Goal: Task Accomplishment & Management: Manage account settings

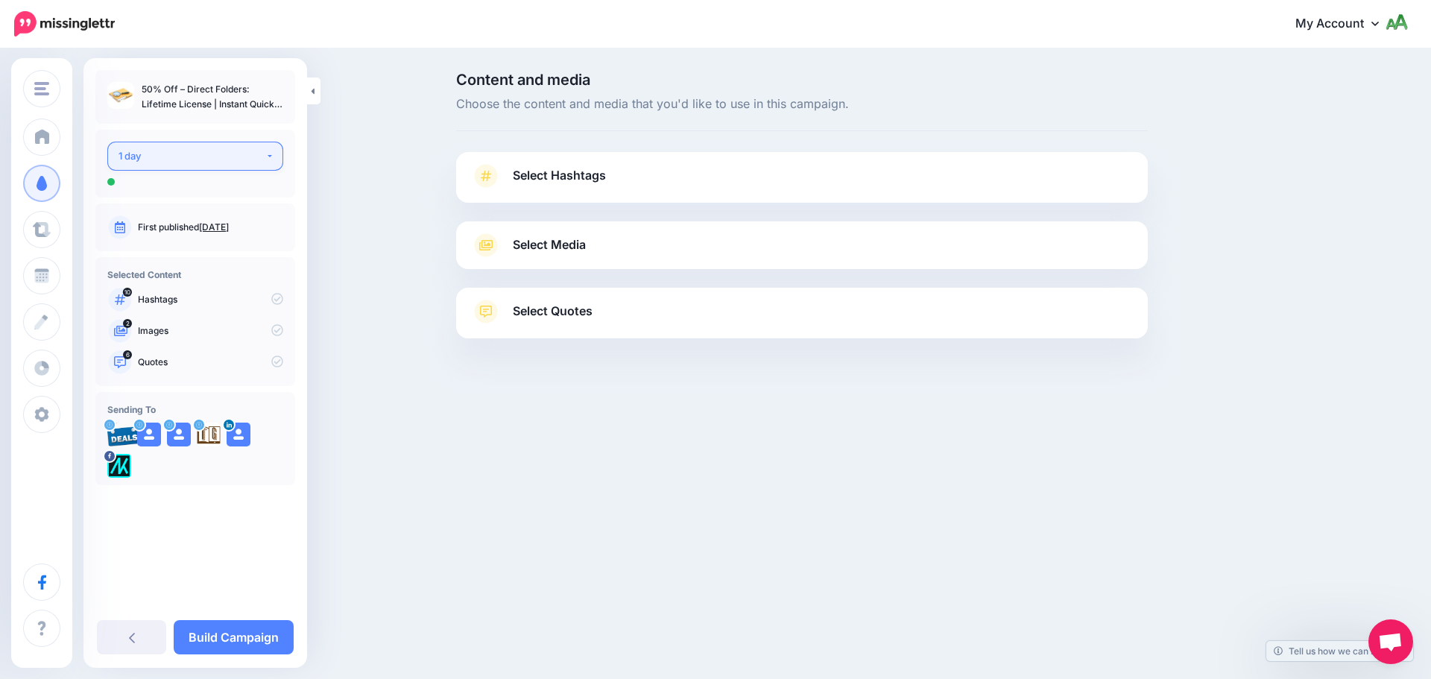
click at [209, 160] on div "1 day" at bounding box center [192, 156] width 147 height 17
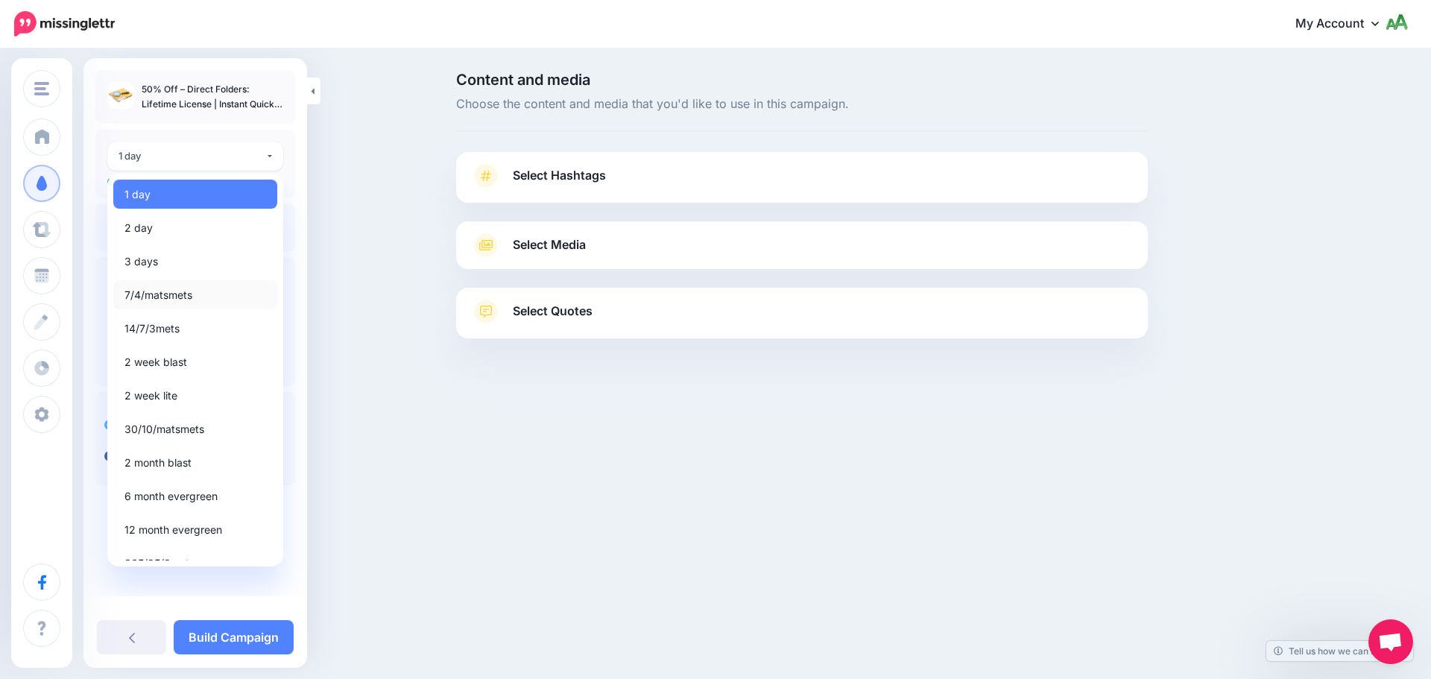
drag, startPoint x: 183, startPoint y: 294, endPoint x: 207, endPoint y: 274, distance: 32.3
click at [183, 294] on span "7/4/matsmets" at bounding box center [158, 295] width 68 height 18
select select "*****"
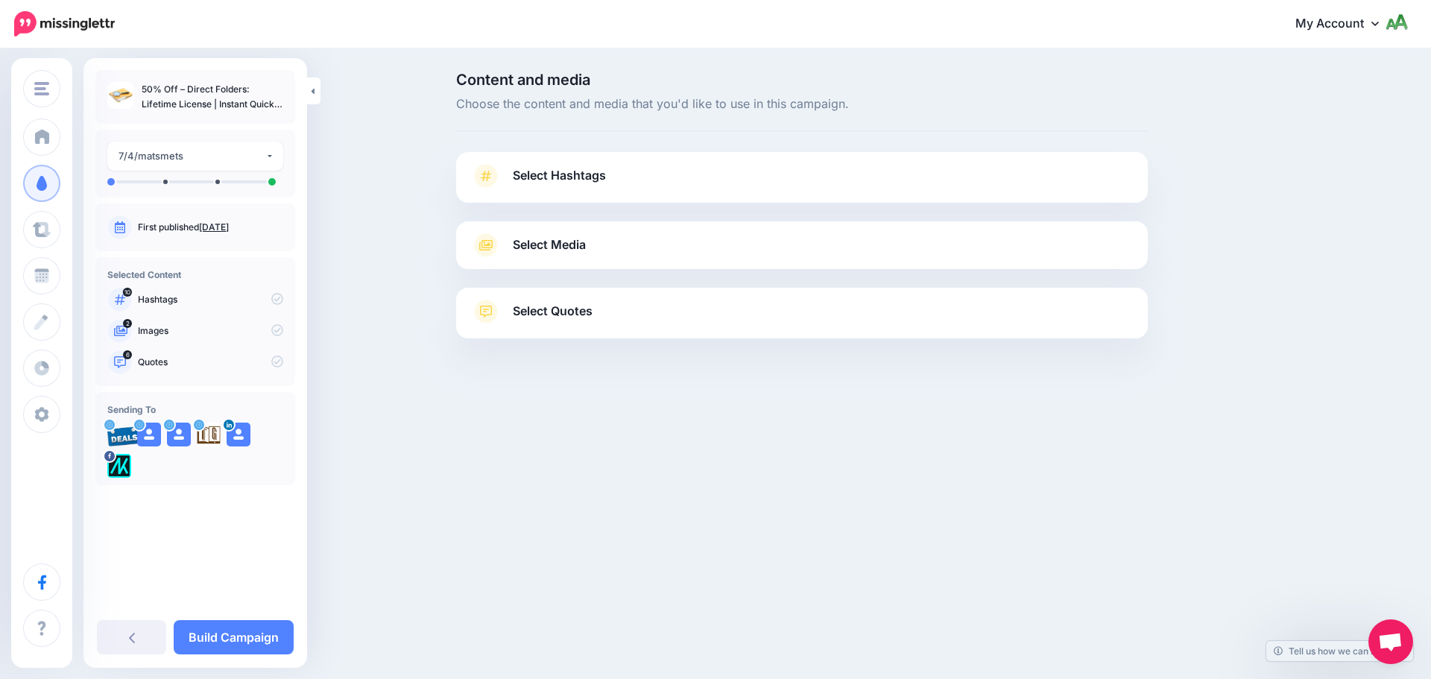
click at [552, 186] on link "Select Hashtags" at bounding box center [802, 183] width 662 height 39
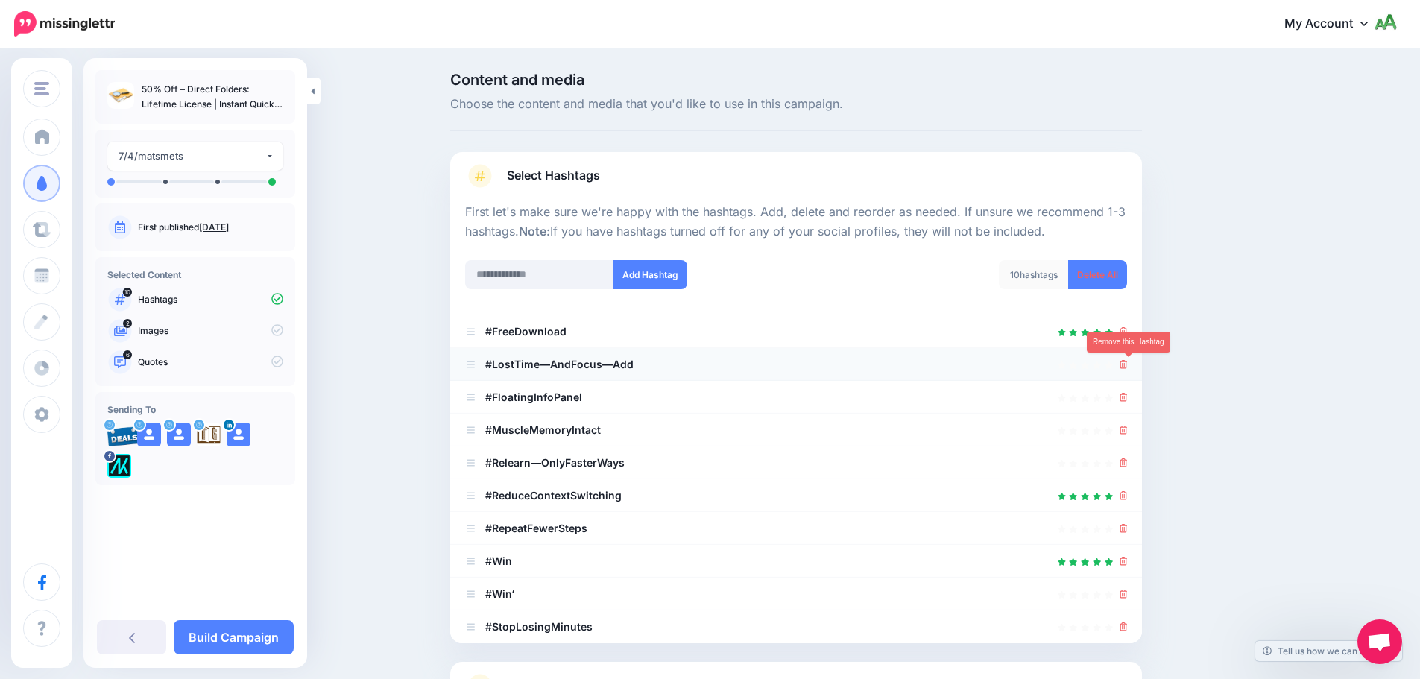
click at [1126, 367] on icon at bounding box center [1124, 364] width 8 height 9
click at [1126, 399] on icon at bounding box center [1124, 397] width 8 height 9
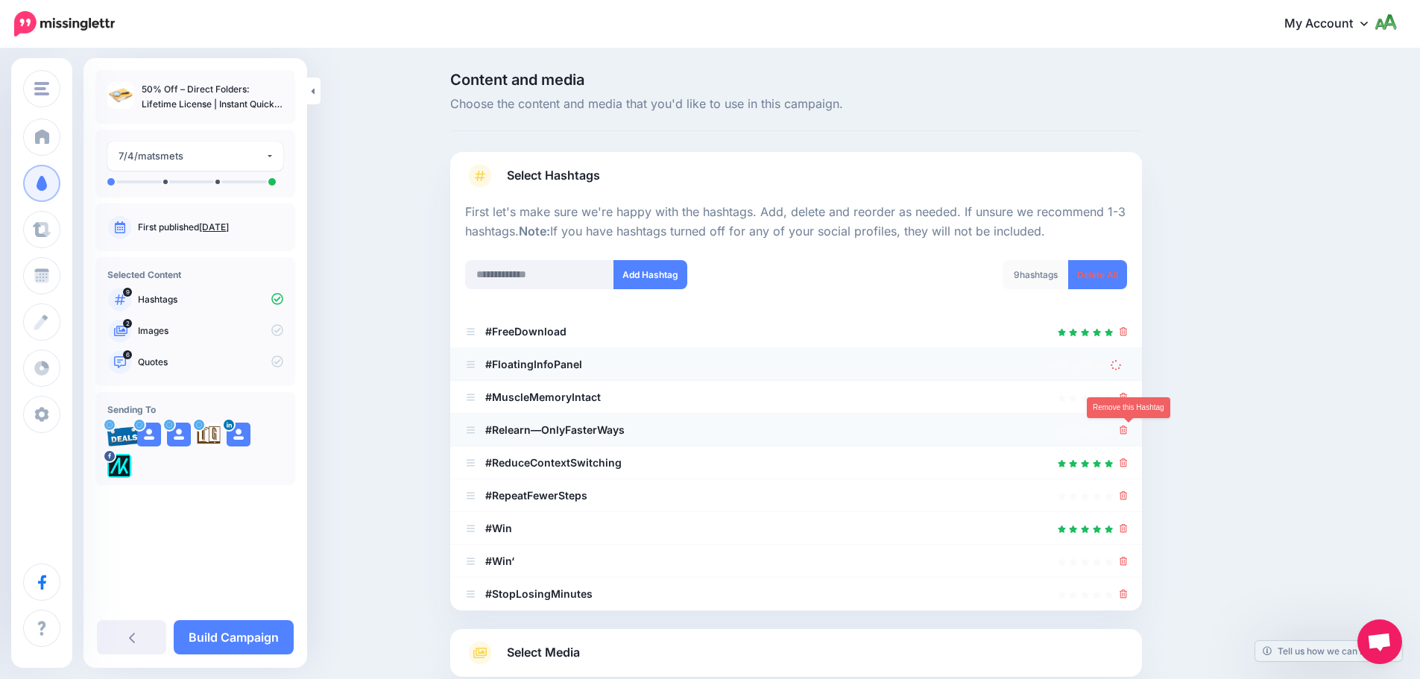
click at [1128, 425] on link at bounding box center [1124, 429] width 8 height 13
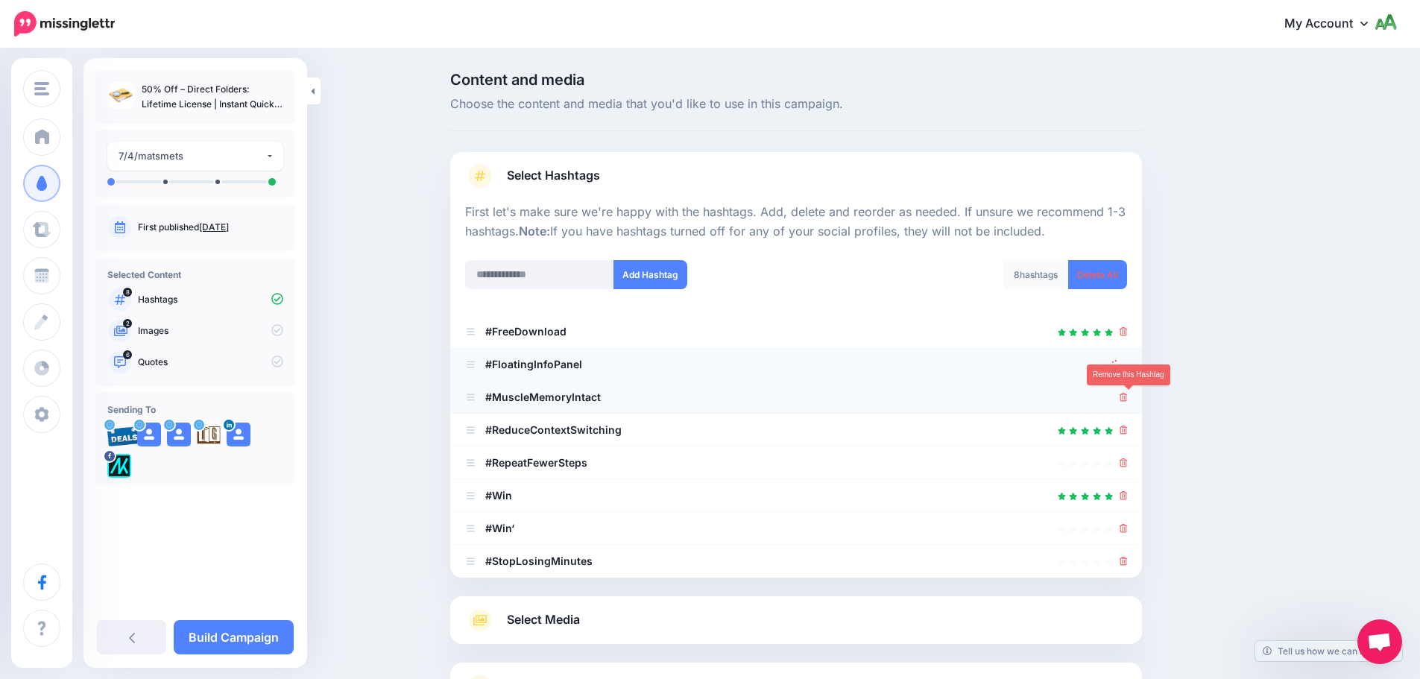
click at [1128, 401] on icon at bounding box center [1124, 397] width 8 height 9
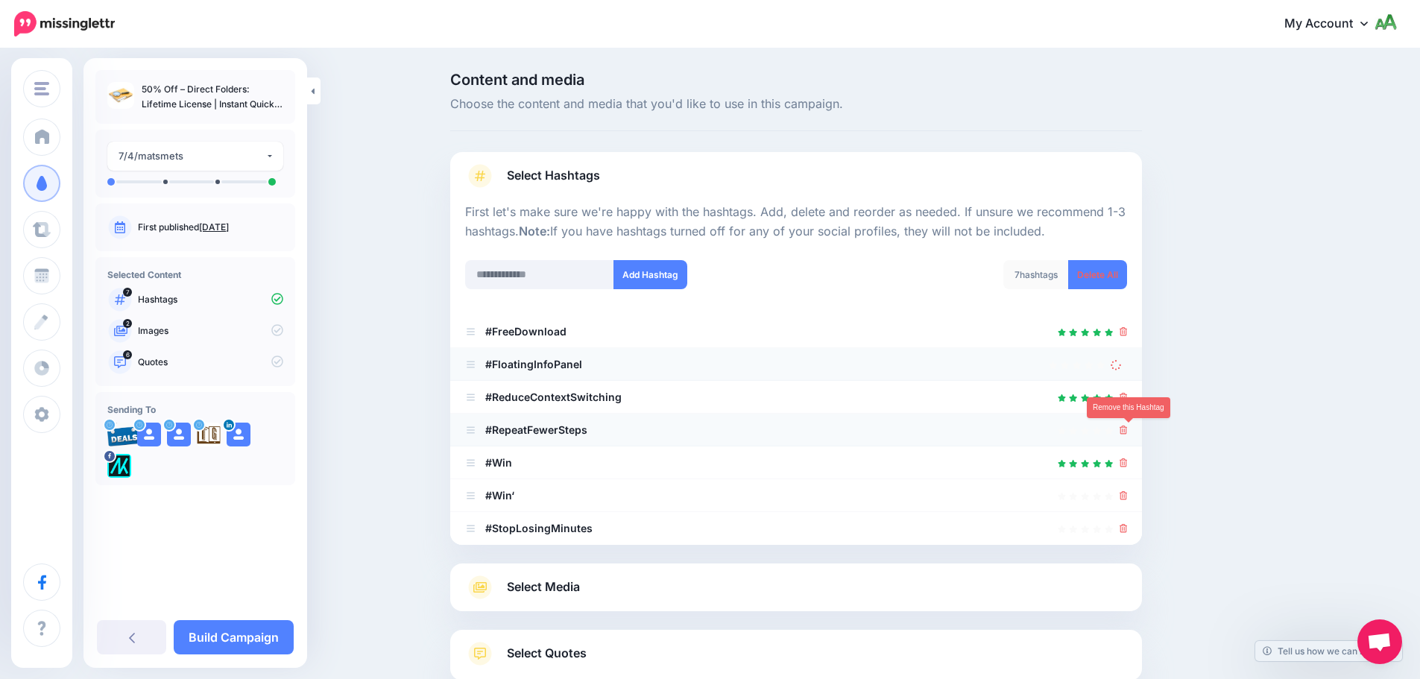
click at [1128, 431] on icon at bounding box center [1124, 430] width 8 height 9
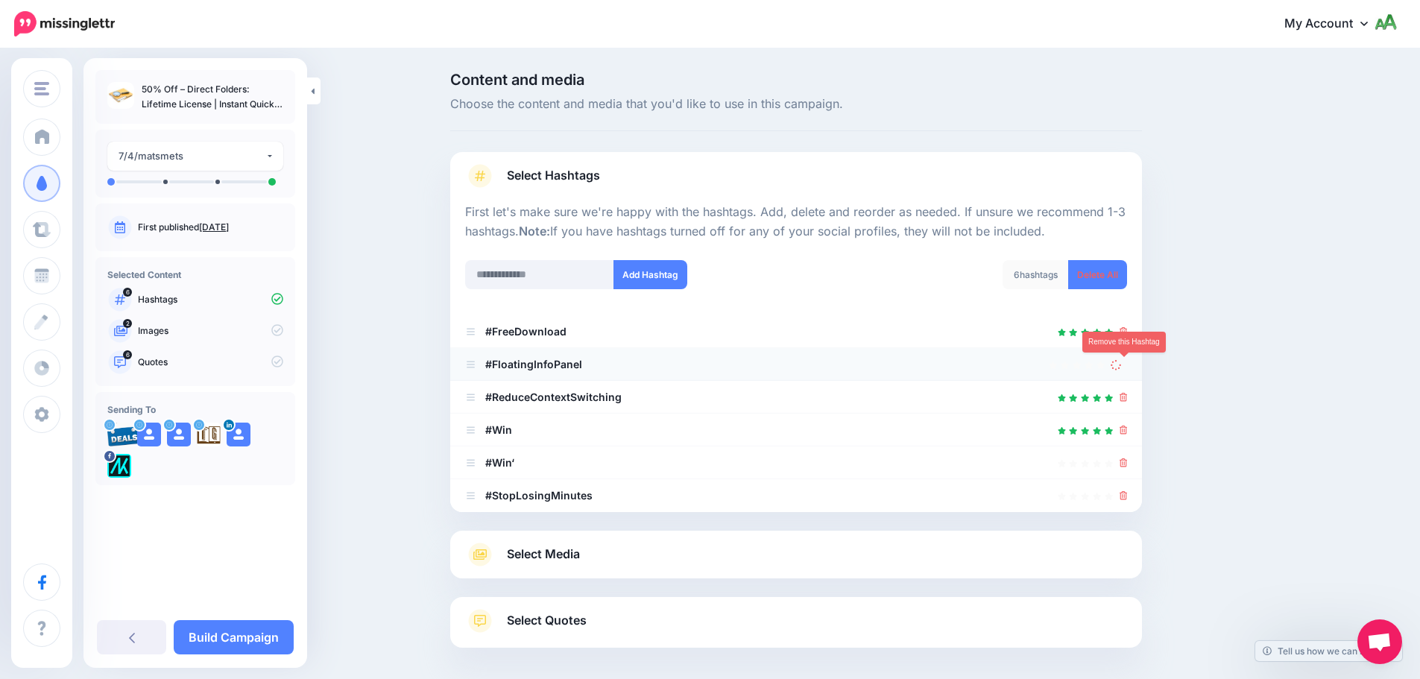
click at [1121, 364] on icon at bounding box center [1116, 364] width 10 height 10
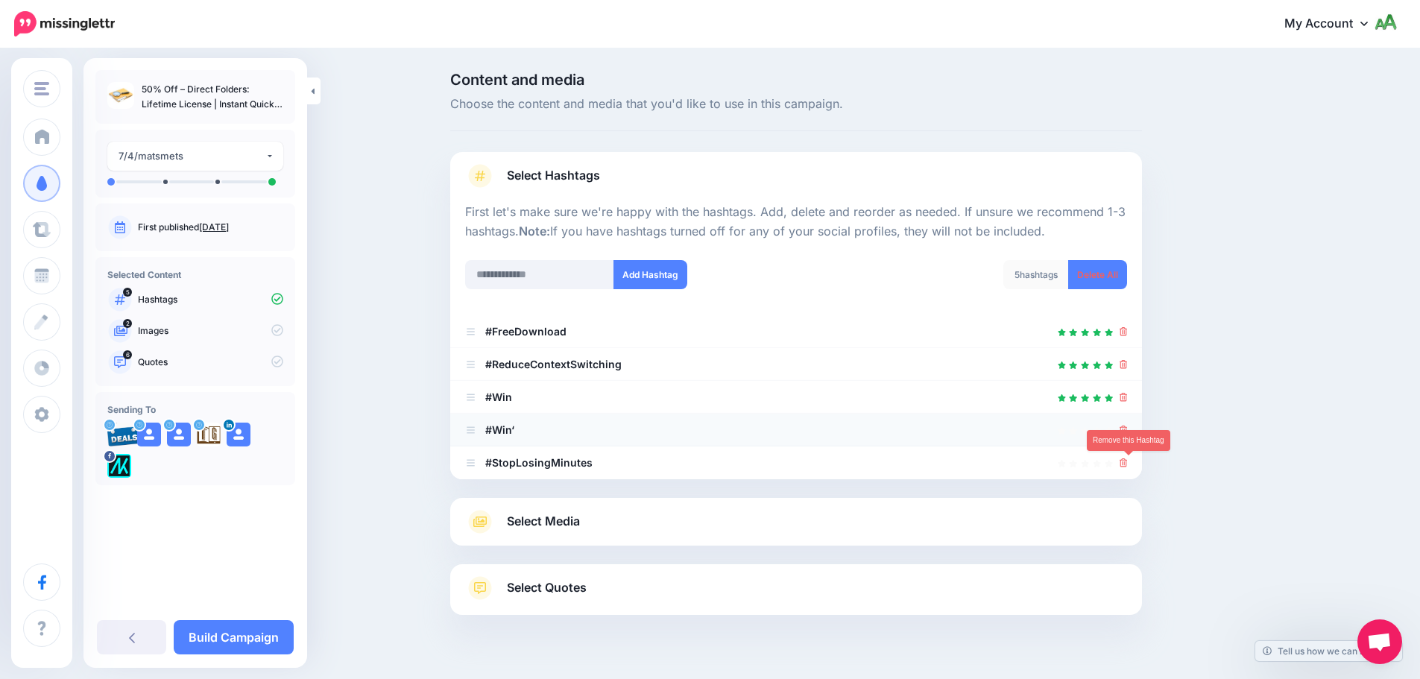
click at [1128, 461] on icon at bounding box center [1124, 462] width 8 height 9
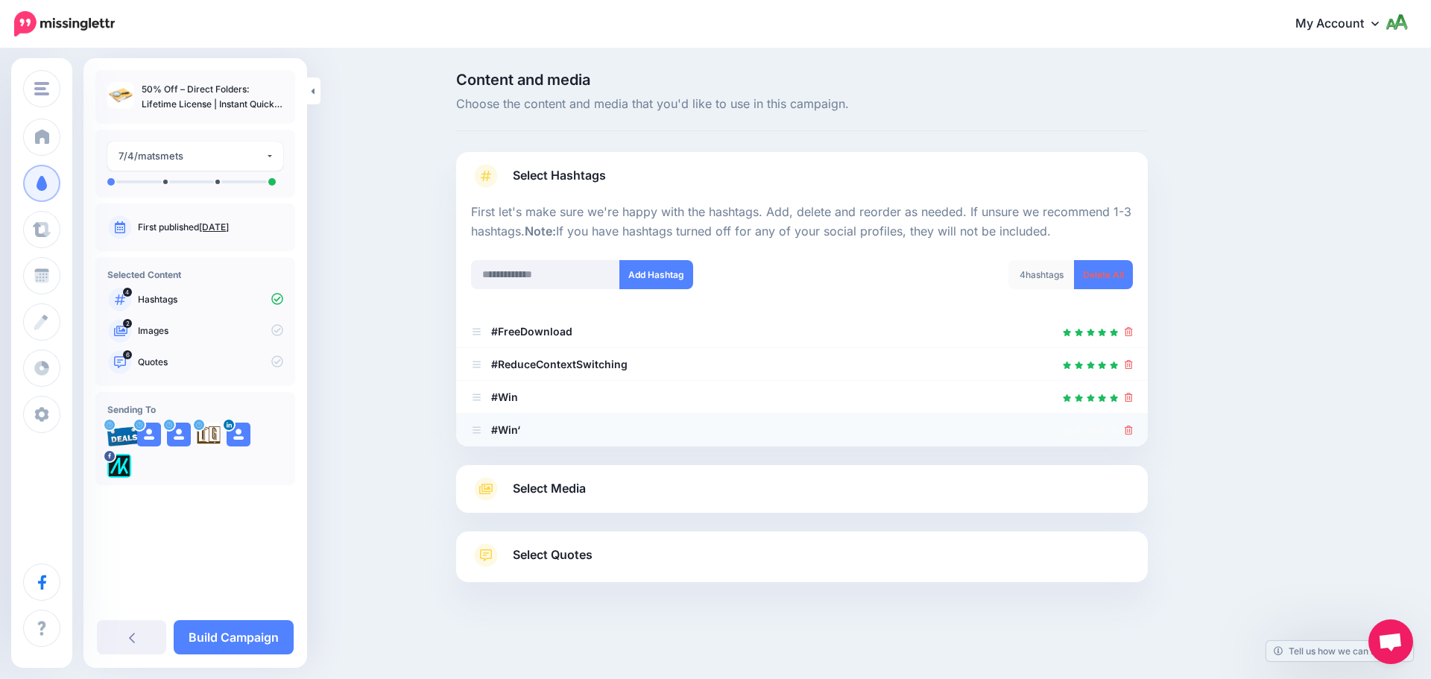
click at [1129, 429] on icon at bounding box center [1129, 430] width 8 height 9
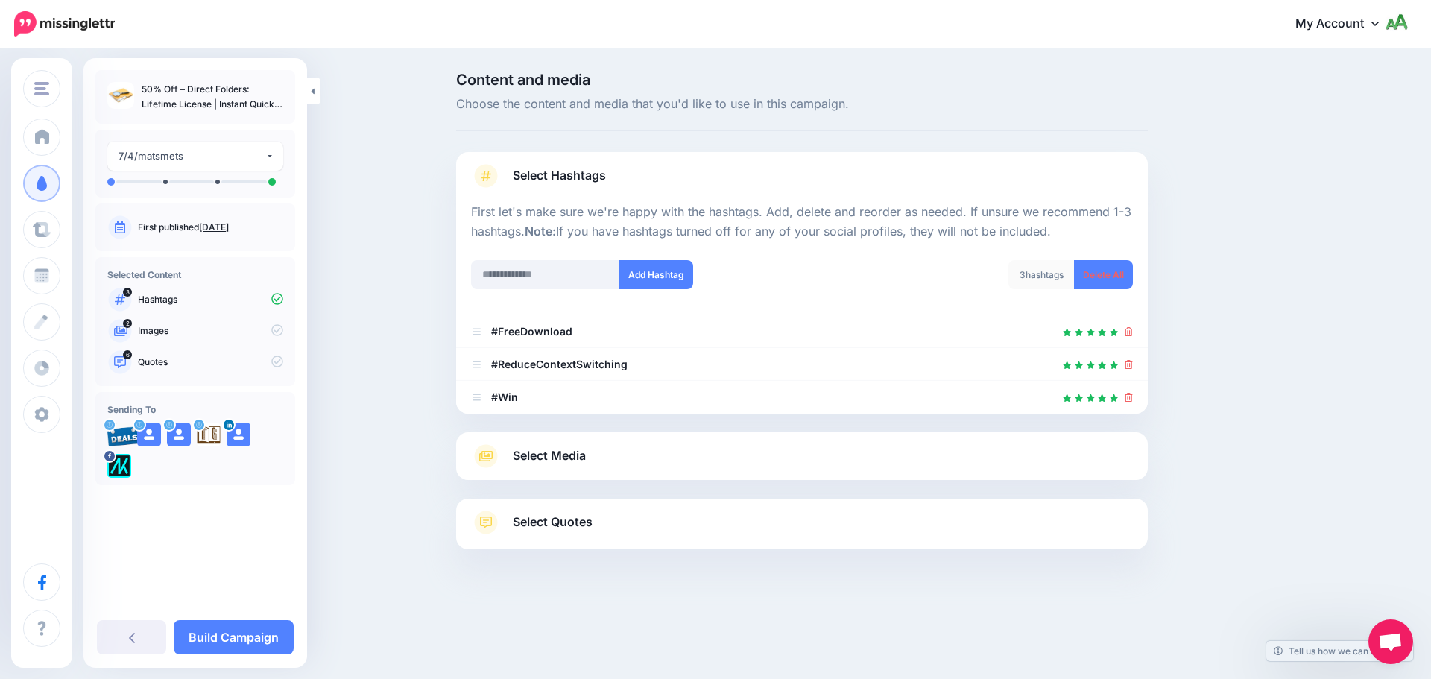
click at [664, 467] on link "Select Media" at bounding box center [802, 456] width 662 height 24
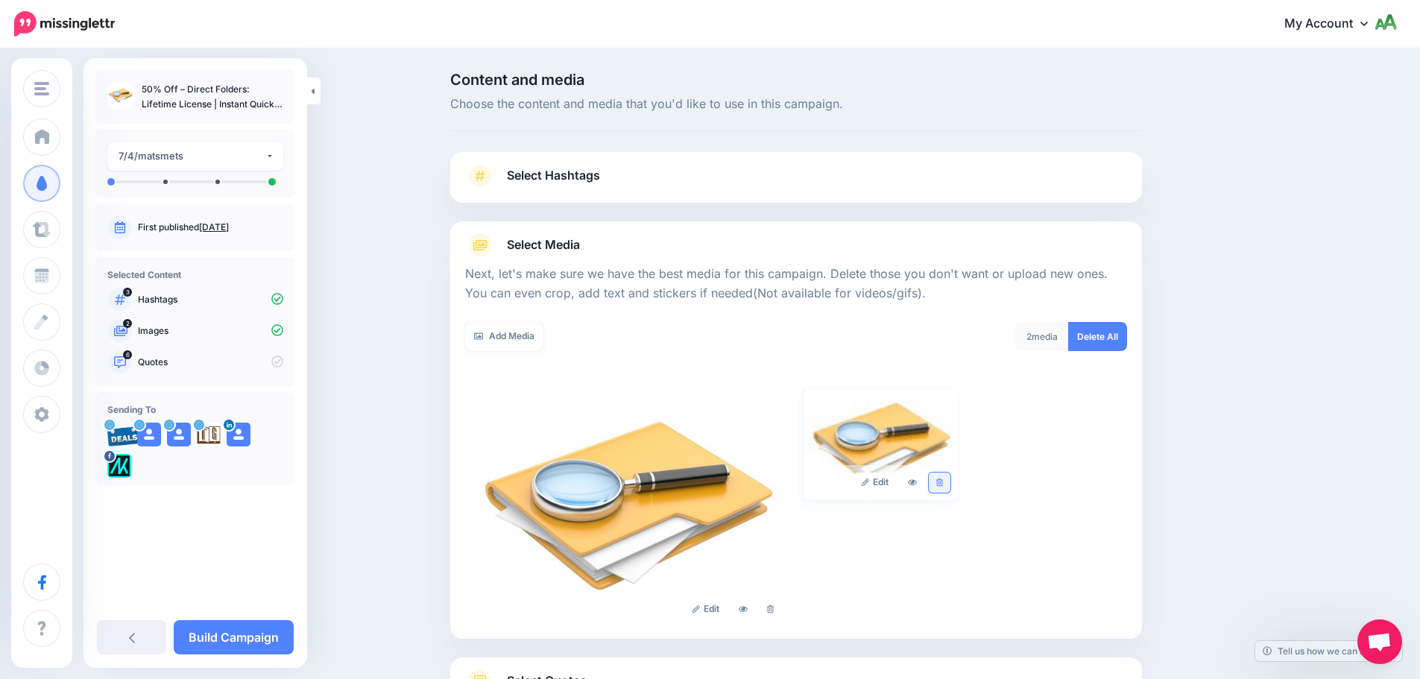
click at [943, 484] on icon at bounding box center [939, 483] width 7 height 8
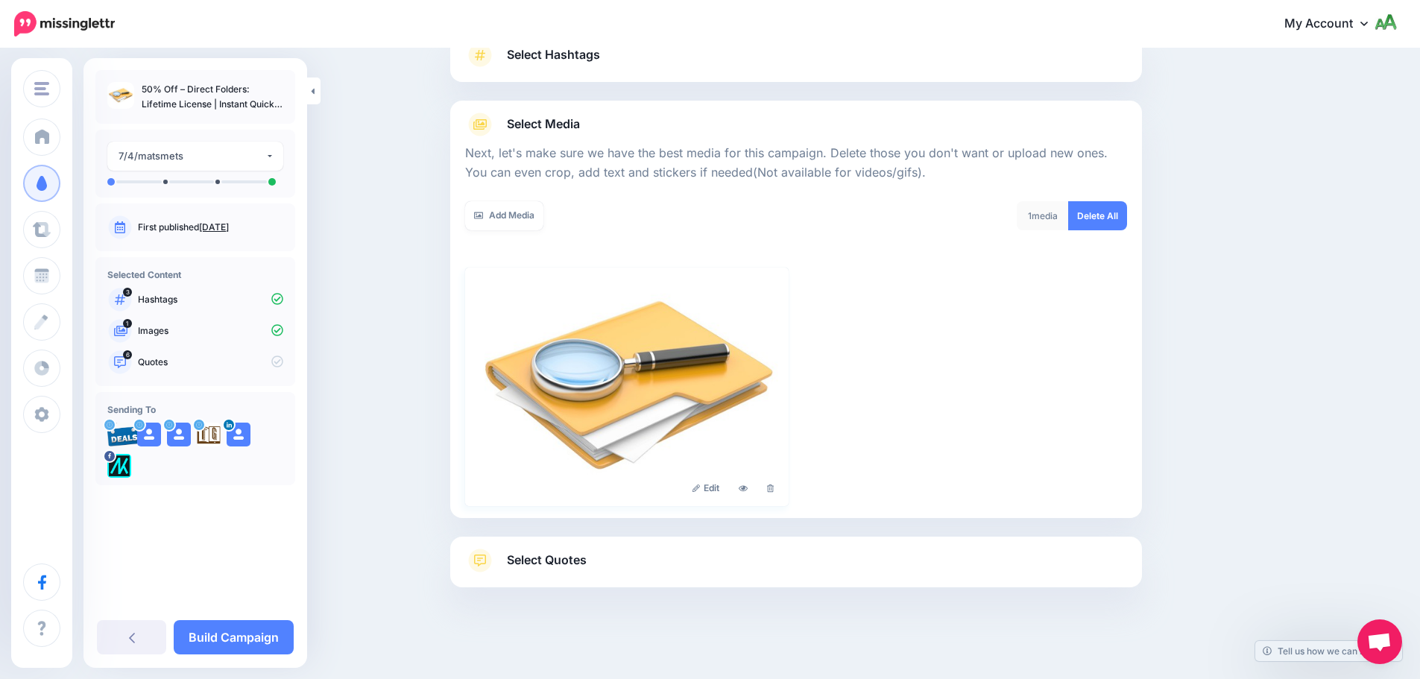
scroll to position [126, 0]
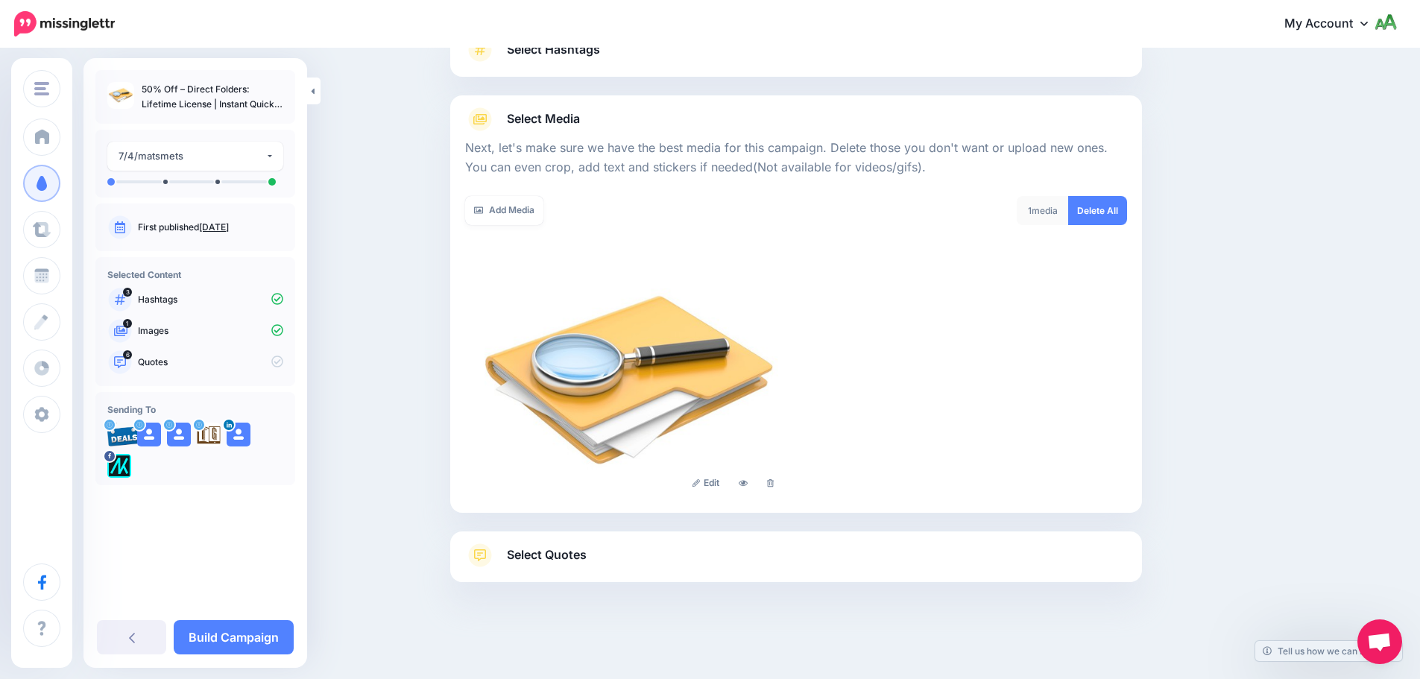
click at [739, 554] on link "Select Quotes" at bounding box center [796, 562] width 662 height 39
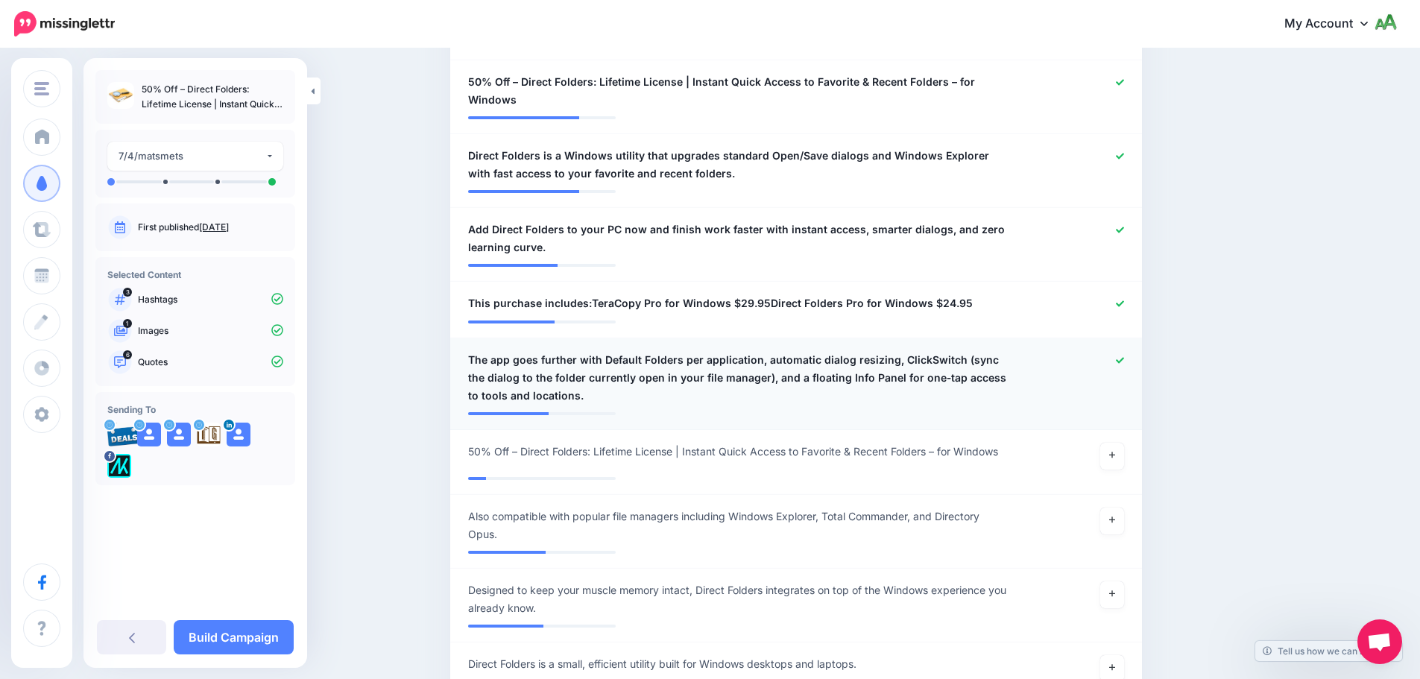
scroll to position [722, 0]
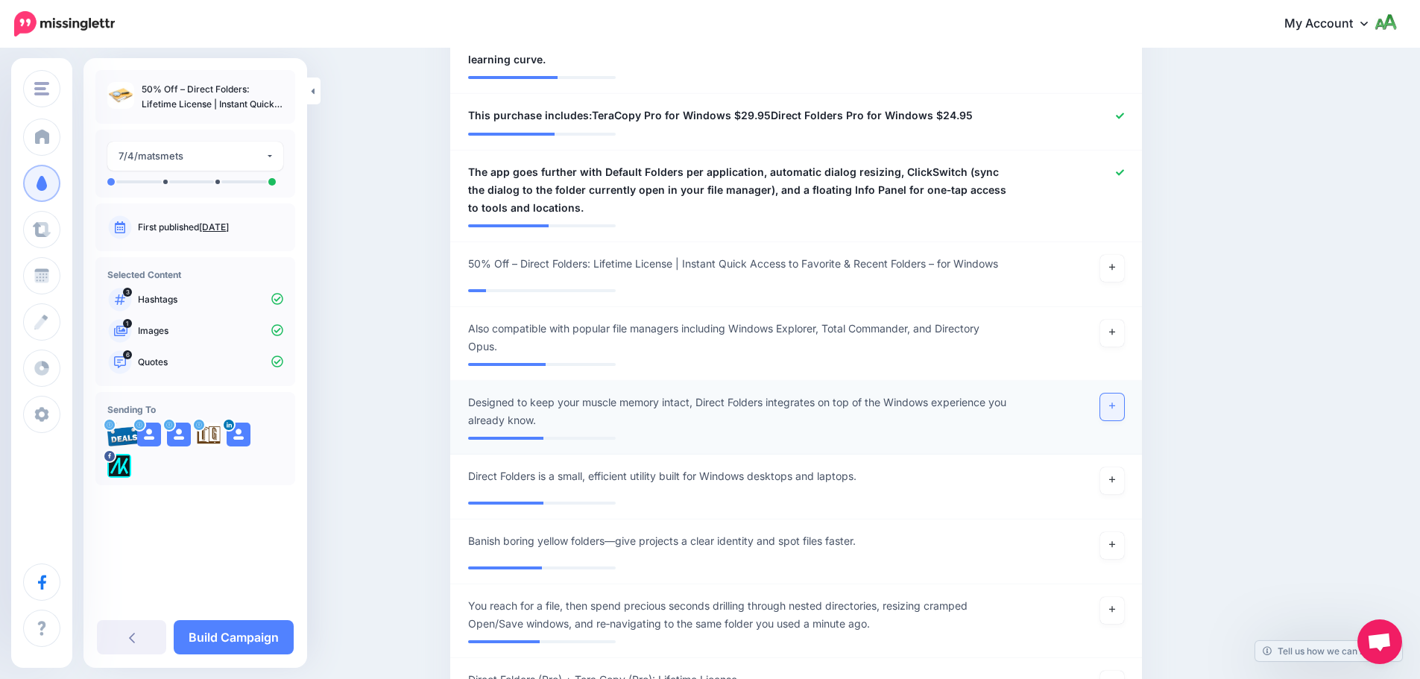
click at [1115, 406] on icon at bounding box center [1112, 406] width 6 height 6
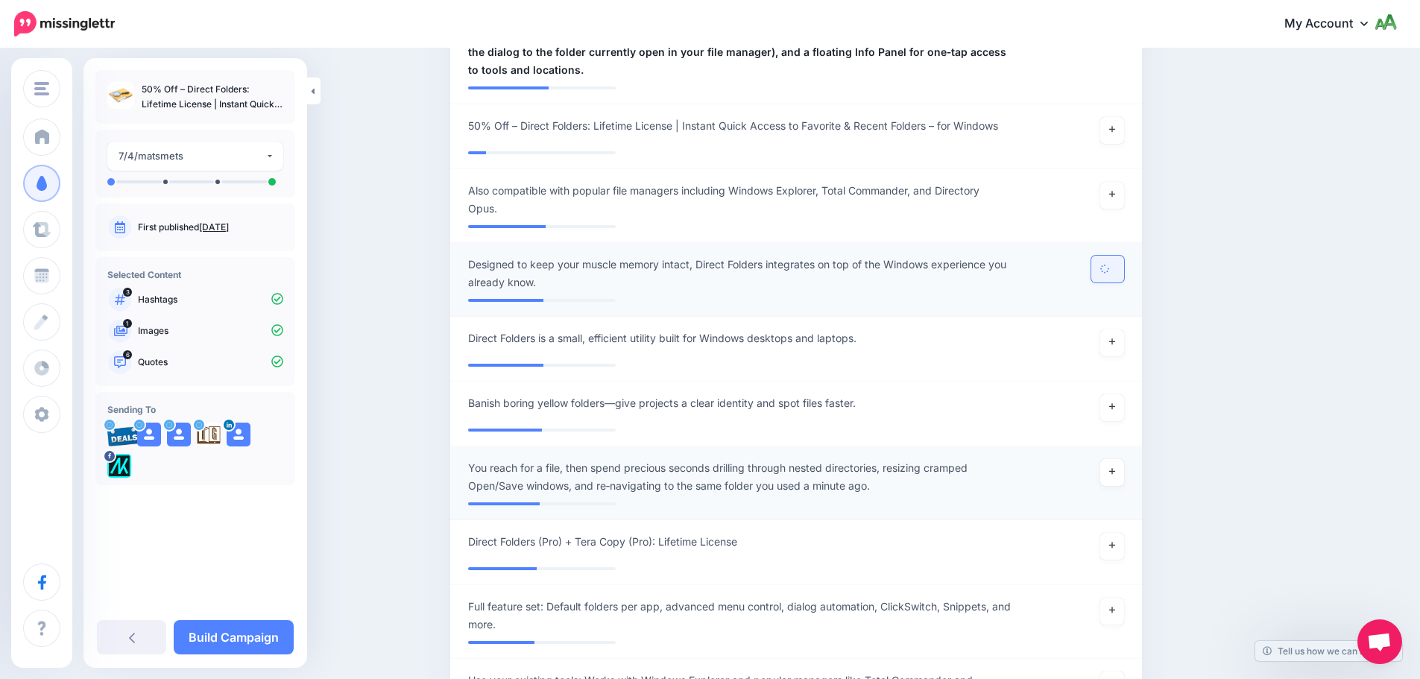
scroll to position [871, 0]
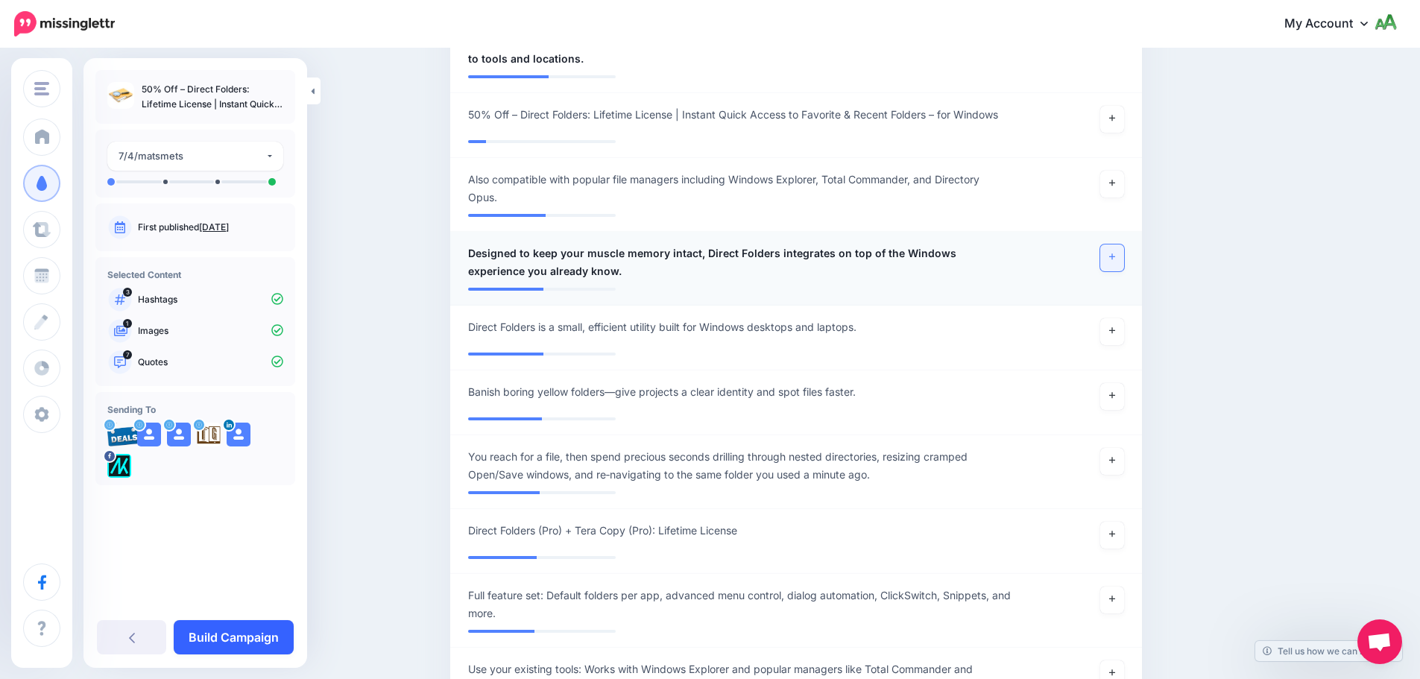
click at [236, 634] on link "Build Campaign" at bounding box center [234, 637] width 120 height 34
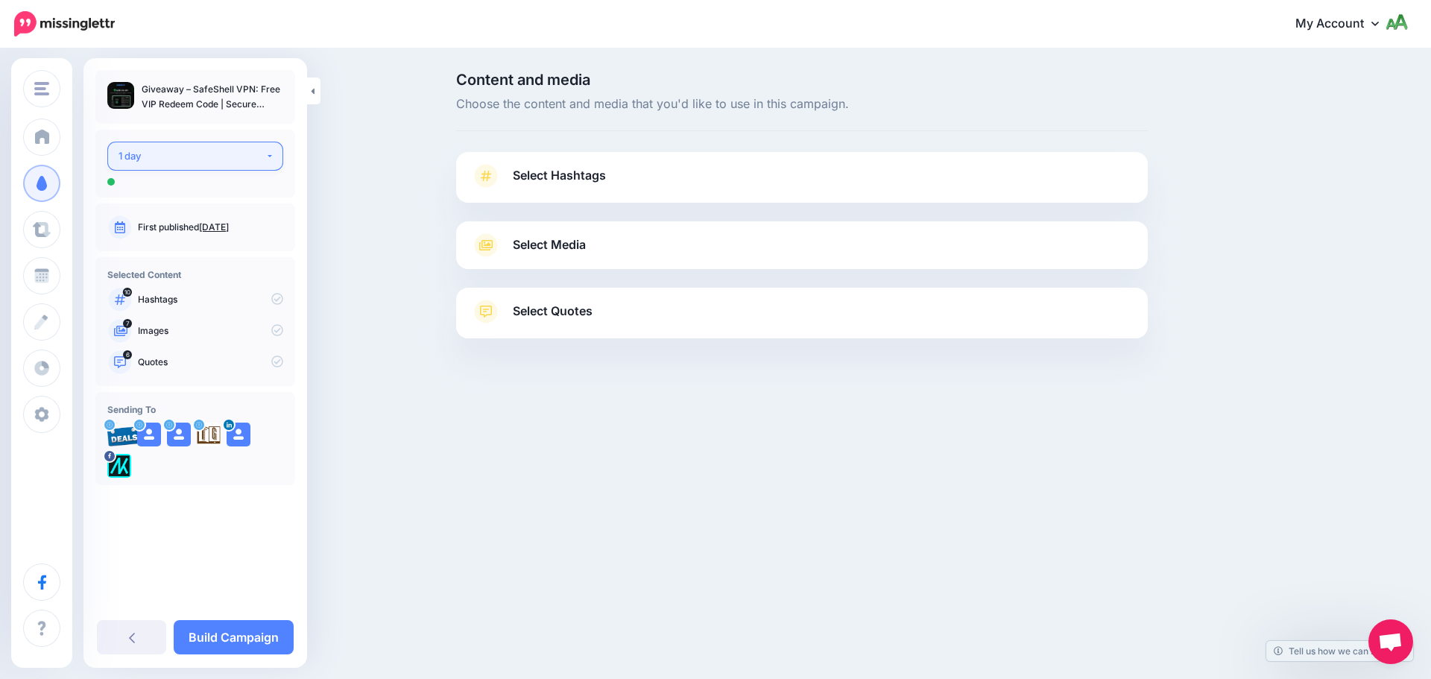
click at [177, 160] on div "1 day" at bounding box center [192, 156] width 147 height 17
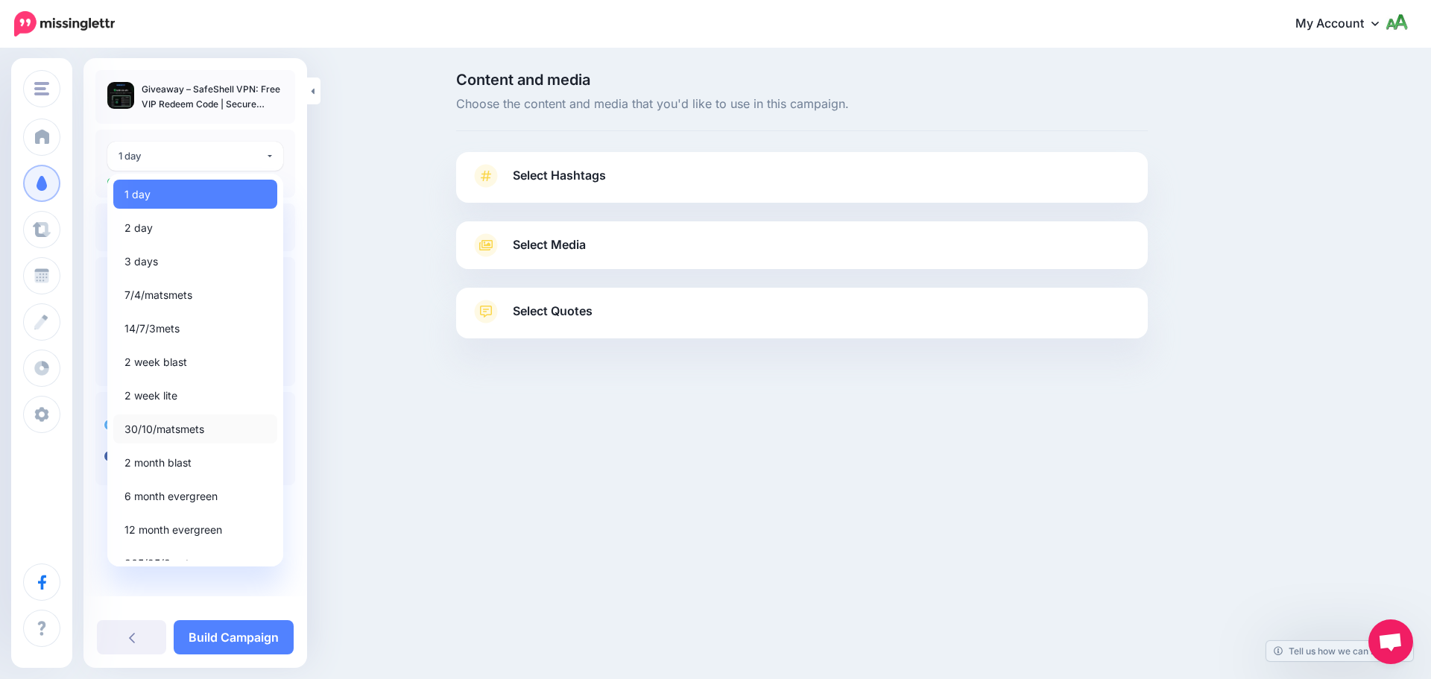
click at [155, 428] on span "30/10/matsmets" at bounding box center [164, 429] width 80 height 18
select select "*****"
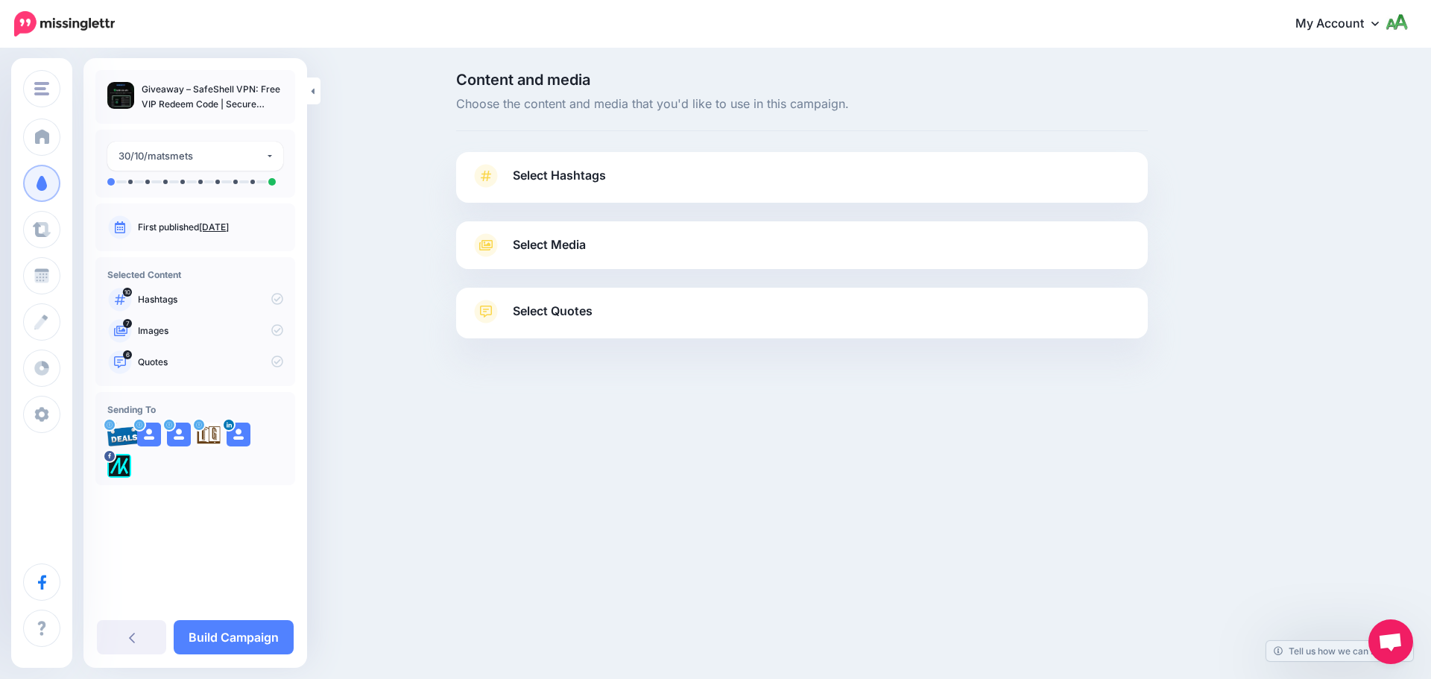
click at [572, 177] on span "Select Hashtags" at bounding box center [559, 175] width 93 height 20
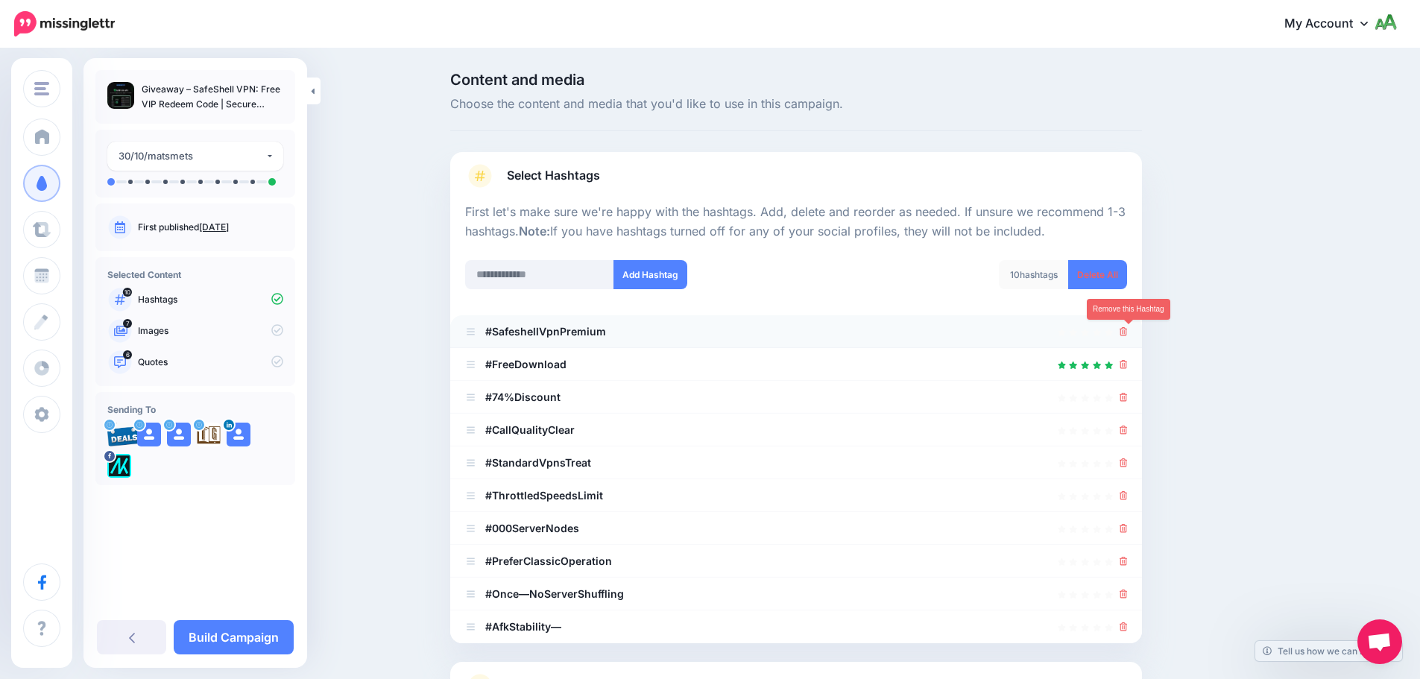
click at [1127, 331] on icon at bounding box center [1124, 331] width 8 height 9
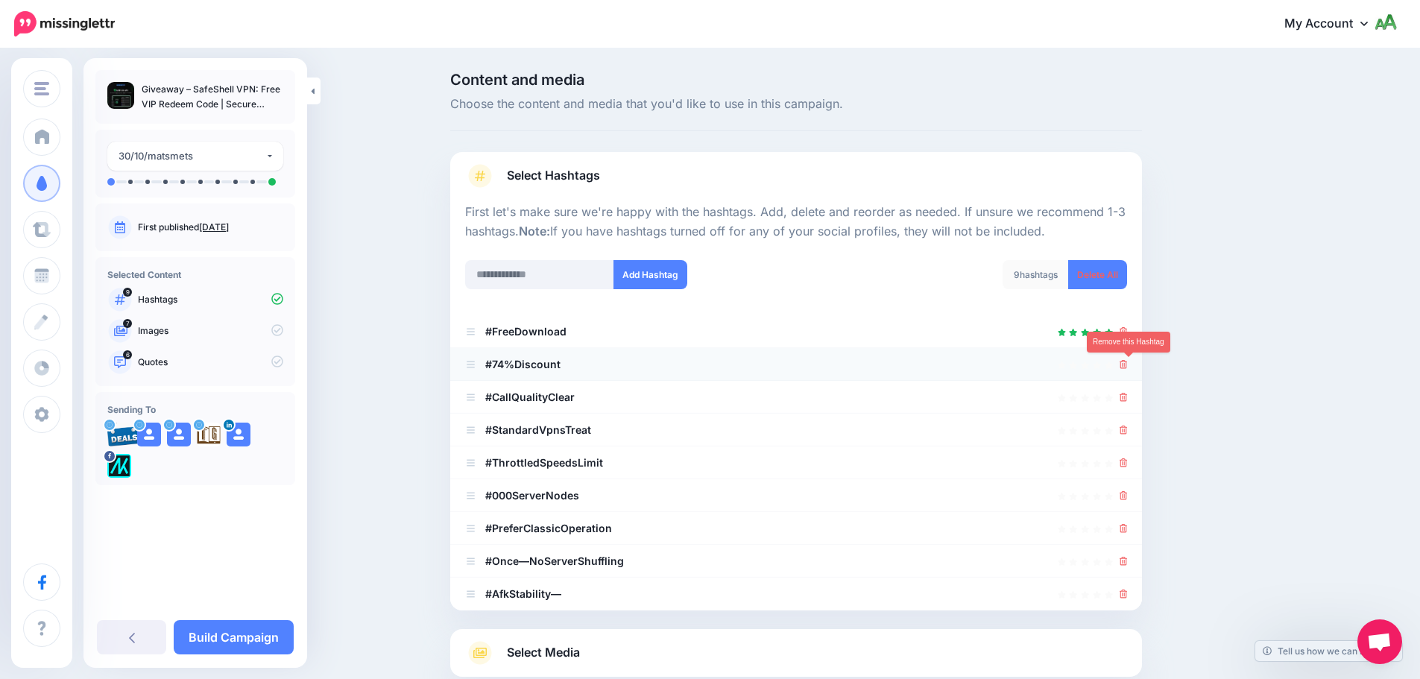
click at [1128, 367] on icon at bounding box center [1124, 364] width 8 height 9
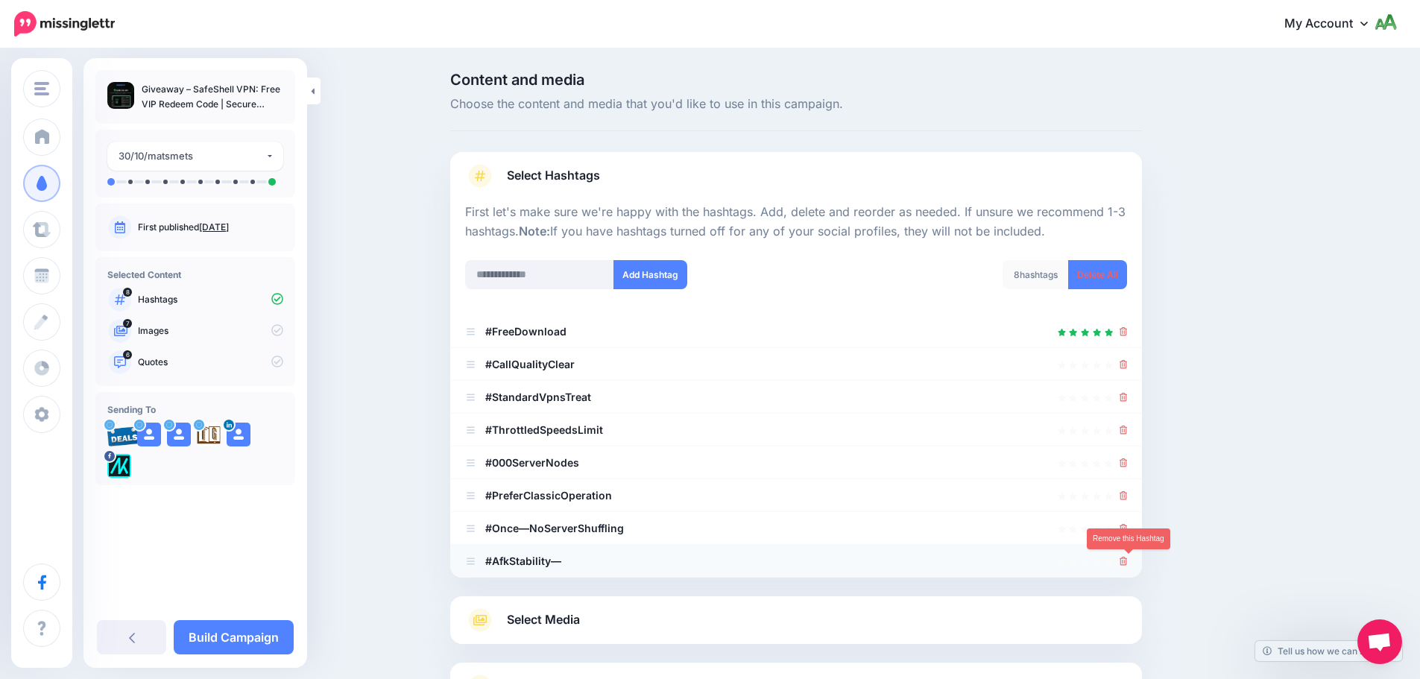
click at [1126, 557] on icon at bounding box center [1124, 561] width 8 height 9
click at [1128, 529] on icon at bounding box center [1124, 528] width 8 height 9
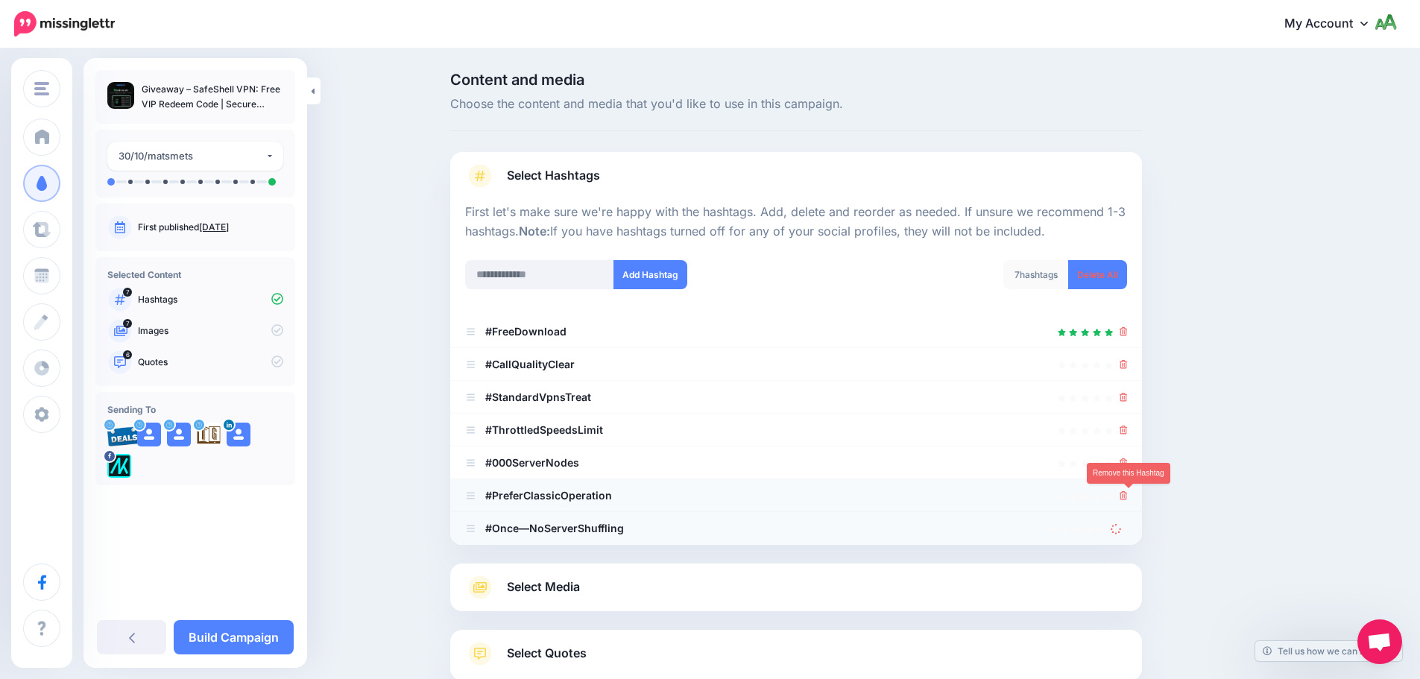
click at [1128, 496] on icon at bounding box center [1124, 495] width 8 height 9
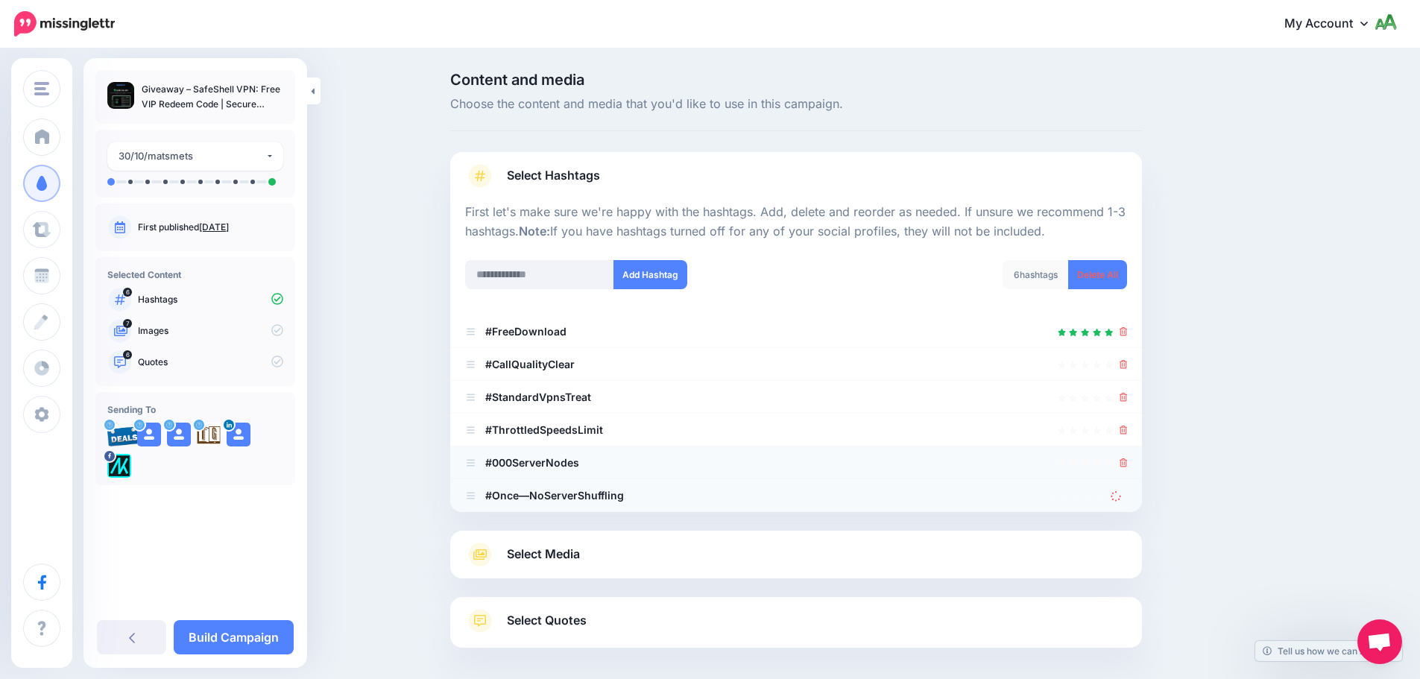
click at [1127, 465] on icon at bounding box center [1124, 462] width 8 height 9
click at [1128, 429] on icon at bounding box center [1124, 430] width 8 height 9
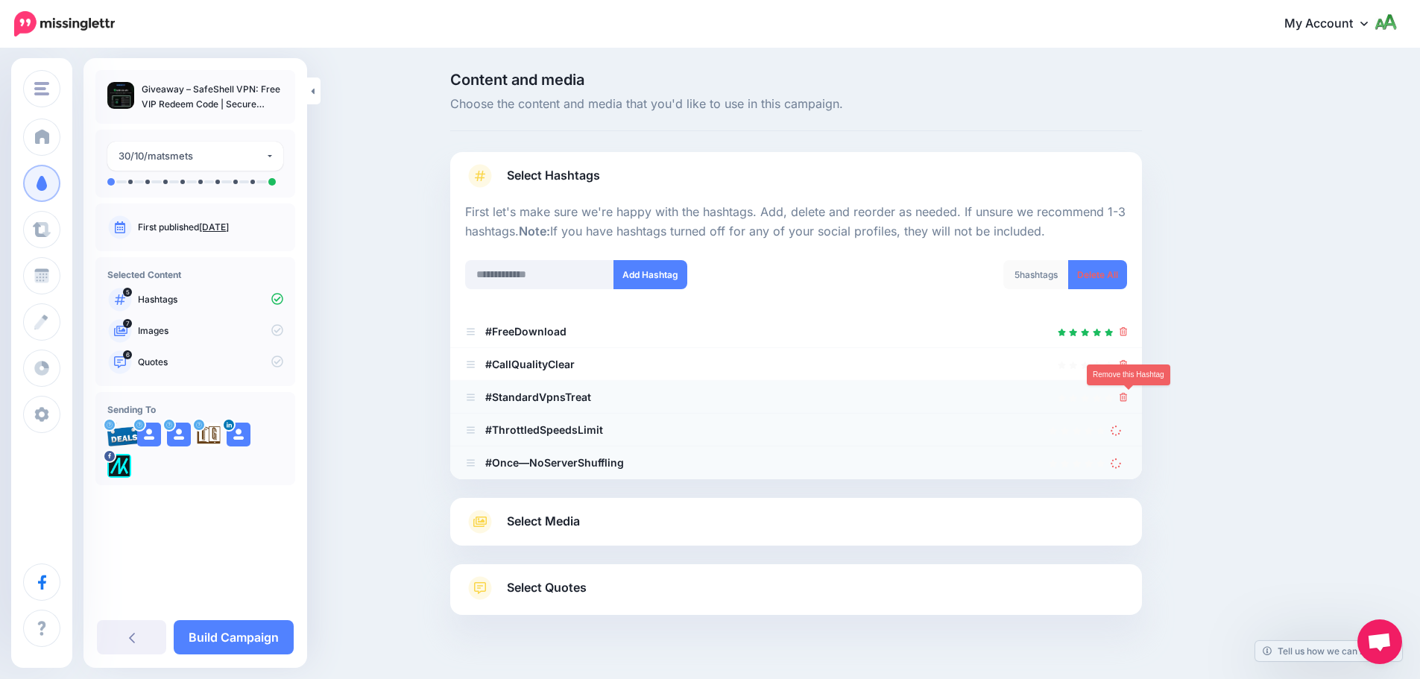
click at [1128, 393] on icon at bounding box center [1124, 397] width 8 height 9
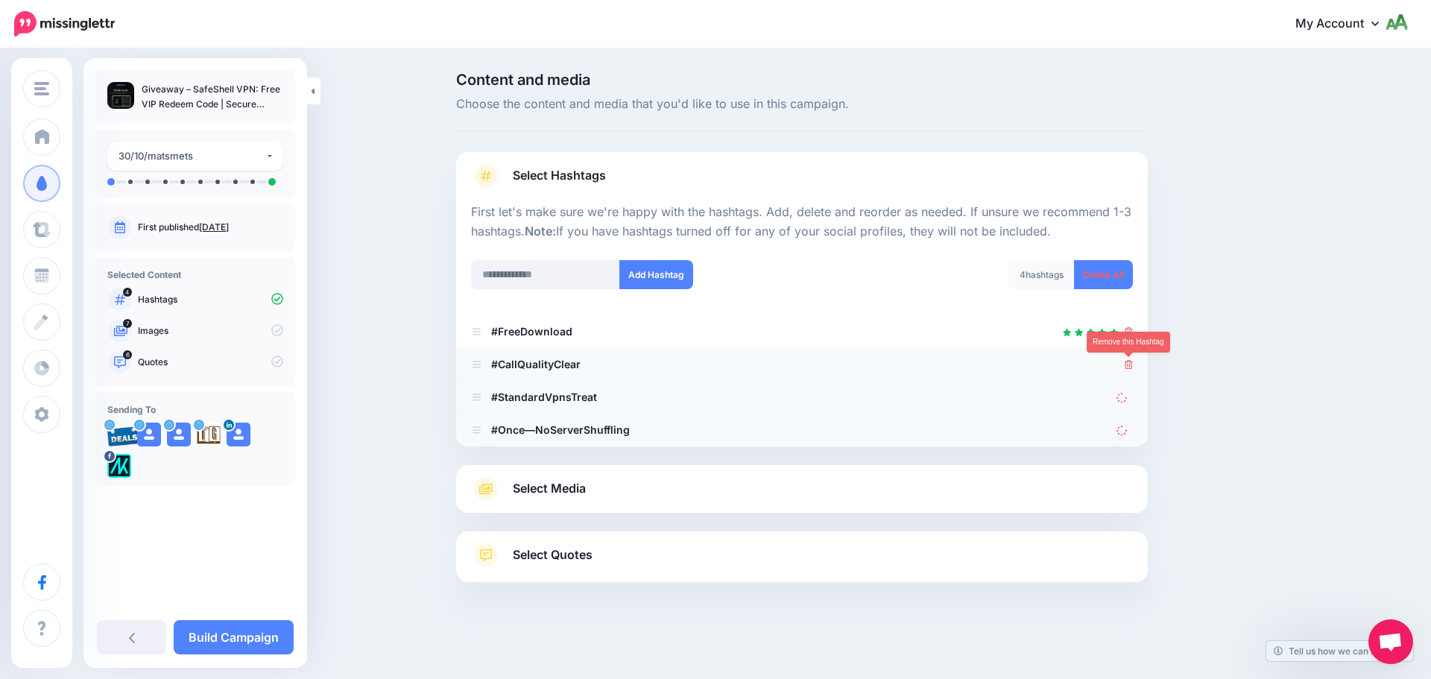
click at [1128, 363] on icon at bounding box center [1129, 364] width 8 height 9
click at [1124, 435] on icon at bounding box center [1122, 429] width 11 height 11
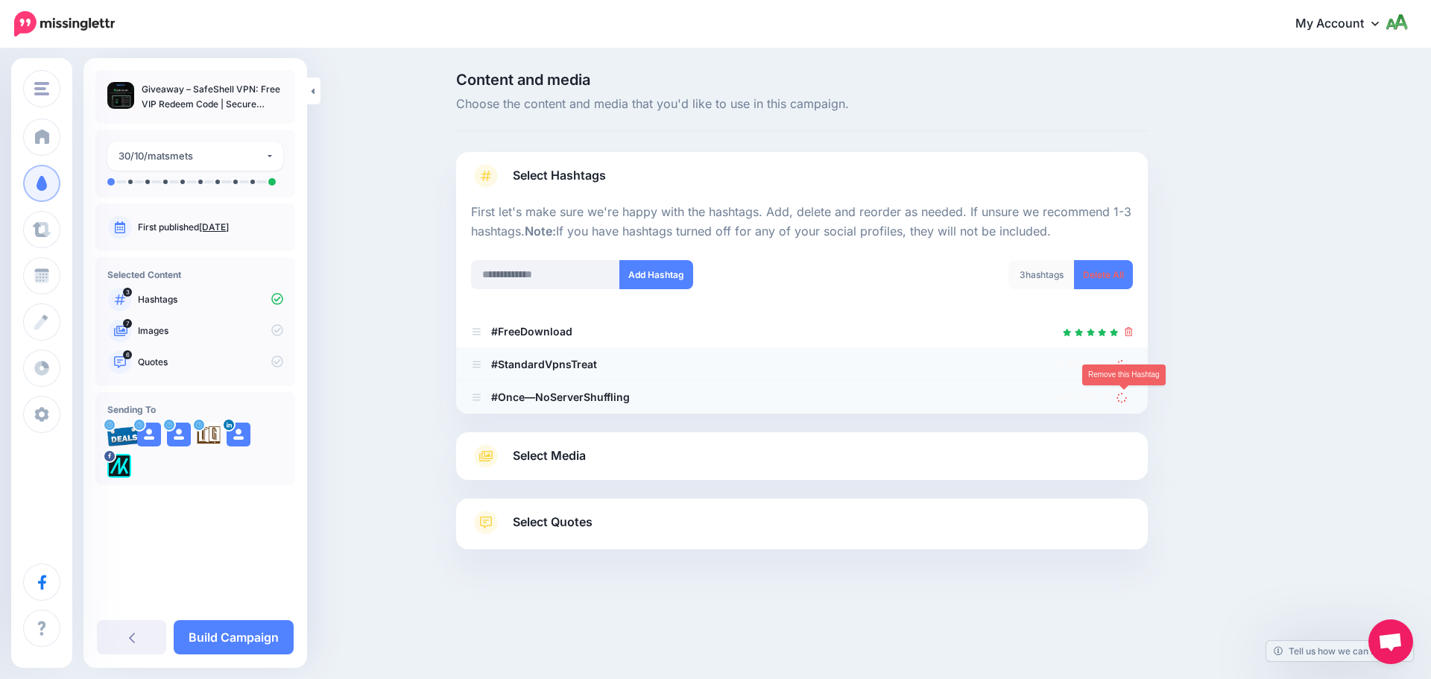
click at [1122, 397] on icon at bounding box center [1122, 397] width 10 height 10
click at [1121, 364] on icon at bounding box center [1121, 364] width 11 height 11
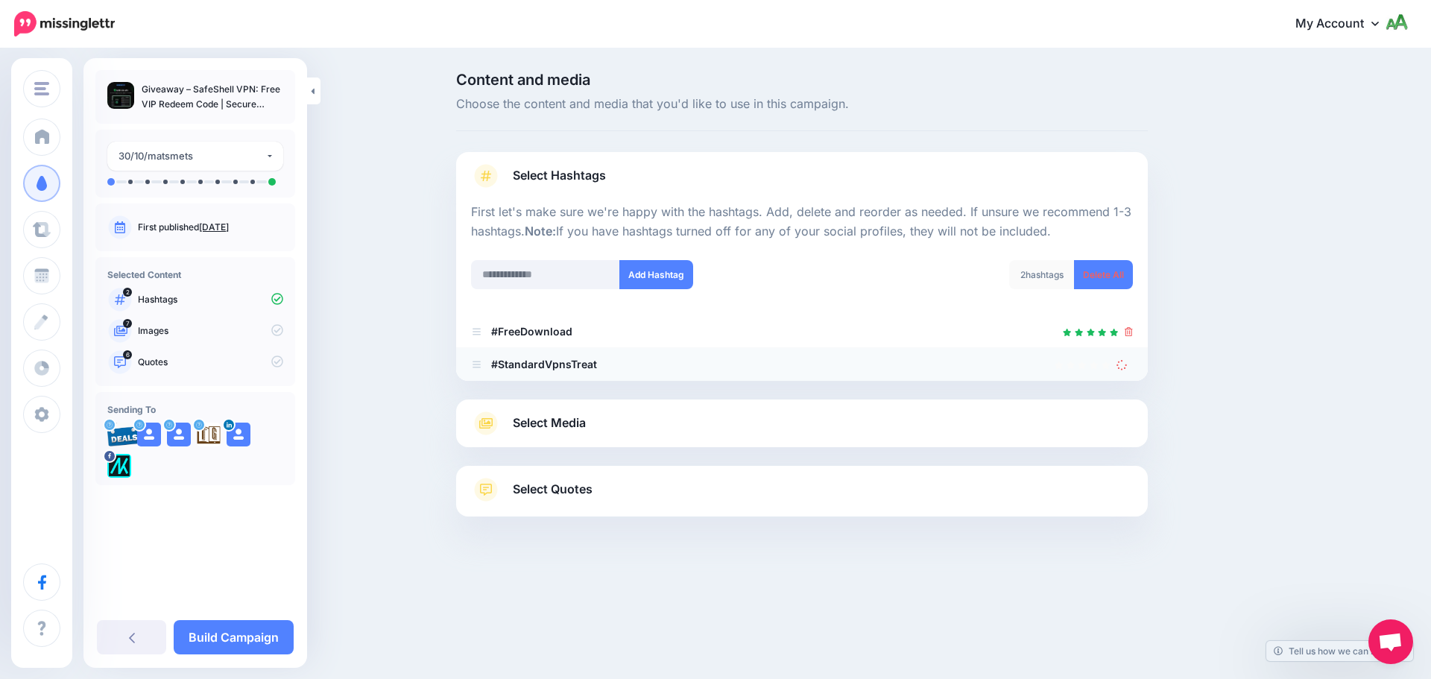
click at [1122, 400] on div "Select Media Next, let's make sure we have the best media for this campaign. De…" at bounding box center [802, 424] width 692 height 48
click at [1125, 364] on icon at bounding box center [1122, 364] width 10 height 10
click at [848, 417] on link "Select Media" at bounding box center [802, 423] width 662 height 24
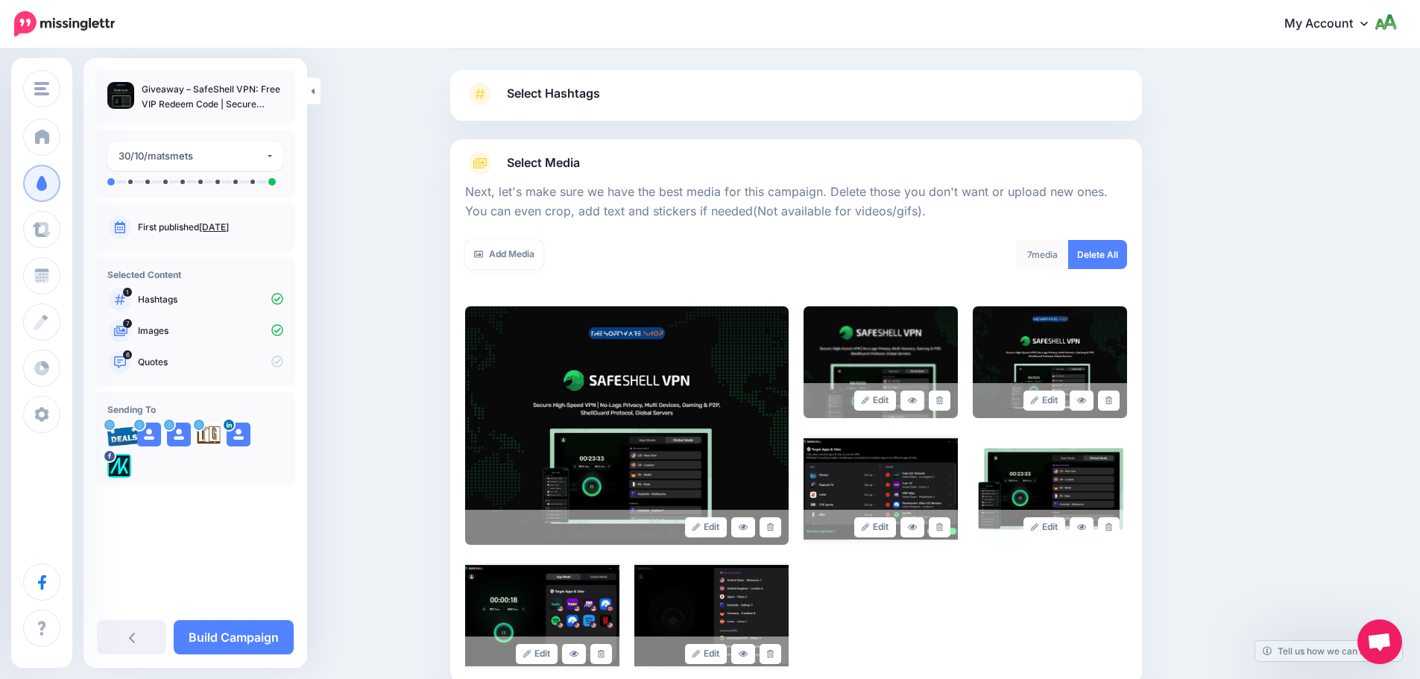
scroll to position [253, 0]
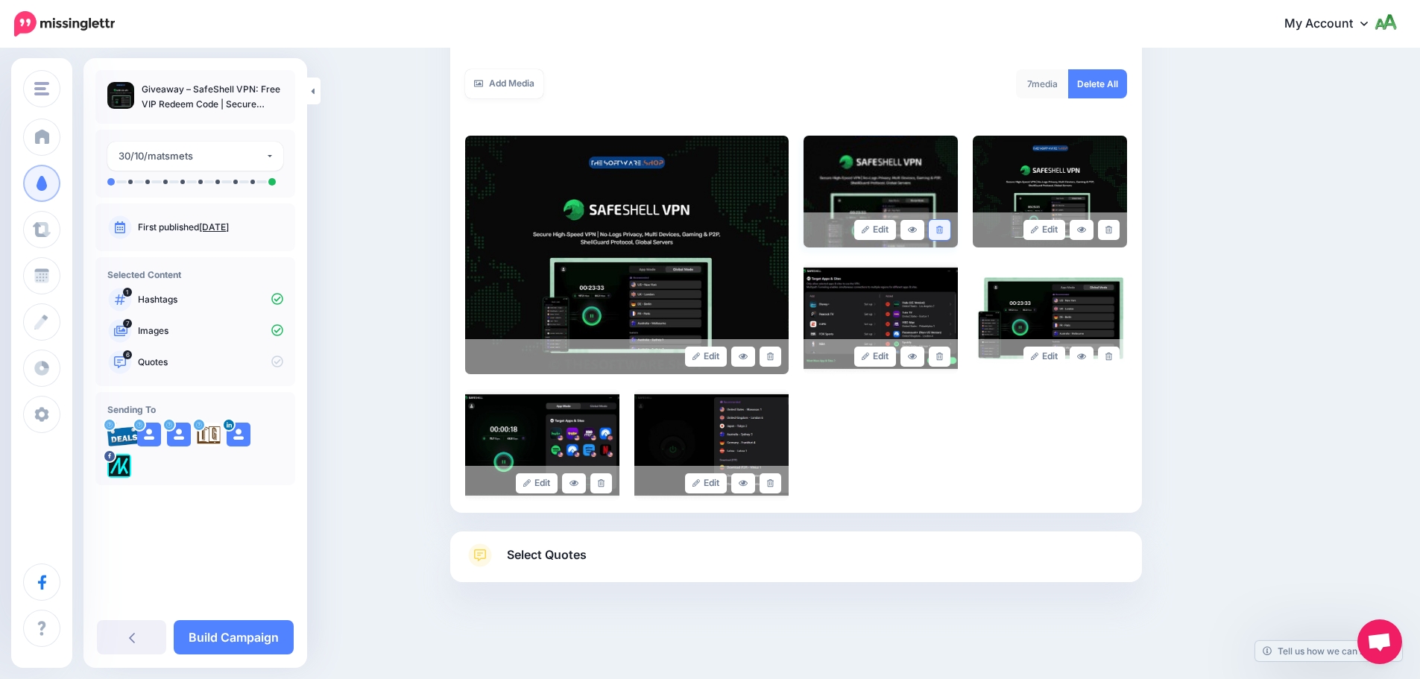
click at [941, 227] on icon at bounding box center [939, 230] width 7 height 8
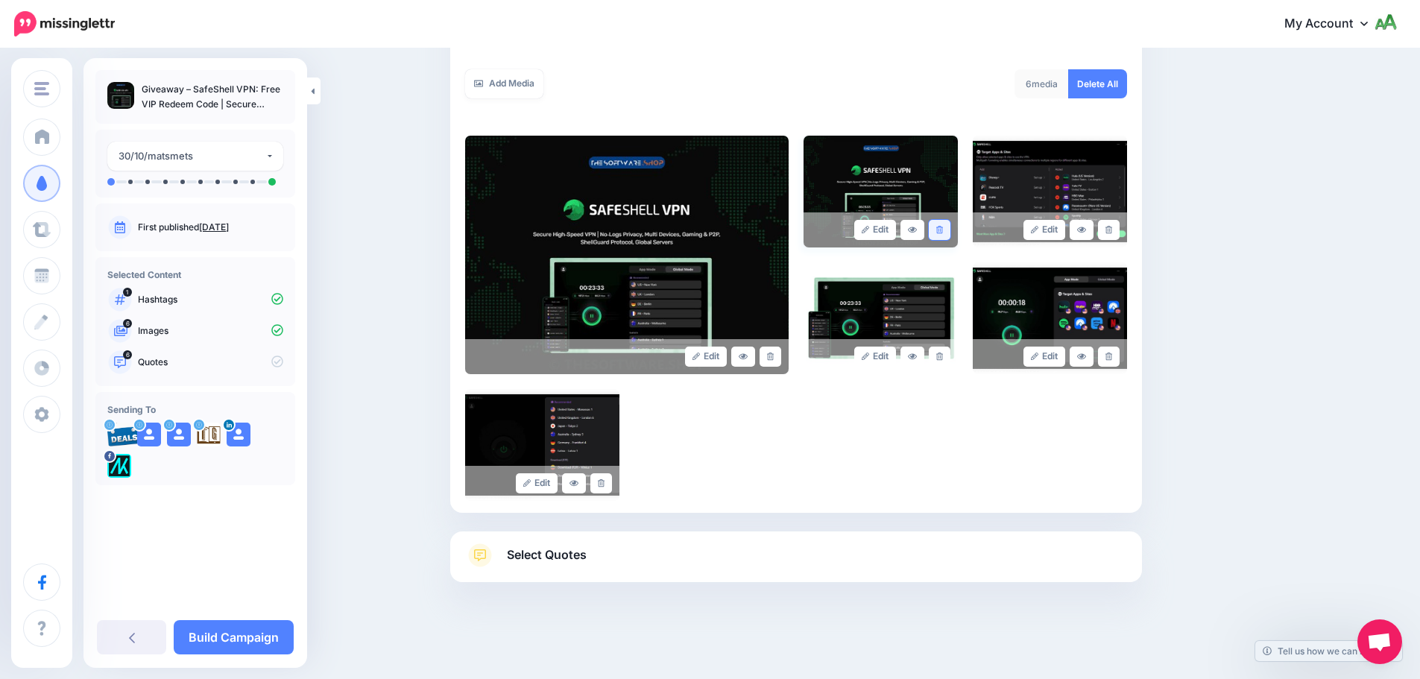
click at [943, 231] on icon at bounding box center [939, 230] width 7 height 8
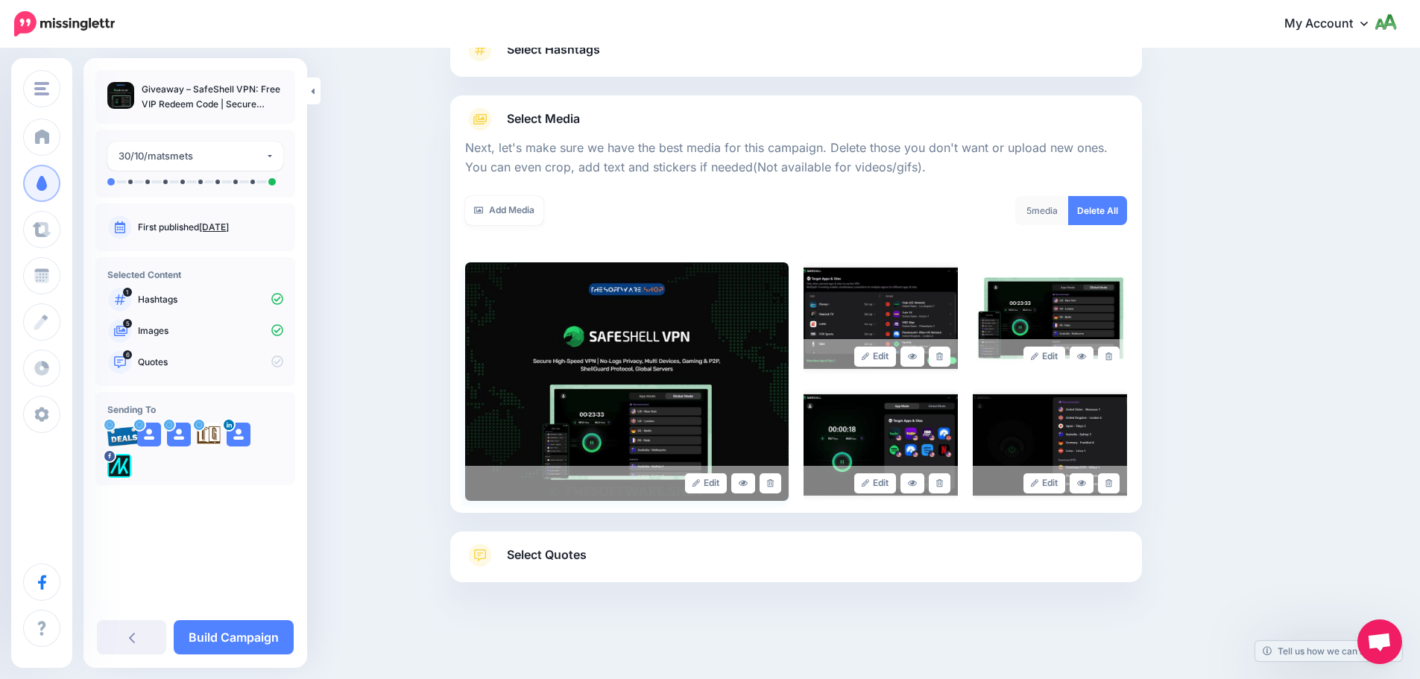
scroll to position [126, 0]
click at [683, 548] on link "Select Quotes" at bounding box center [796, 562] width 662 height 39
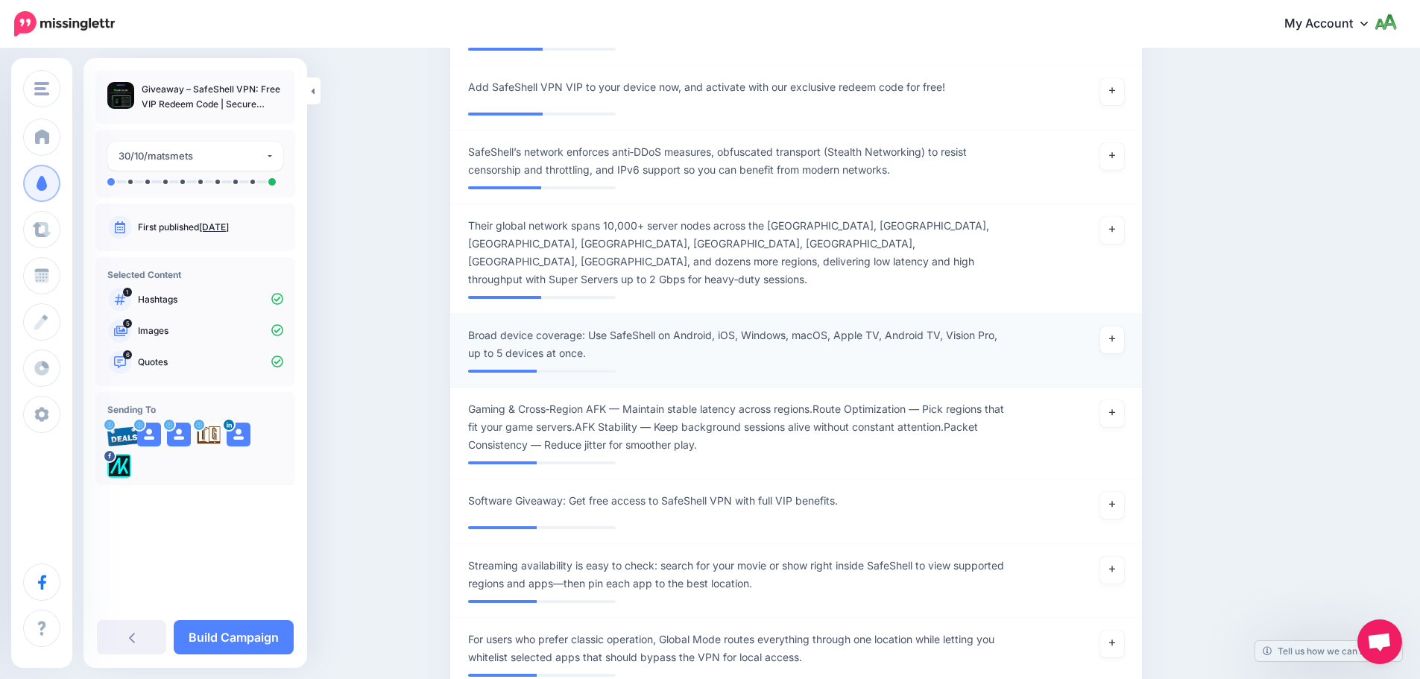
scroll to position [1169, 0]
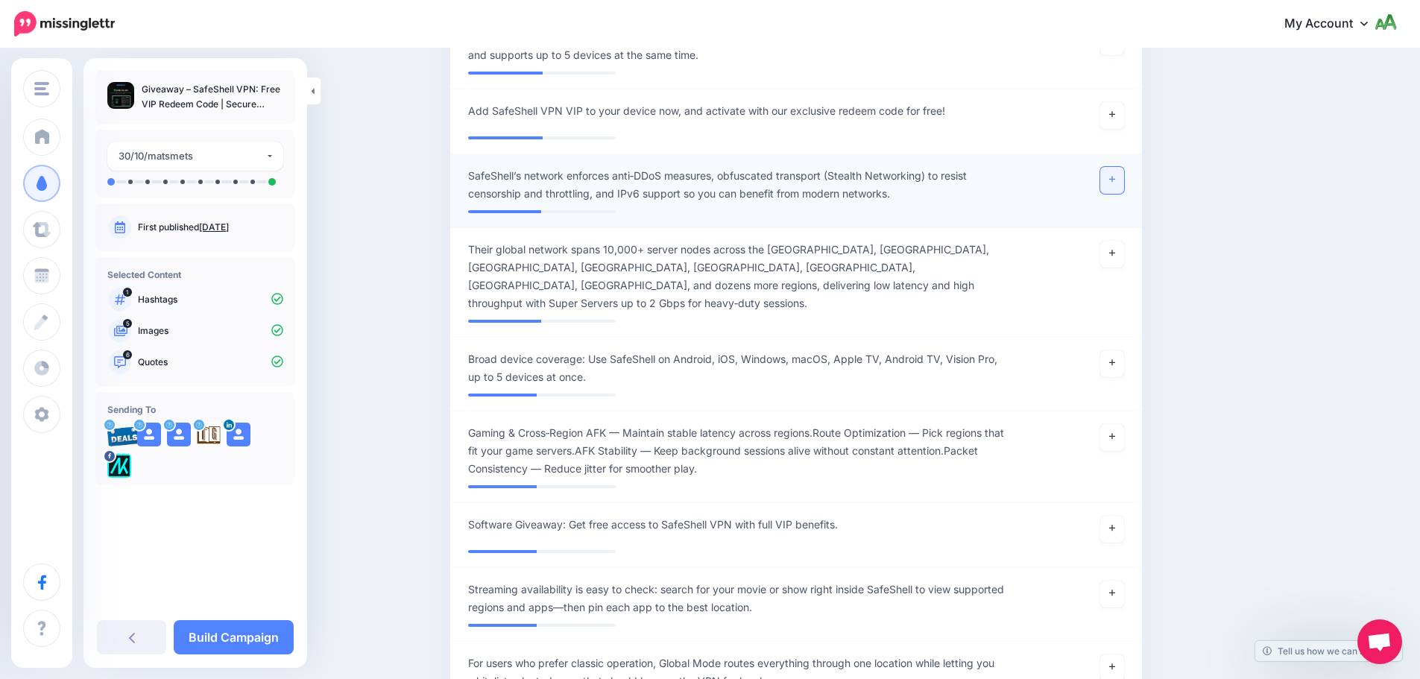
click at [1109, 182] on link at bounding box center [1112, 180] width 24 height 27
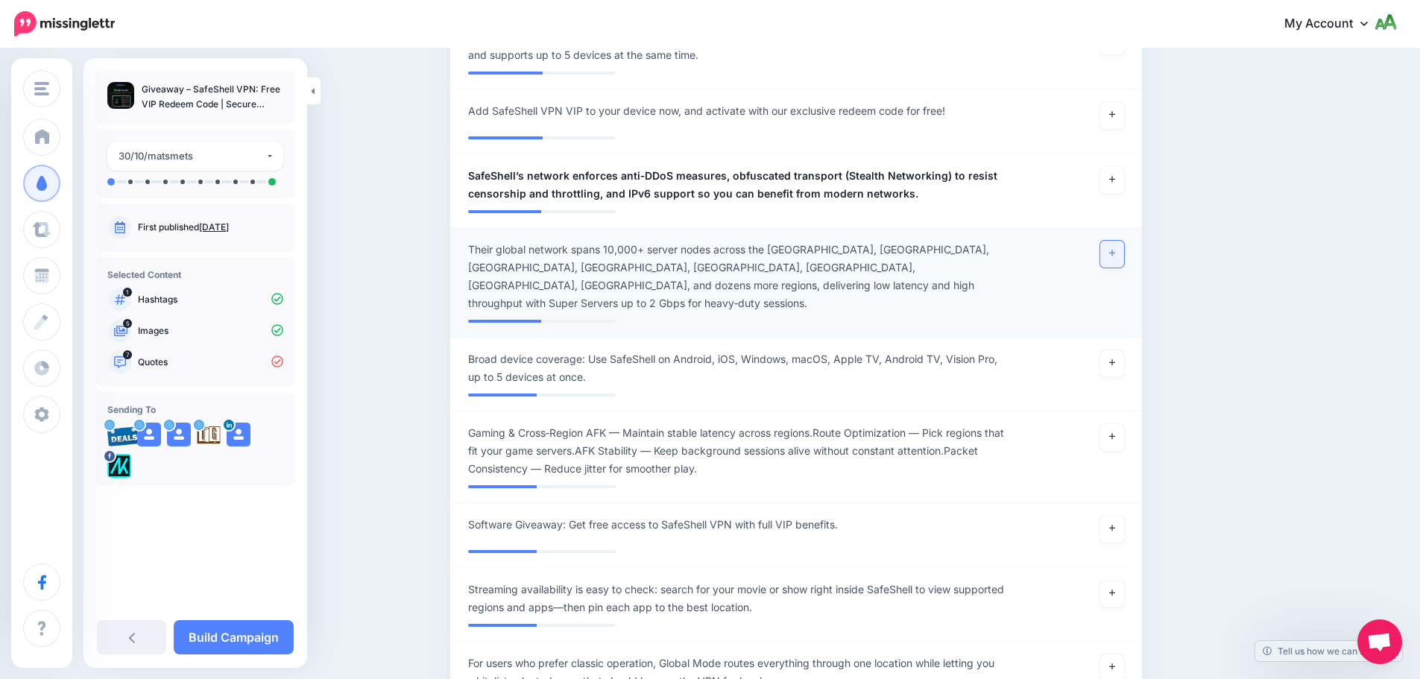
click at [1122, 260] on link at bounding box center [1112, 254] width 24 height 27
click at [1115, 359] on icon at bounding box center [1112, 363] width 6 height 8
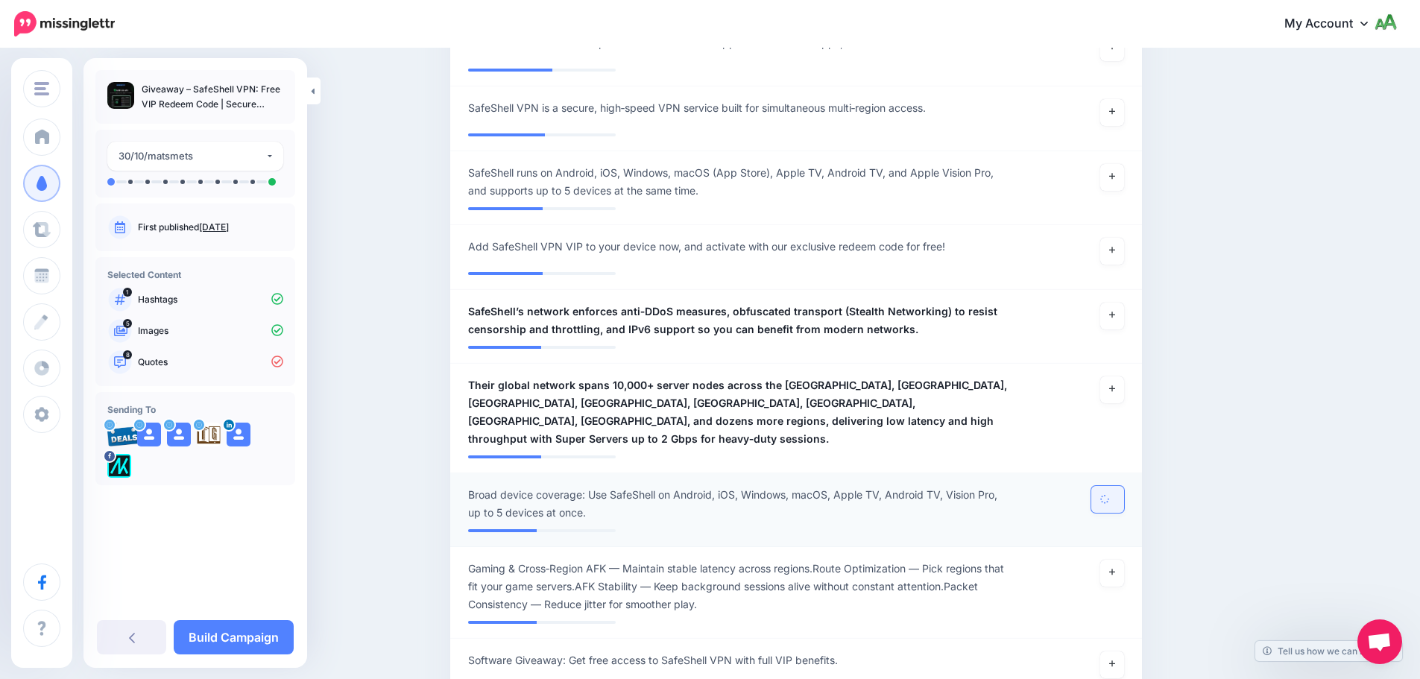
scroll to position [1020, 0]
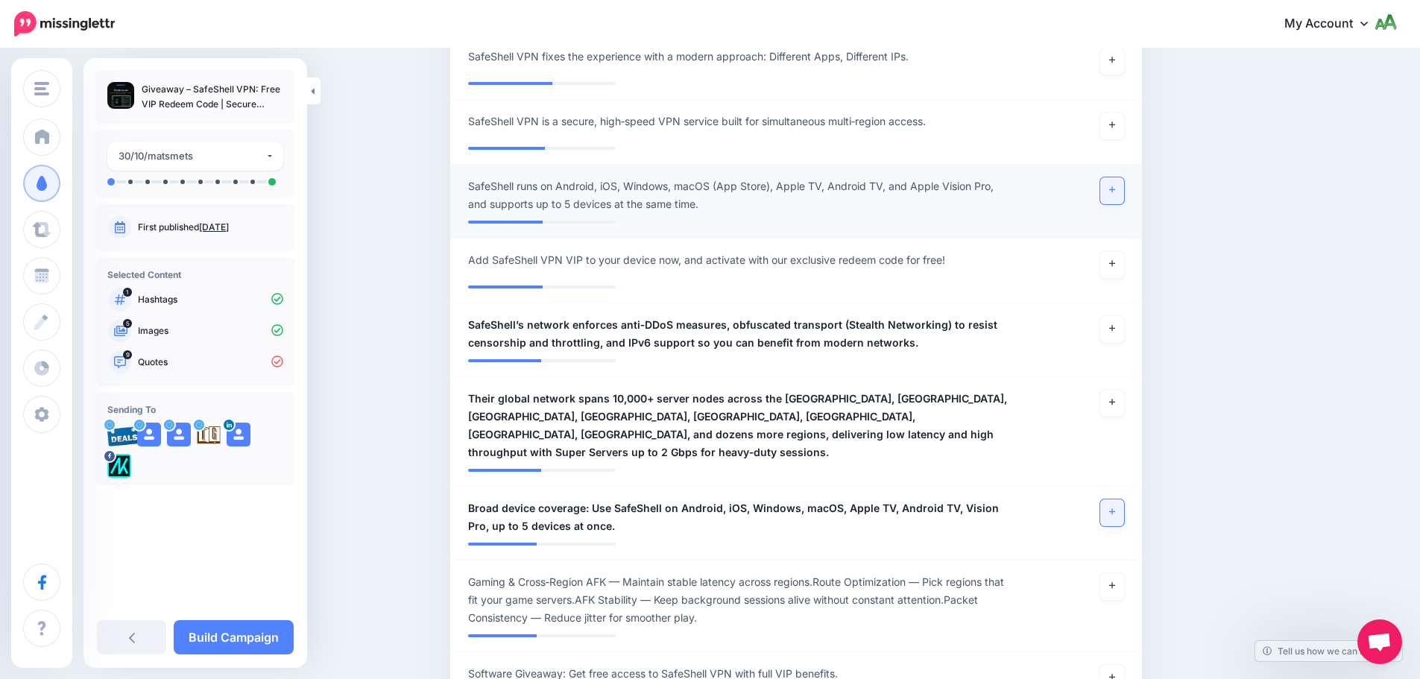
click at [1111, 191] on link at bounding box center [1112, 190] width 24 height 27
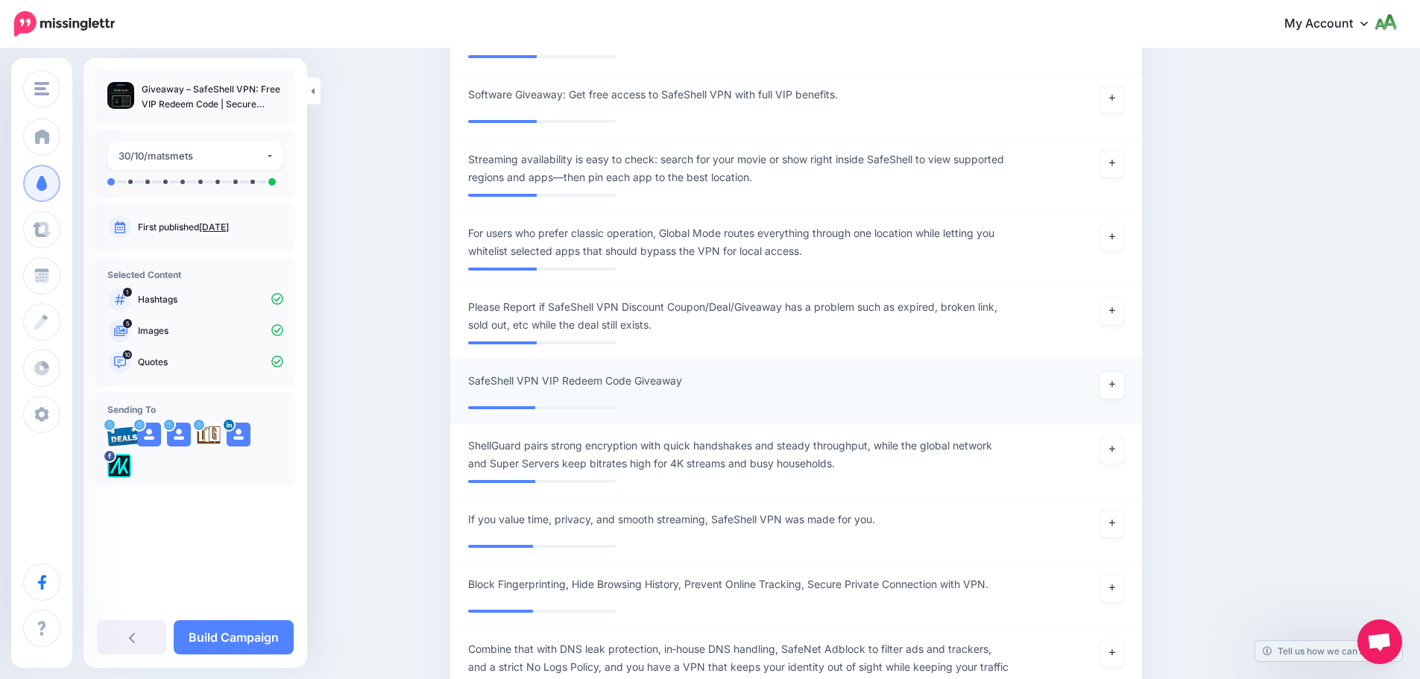
scroll to position [1617, 0]
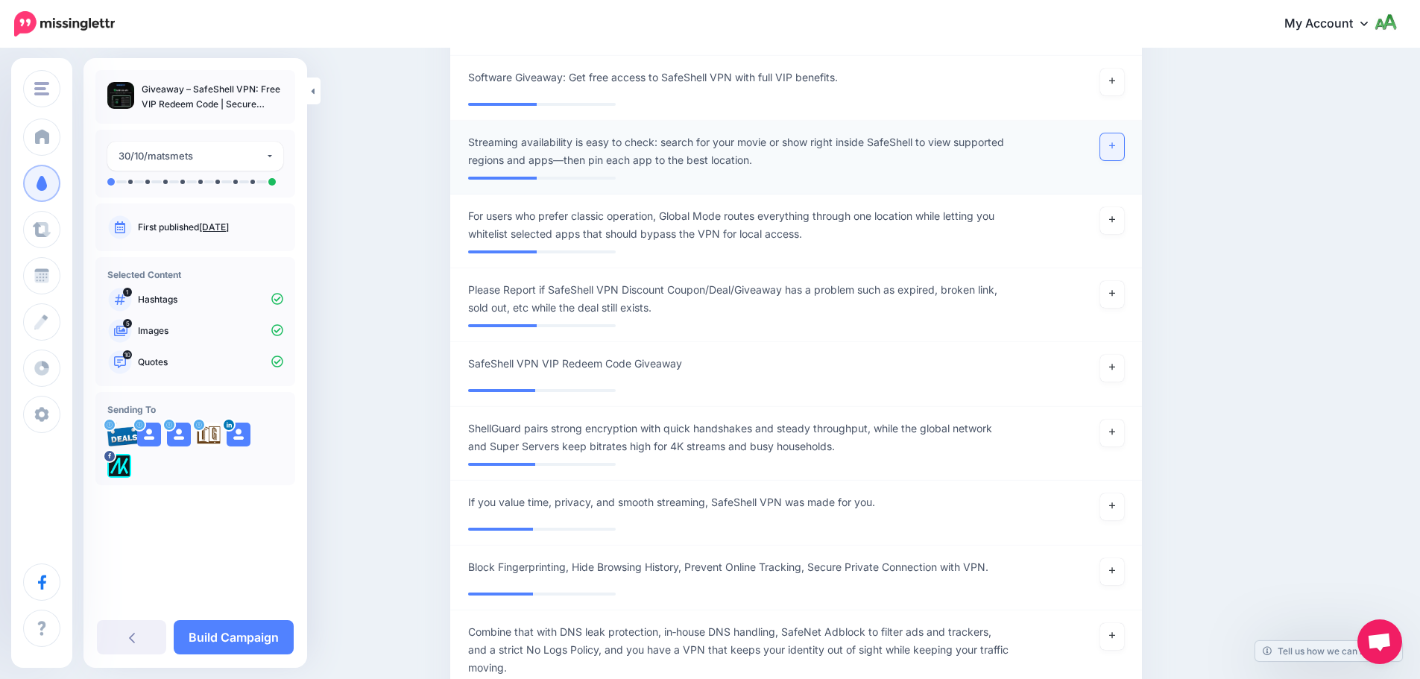
click at [1117, 133] on link at bounding box center [1112, 146] width 24 height 27
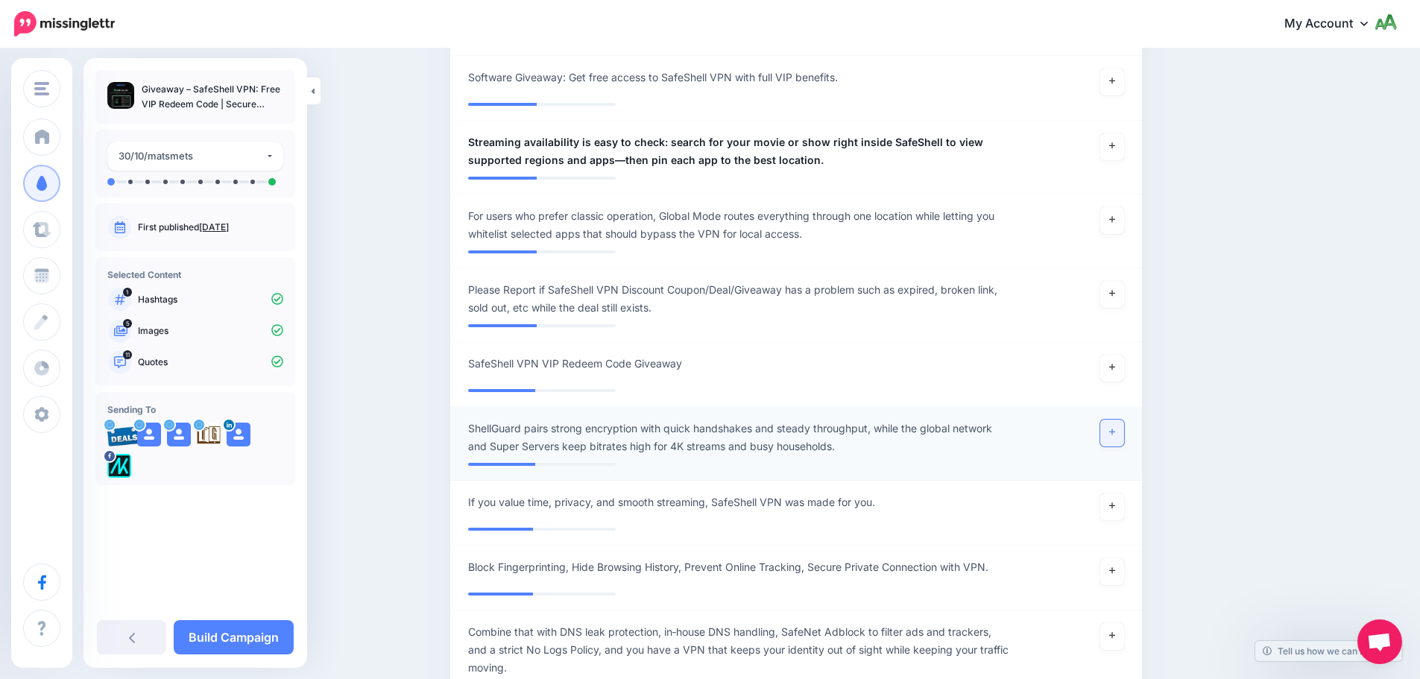
click at [1119, 422] on link at bounding box center [1112, 433] width 24 height 27
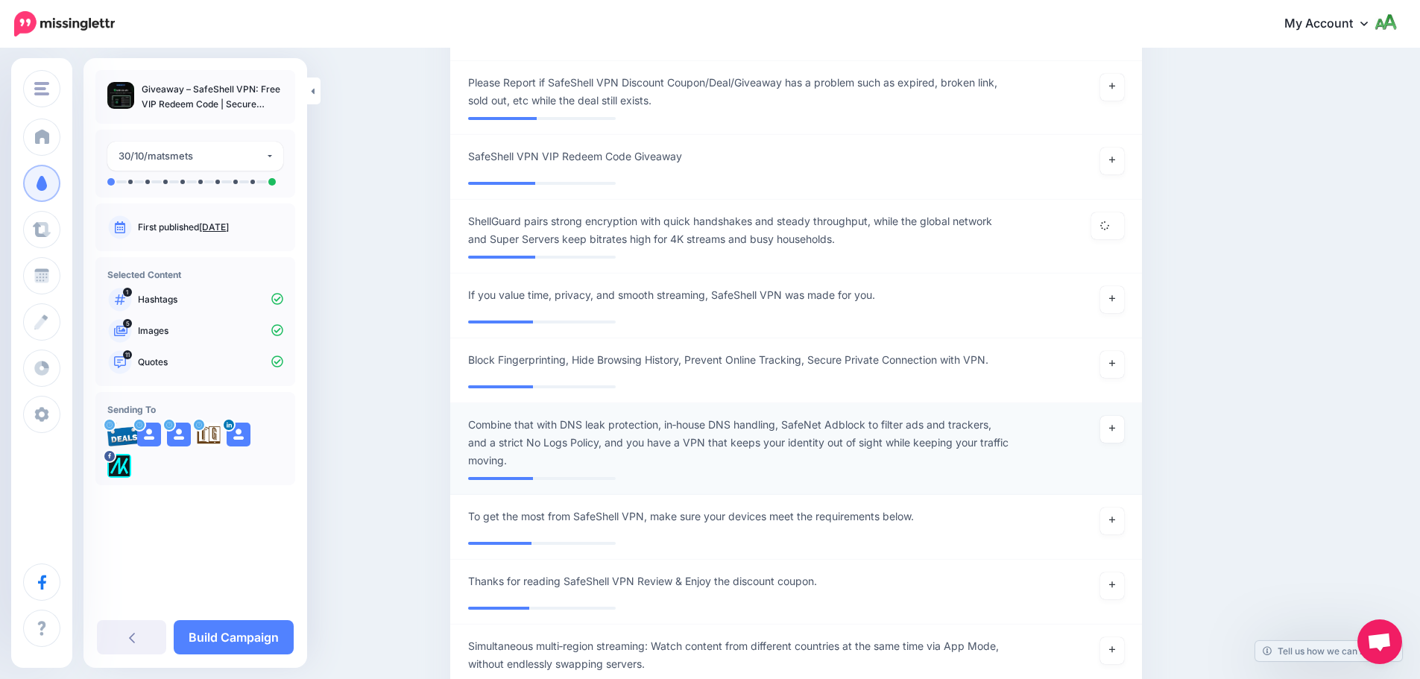
scroll to position [1840, 0]
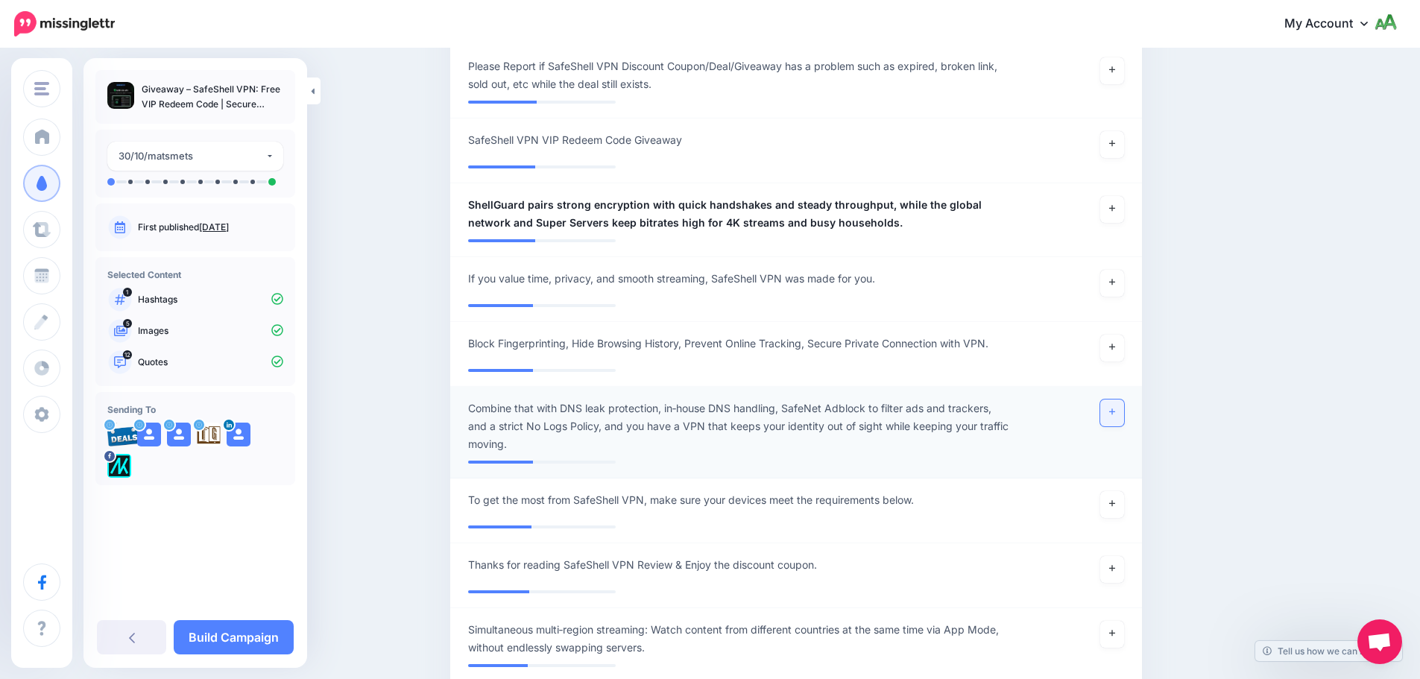
click at [1115, 408] on icon at bounding box center [1112, 412] width 6 height 8
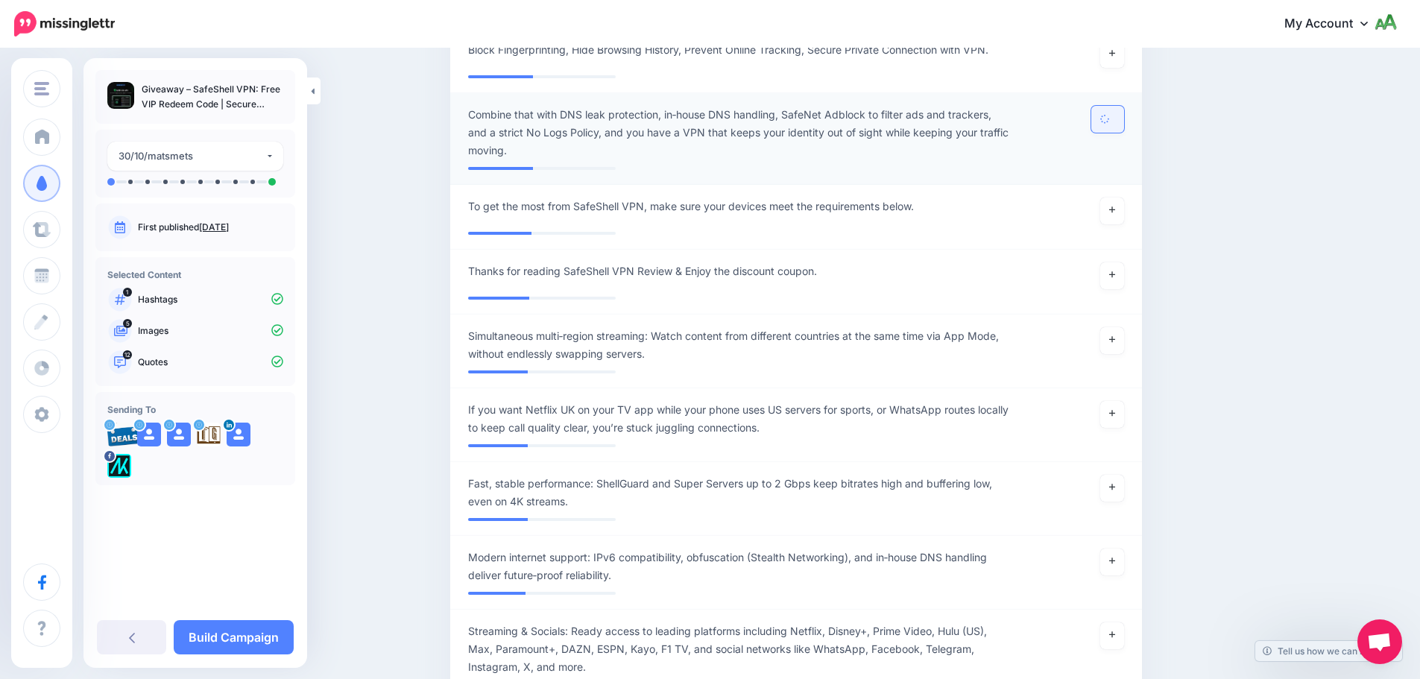
scroll to position [2138, 0]
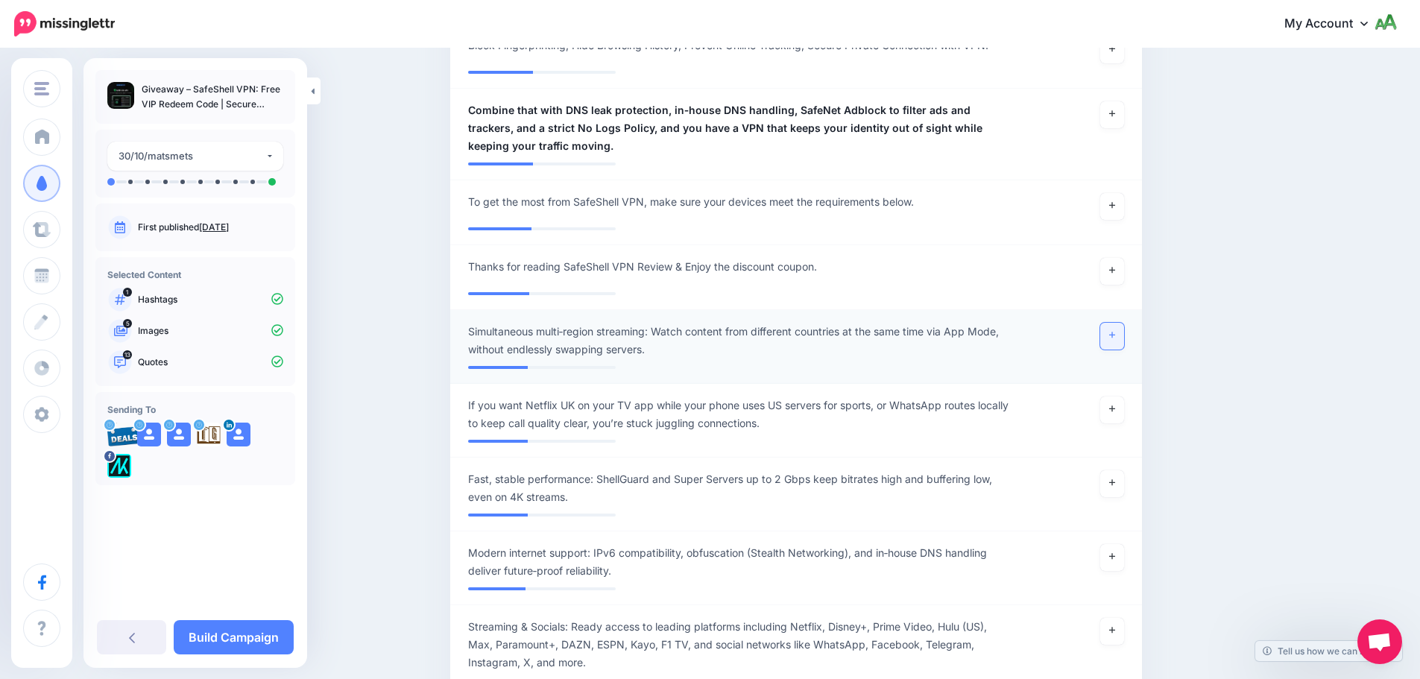
click at [1115, 331] on icon at bounding box center [1112, 335] width 6 height 8
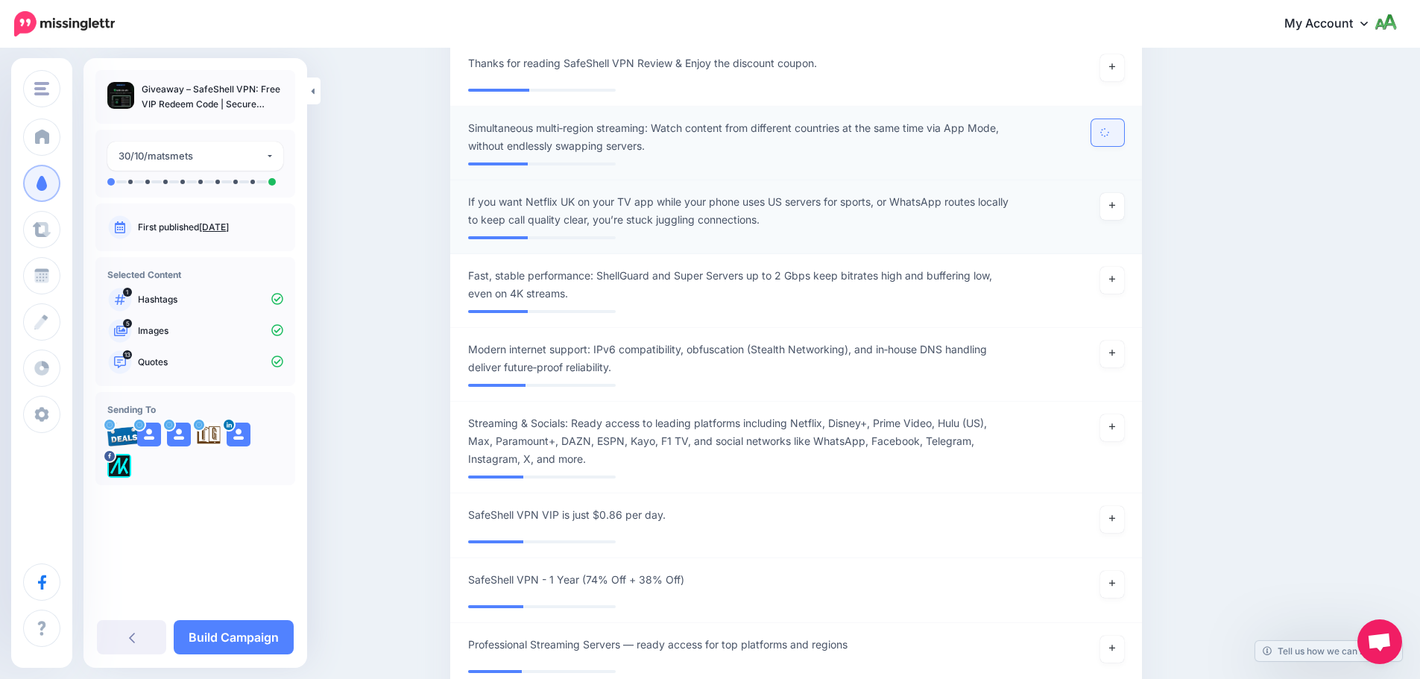
scroll to position [2362, 0]
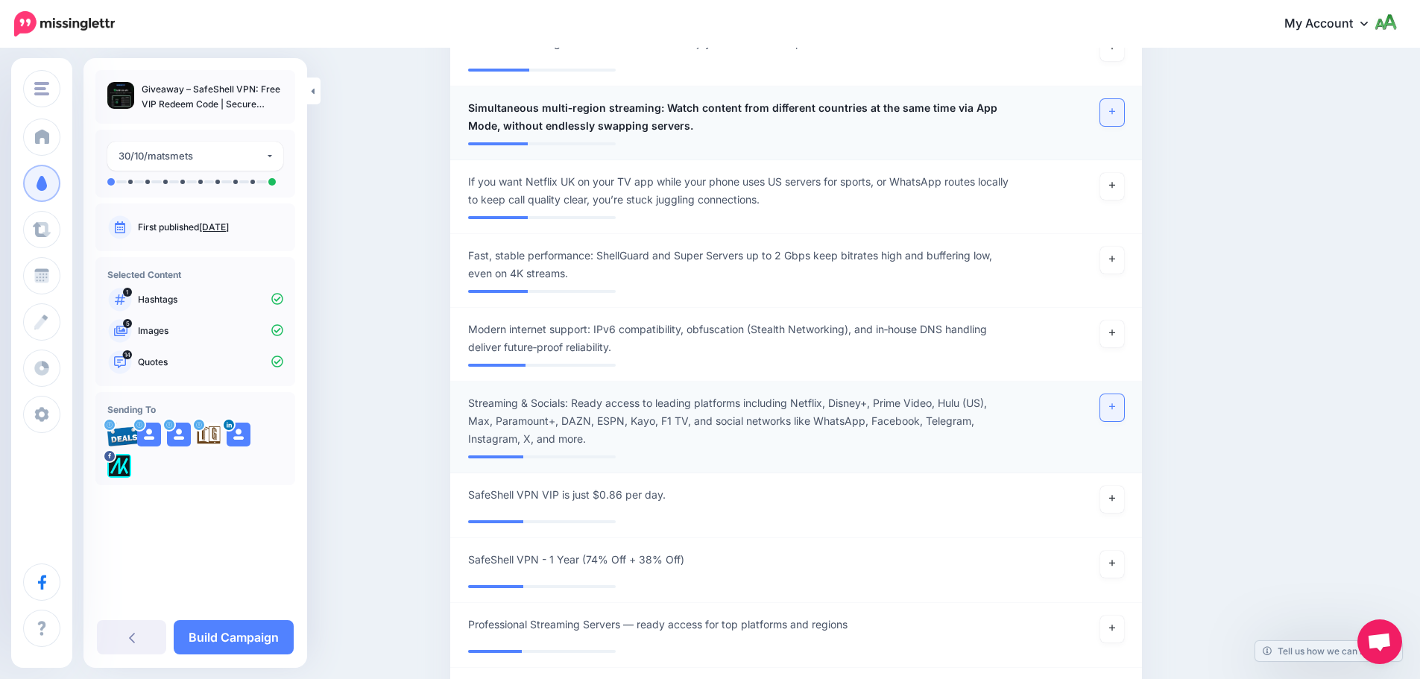
click at [1114, 402] on icon at bounding box center [1112, 406] width 6 height 8
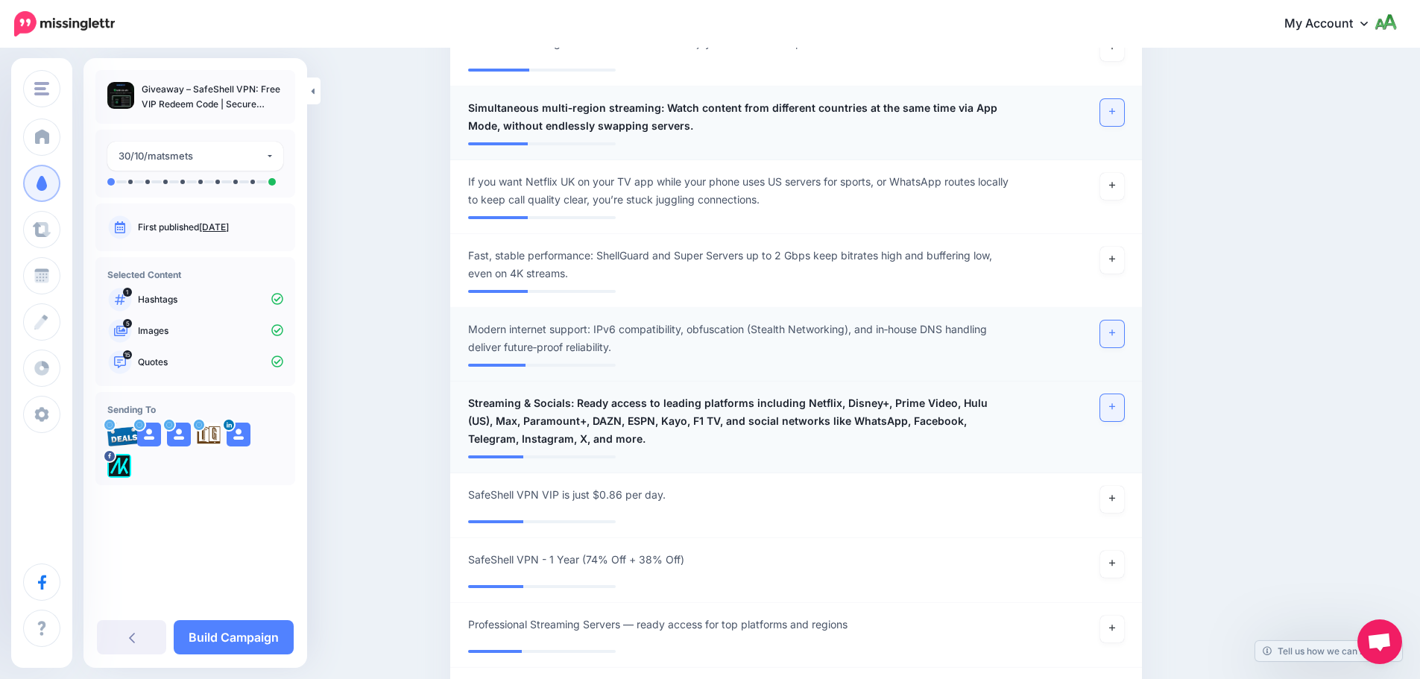
click at [1114, 329] on icon at bounding box center [1112, 333] width 6 height 8
click at [1122, 247] on link at bounding box center [1112, 260] width 24 height 27
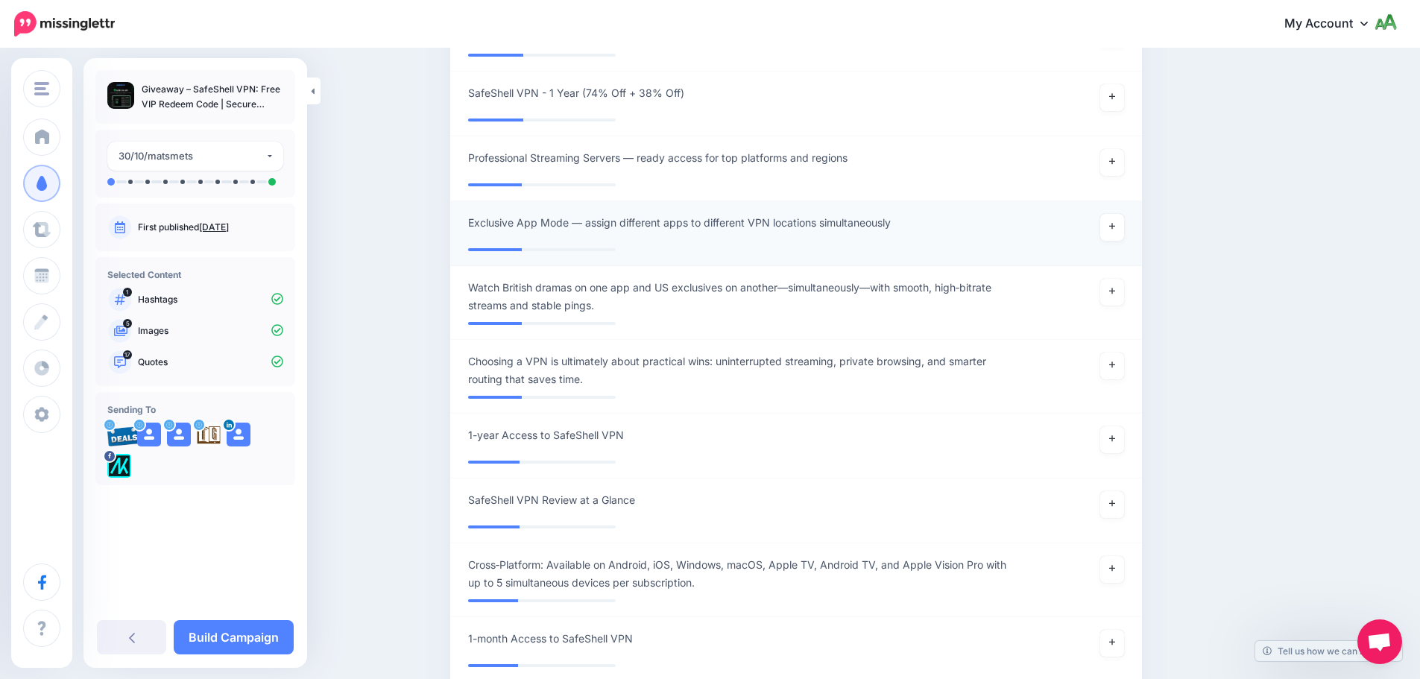
scroll to position [2884, 0]
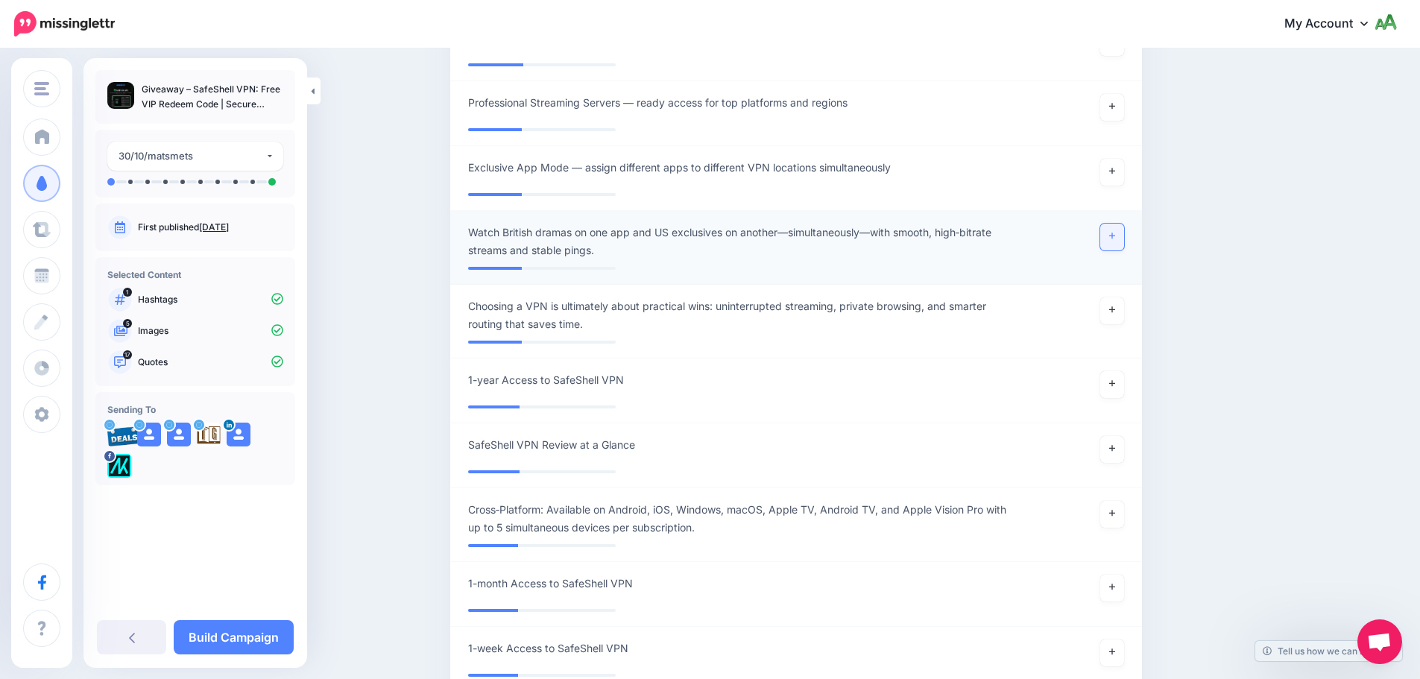
click at [1112, 224] on link at bounding box center [1112, 237] width 24 height 27
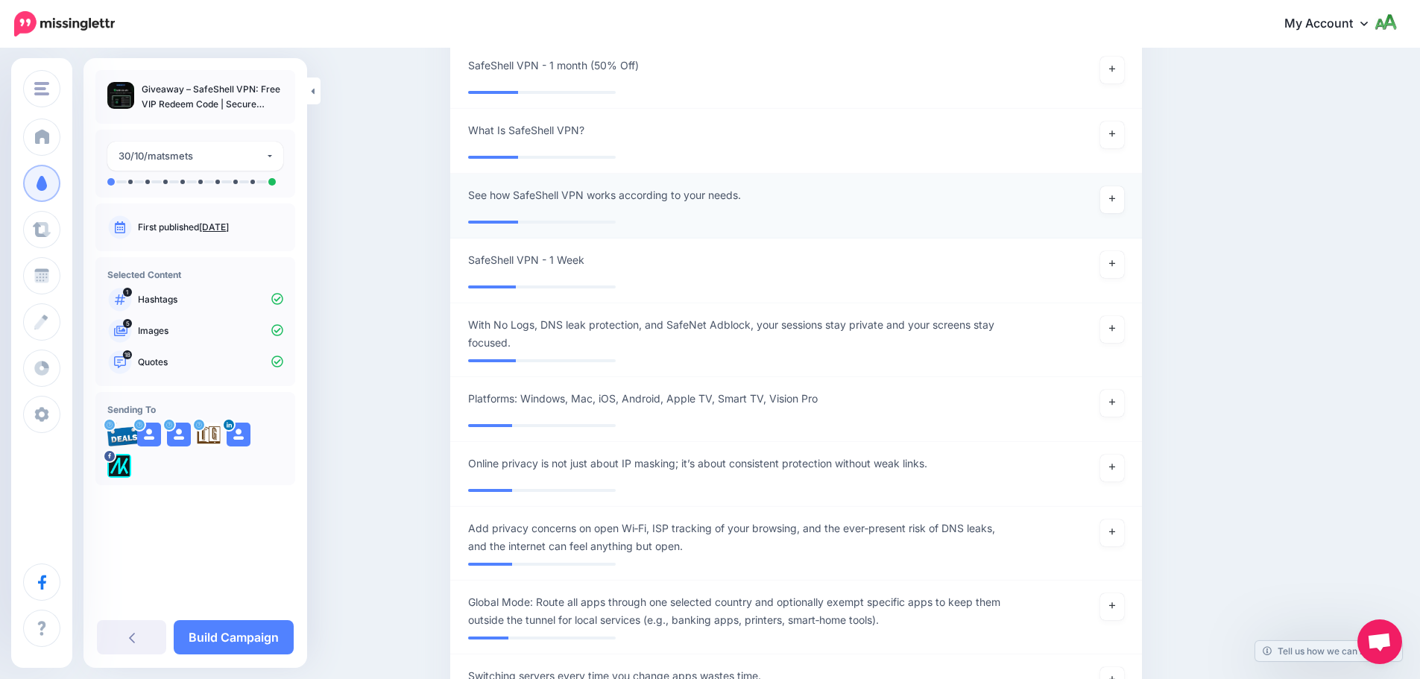
scroll to position [3704, 0]
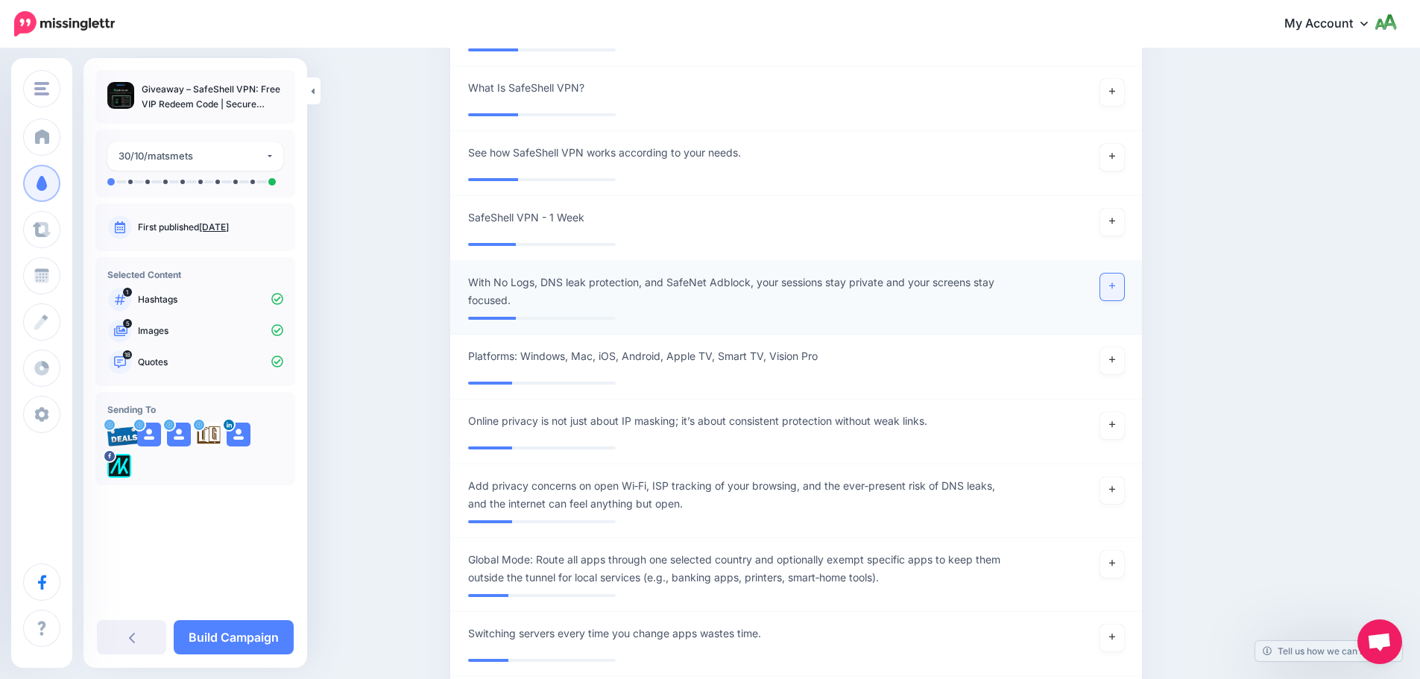
click at [1115, 282] on icon at bounding box center [1112, 286] width 6 height 8
click at [1114, 551] on link at bounding box center [1112, 564] width 24 height 27
click at [1115, 485] on icon at bounding box center [1112, 489] width 6 height 8
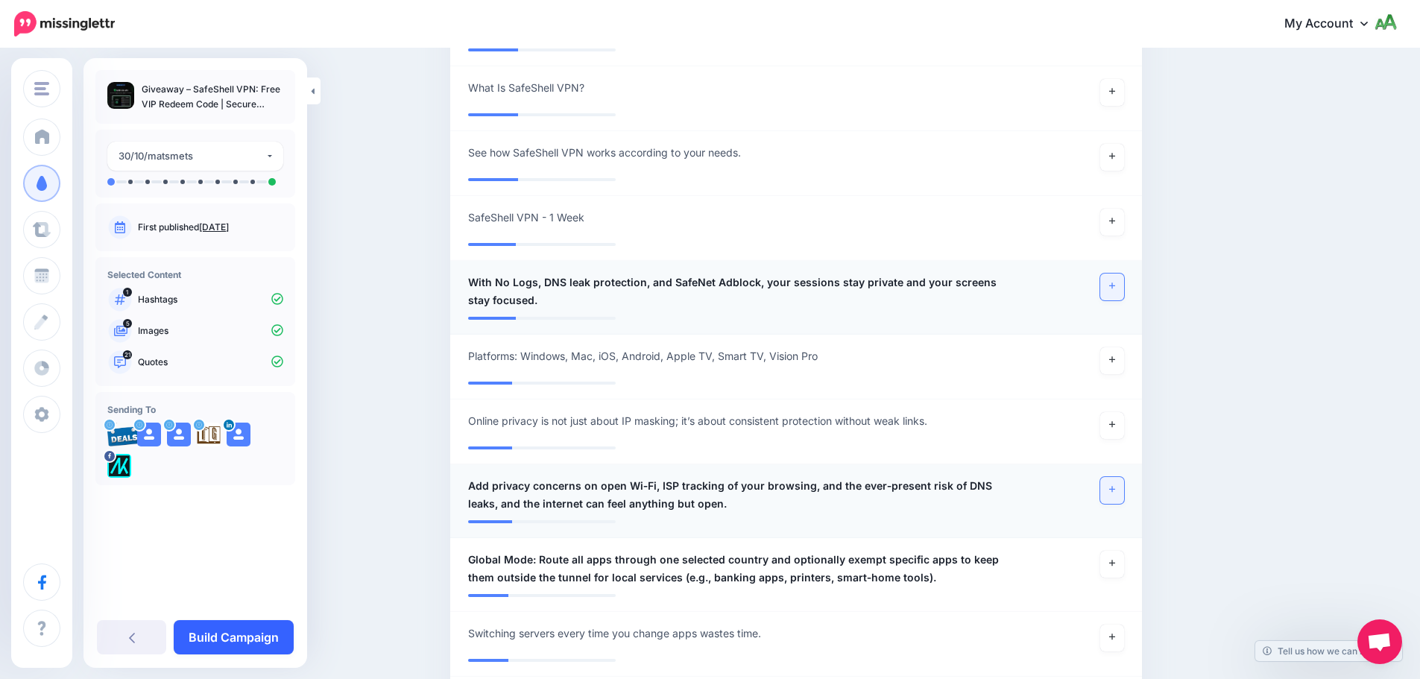
click at [267, 631] on link "Build Campaign" at bounding box center [234, 637] width 120 height 34
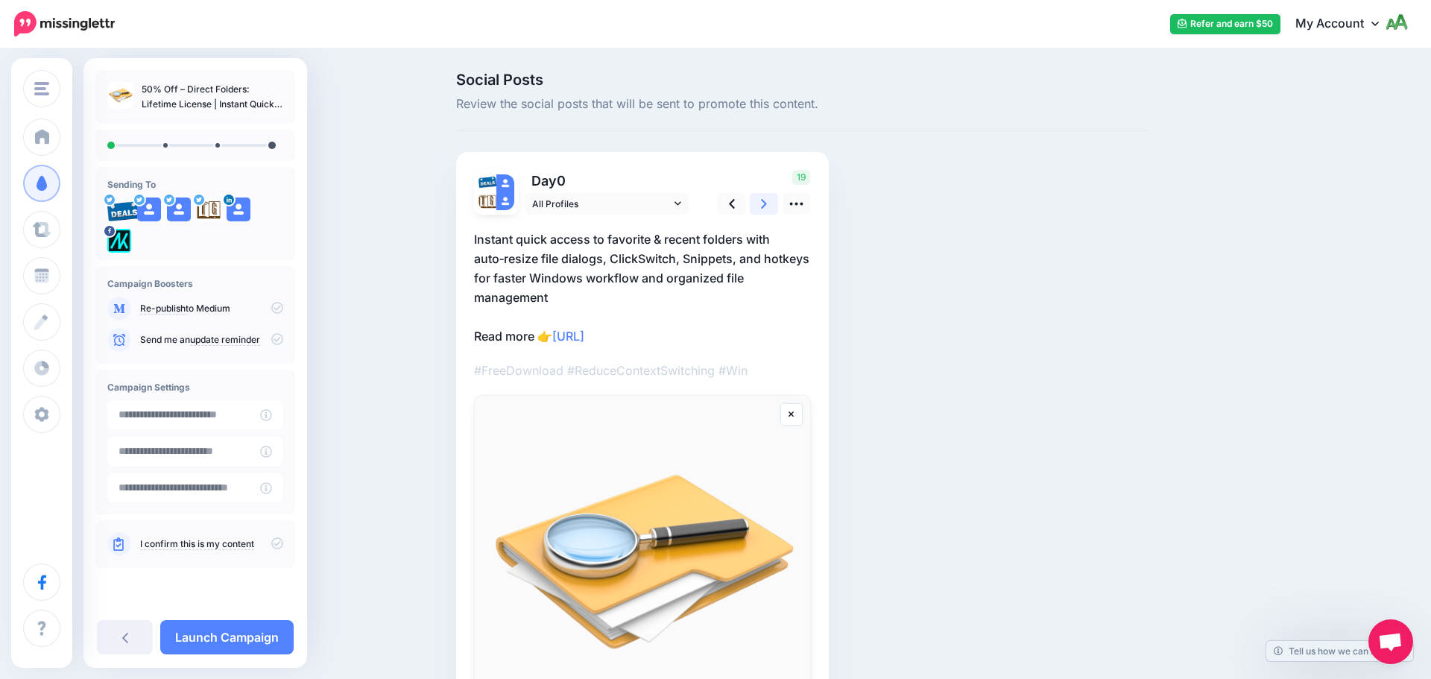
click at [758, 205] on link at bounding box center [764, 204] width 28 height 22
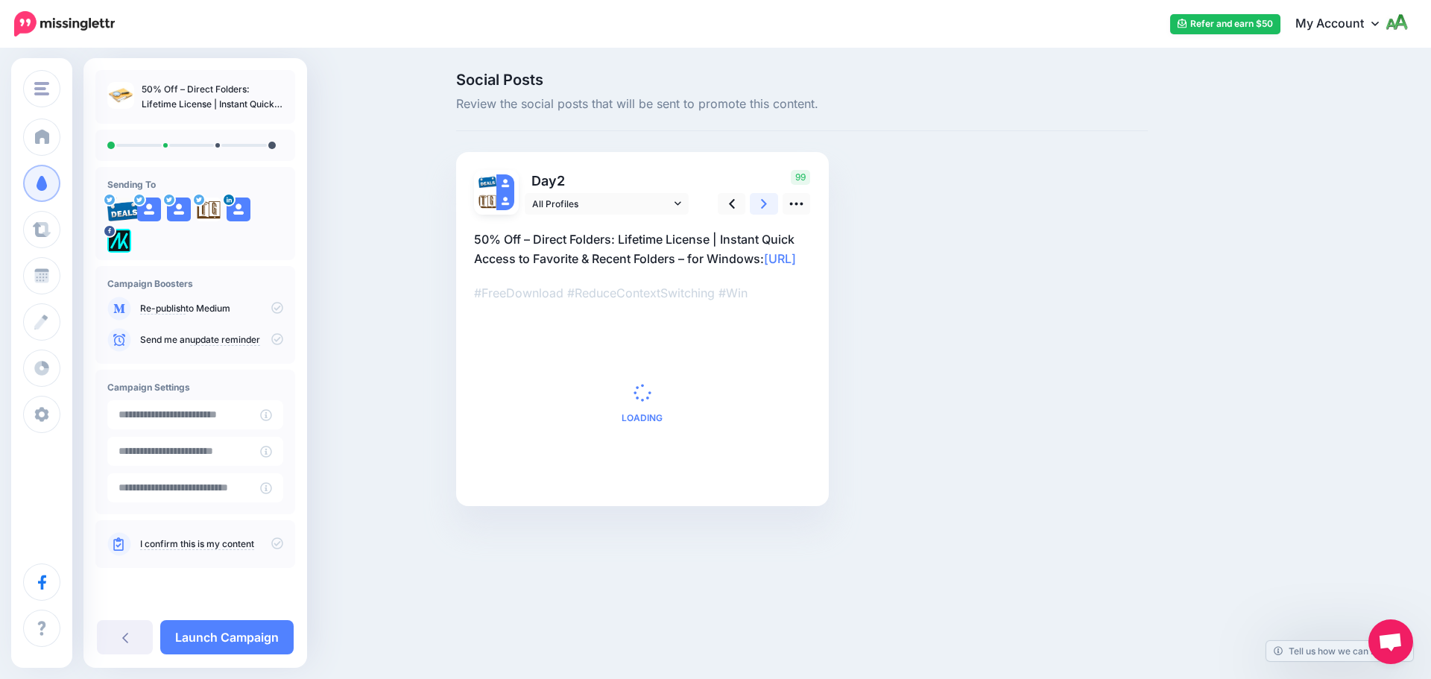
click at [758, 205] on link at bounding box center [764, 204] width 28 height 22
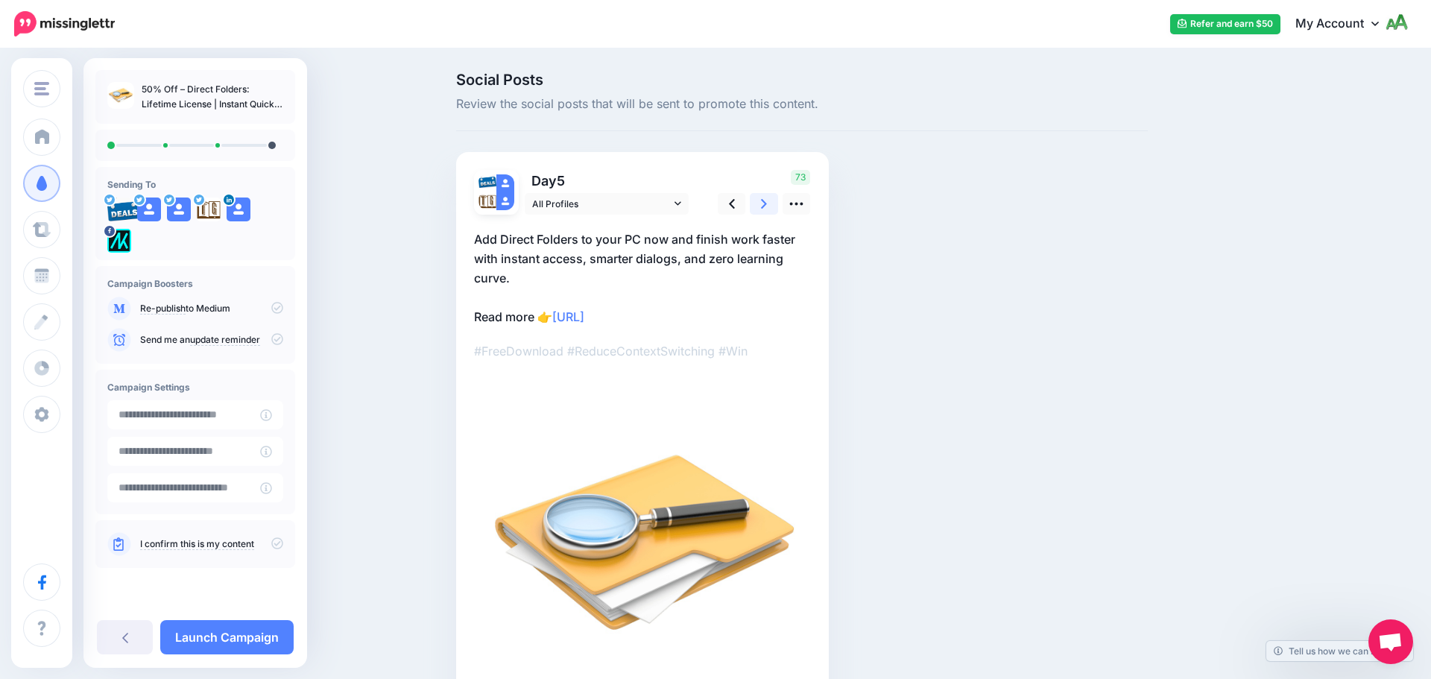
click at [758, 205] on link at bounding box center [764, 204] width 28 height 22
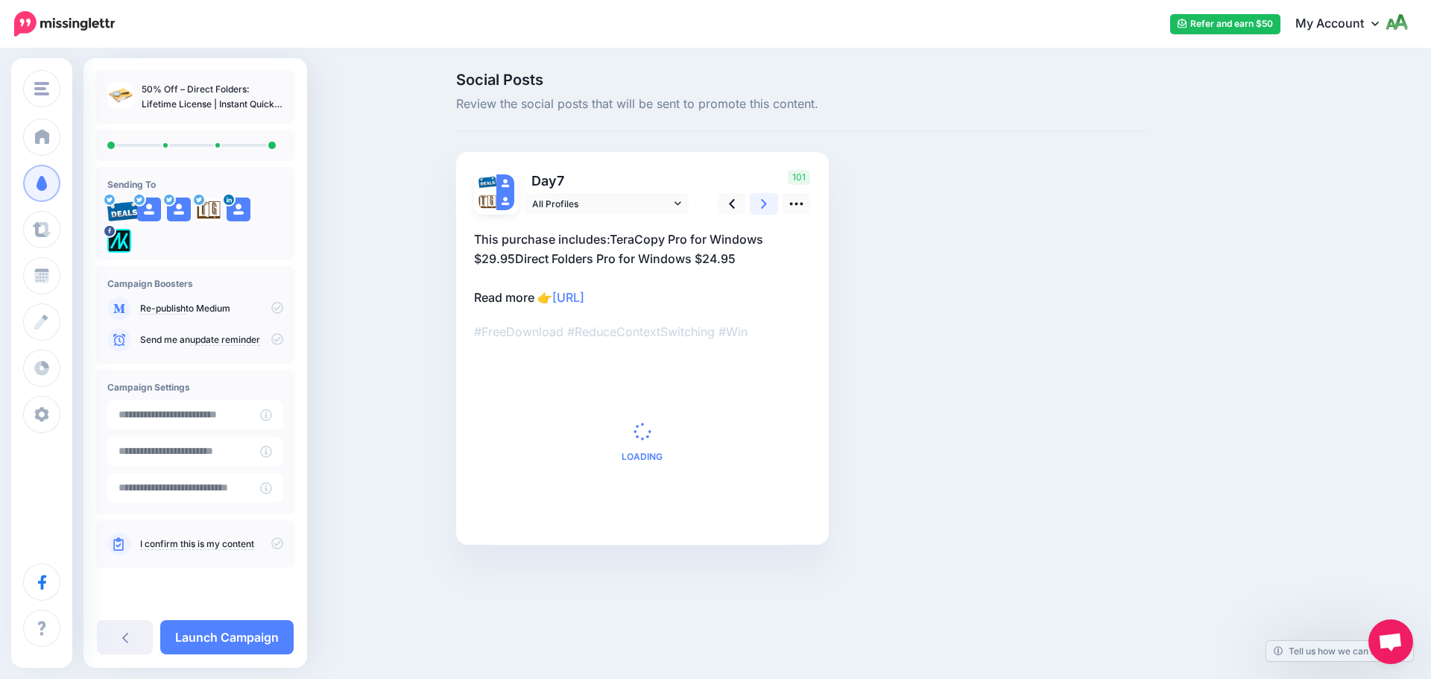
click at [758, 205] on link at bounding box center [764, 204] width 28 height 22
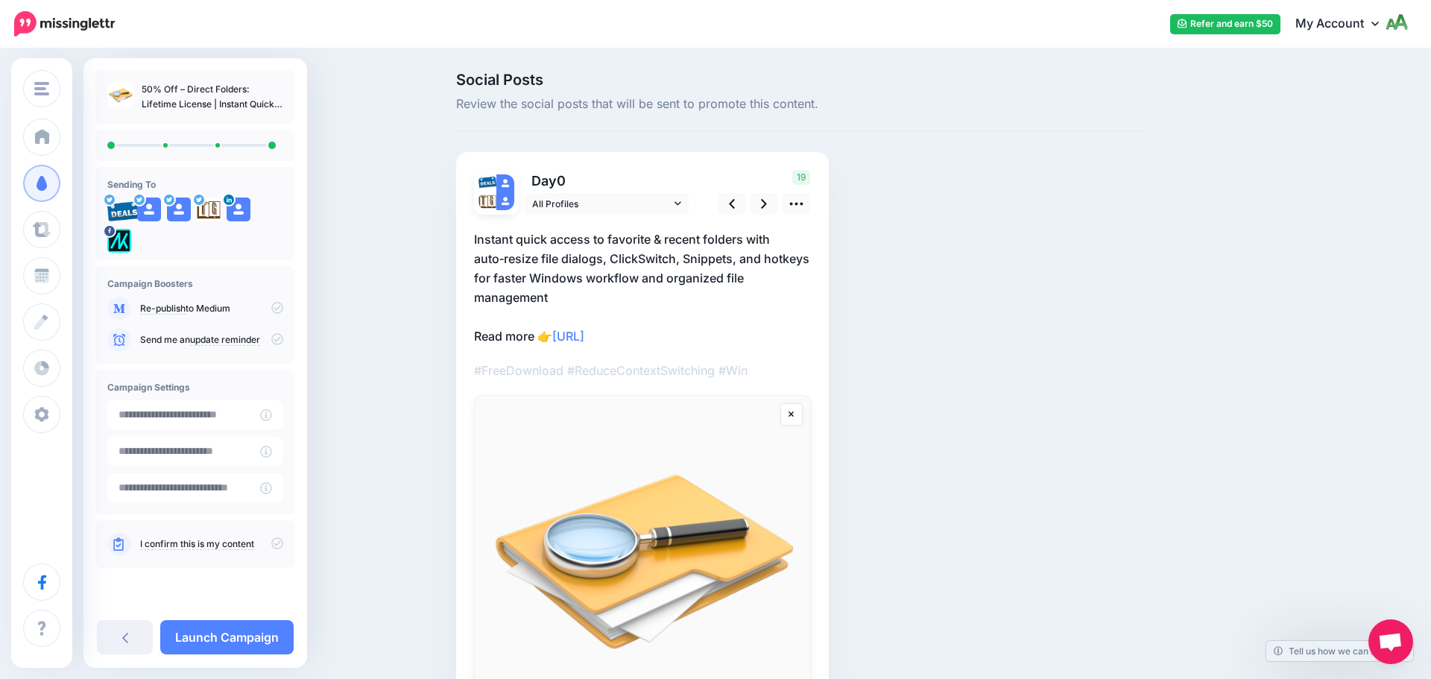
click at [282, 338] on icon at bounding box center [277, 339] width 12 height 12
click at [276, 547] on icon at bounding box center [277, 543] width 12 height 12
click at [254, 645] on link "Launch Campaign" at bounding box center [226, 637] width 133 height 34
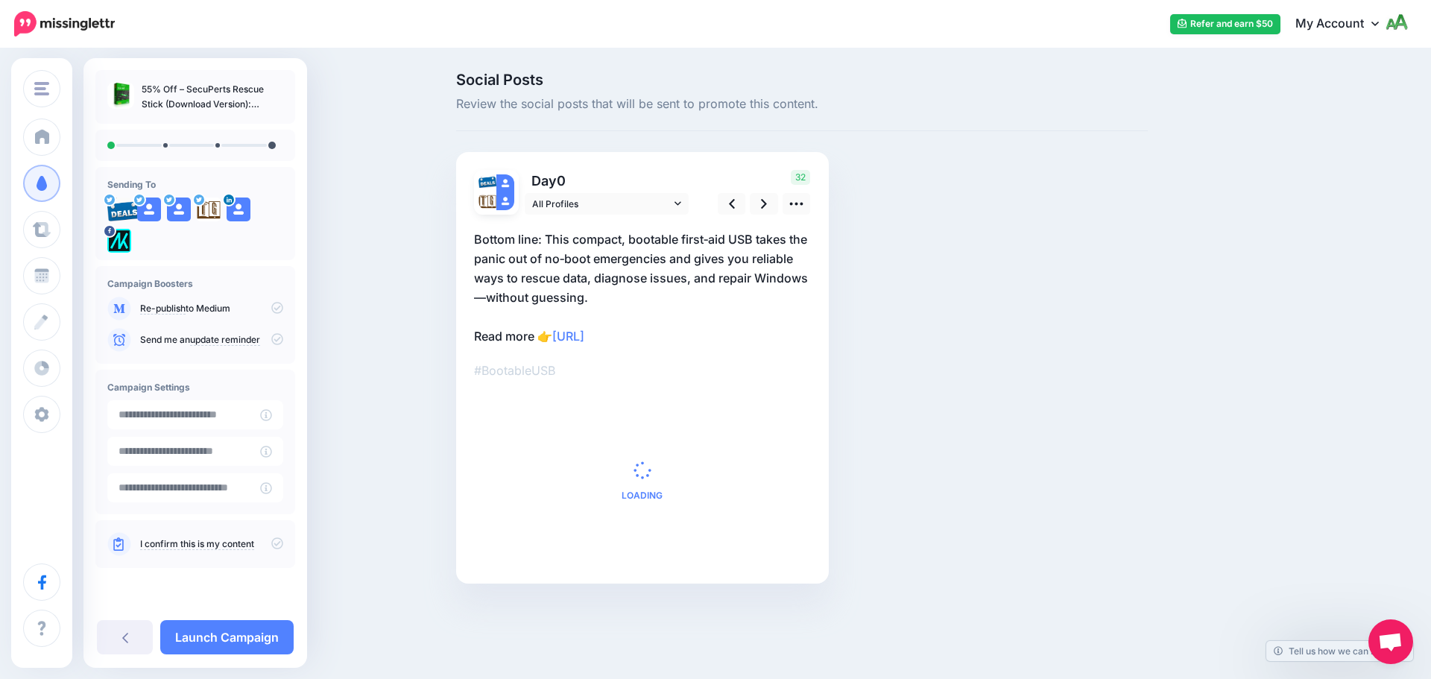
click at [270, 335] on p "Send me an update reminder" at bounding box center [211, 339] width 143 height 13
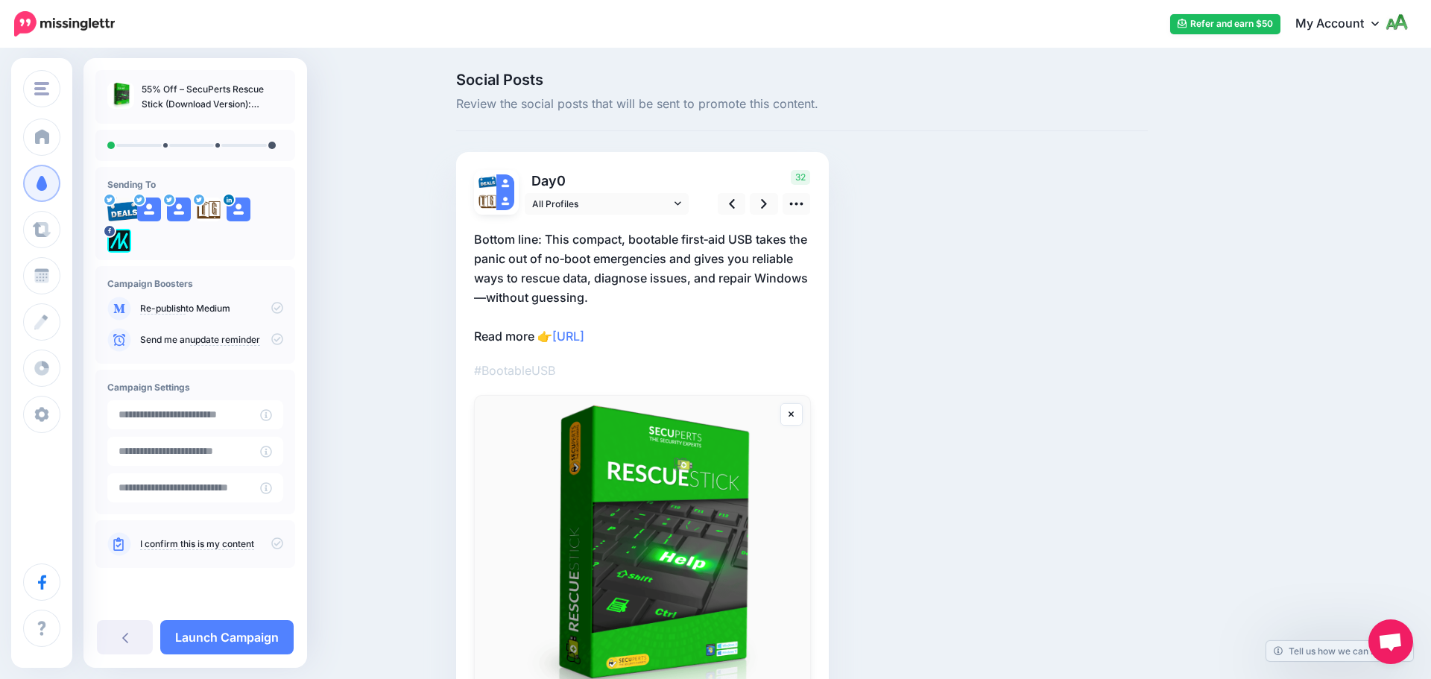
click at [274, 342] on icon at bounding box center [277, 339] width 12 height 12
click at [277, 546] on icon at bounding box center [277, 543] width 12 height 12
click at [280, 341] on icon at bounding box center [277, 339] width 12 height 12
click at [250, 638] on link "Launch Campaign" at bounding box center [226, 637] width 133 height 34
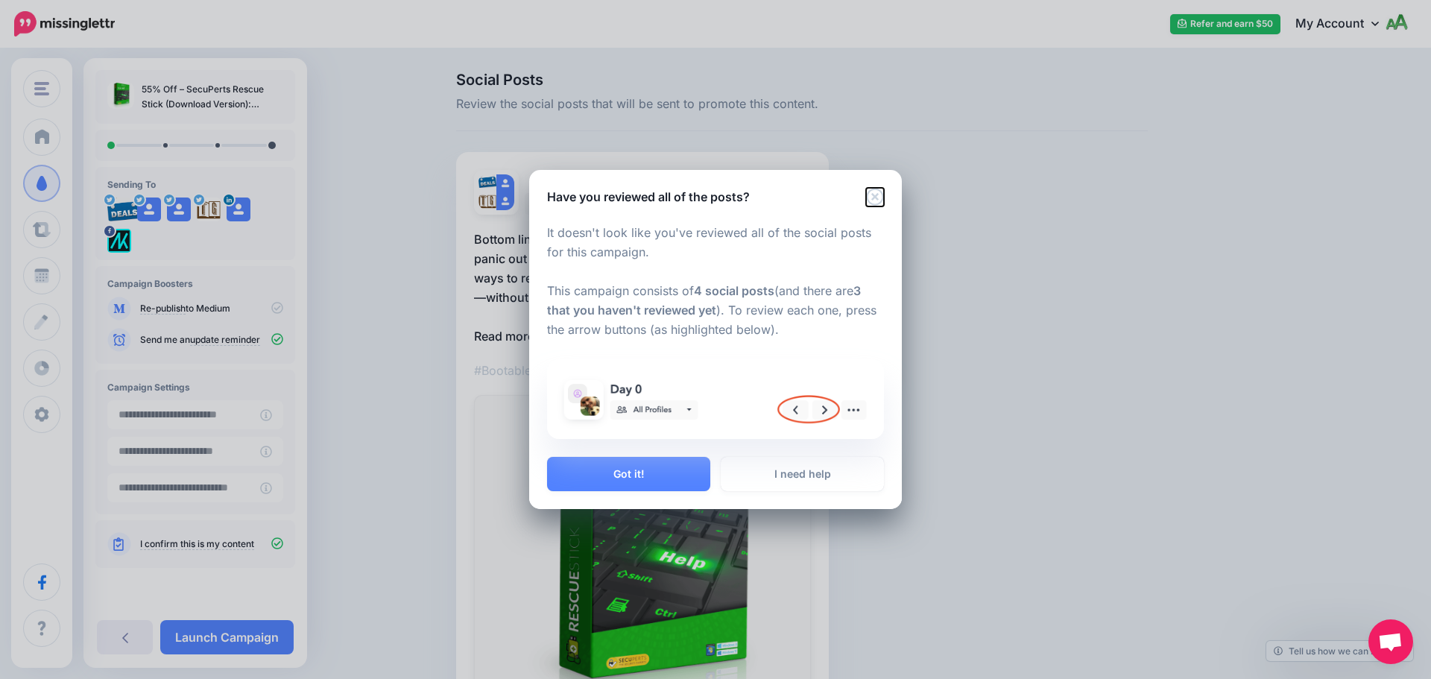
click at [877, 195] on icon "Close" at bounding box center [874, 197] width 17 height 17
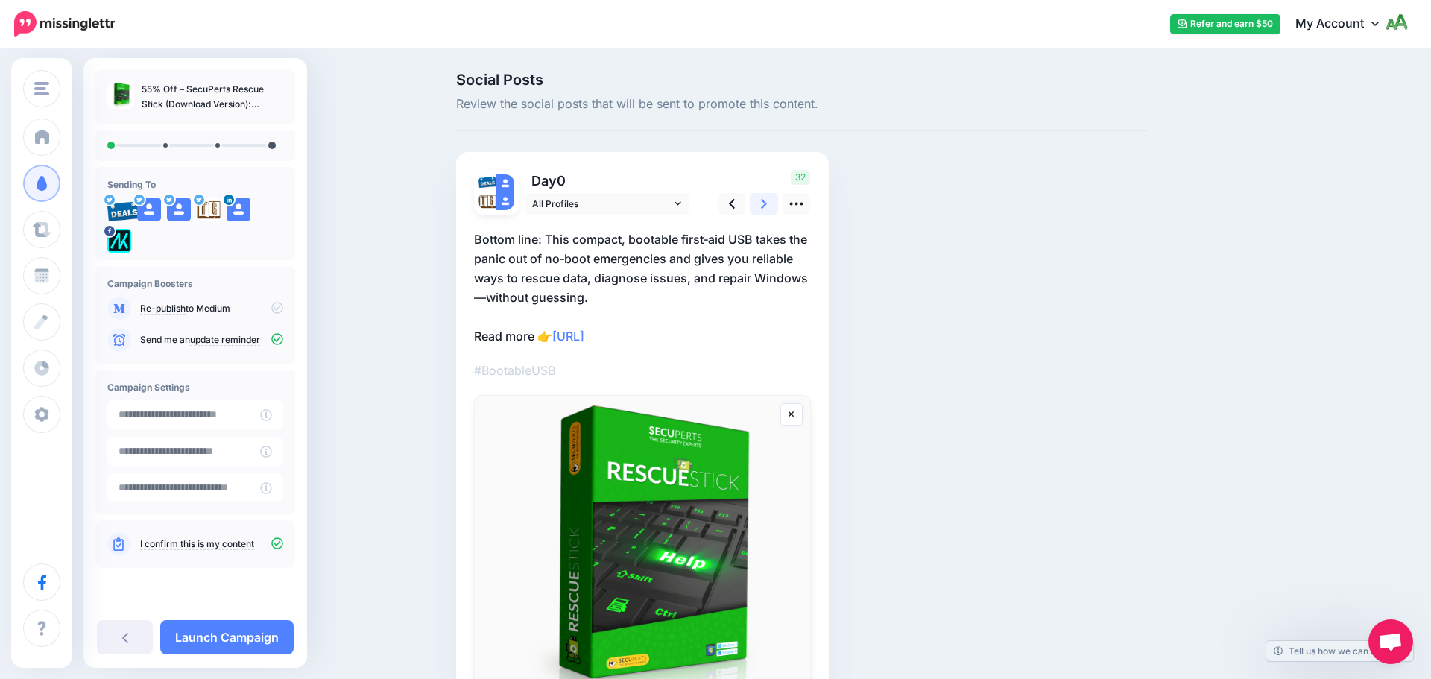
click at [754, 200] on link at bounding box center [764, 204] width 28 height 22
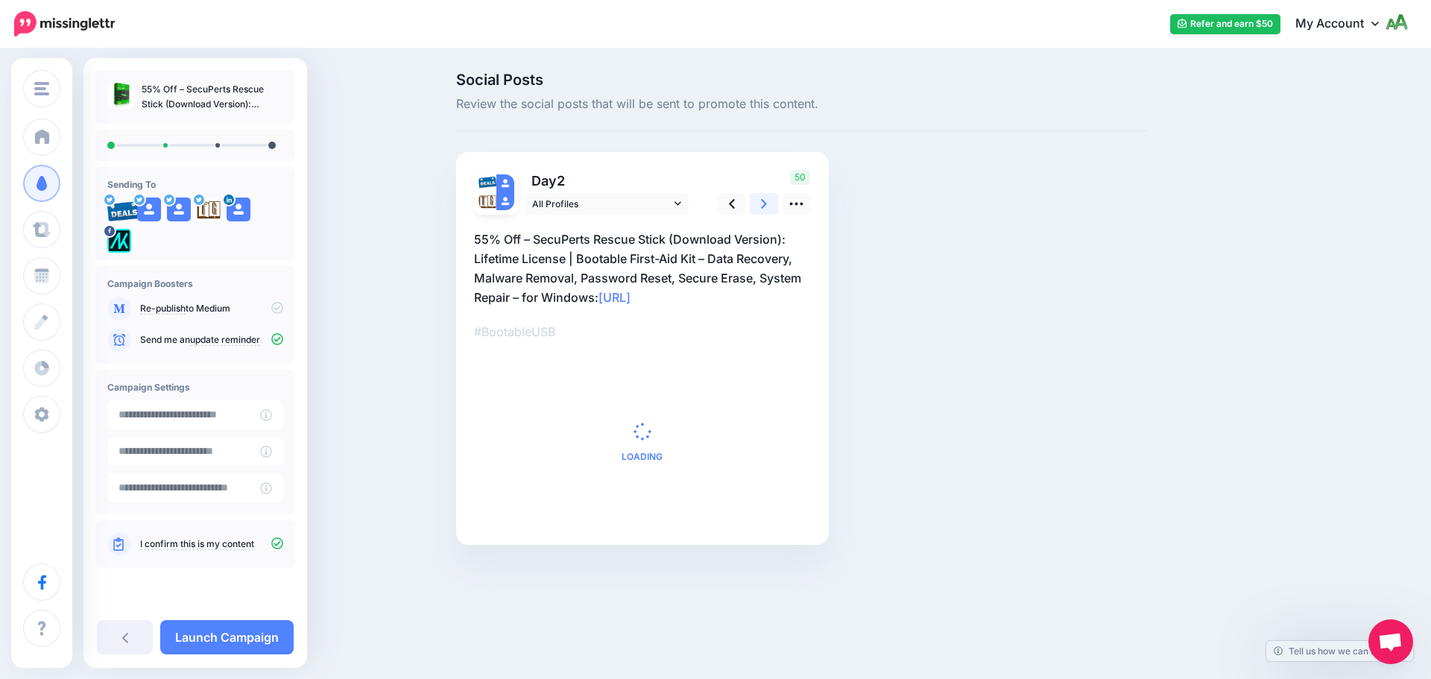
click at [754, 200] on link at bounding box center [764, 204] width 28 height 22
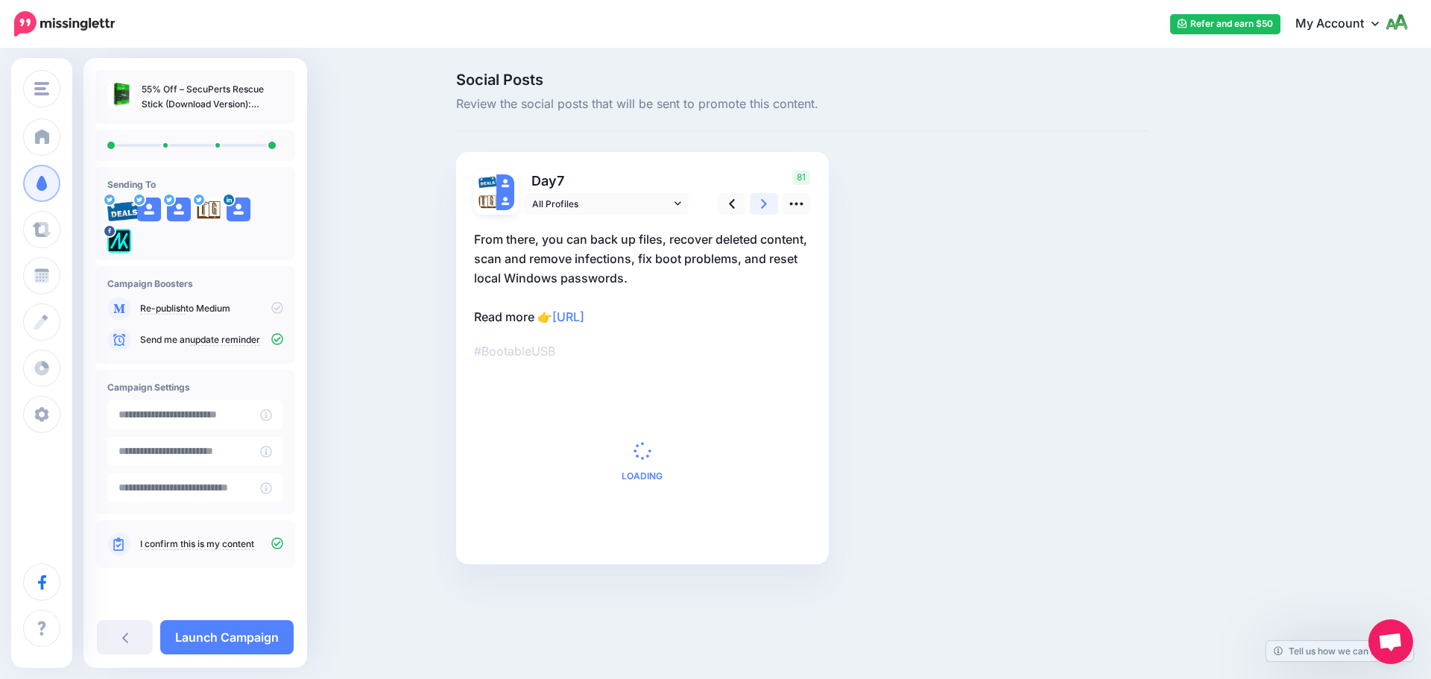
click at [754, 200] on link at bounding box center [764, 204] width 28 height 22
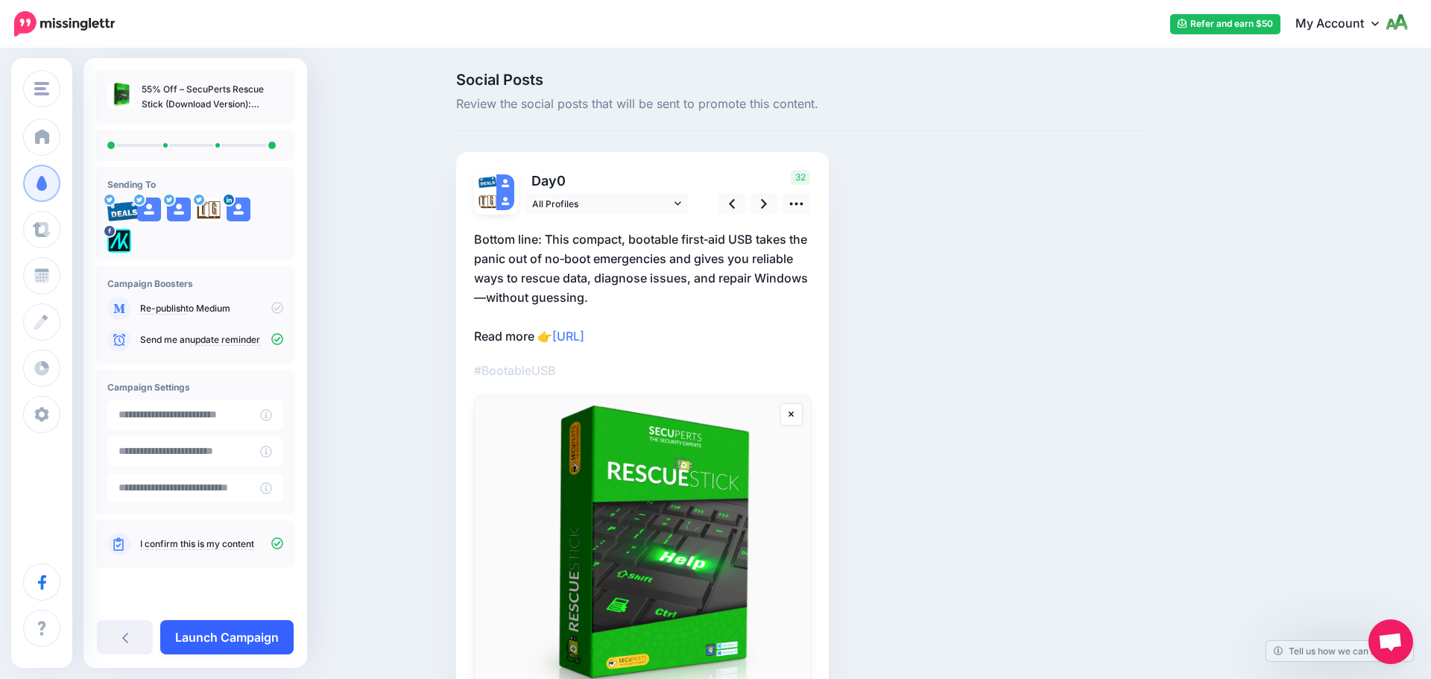
click at [254, 637] on link "Launch Campaign" at bounding box center [226, 637] width 133 height 34
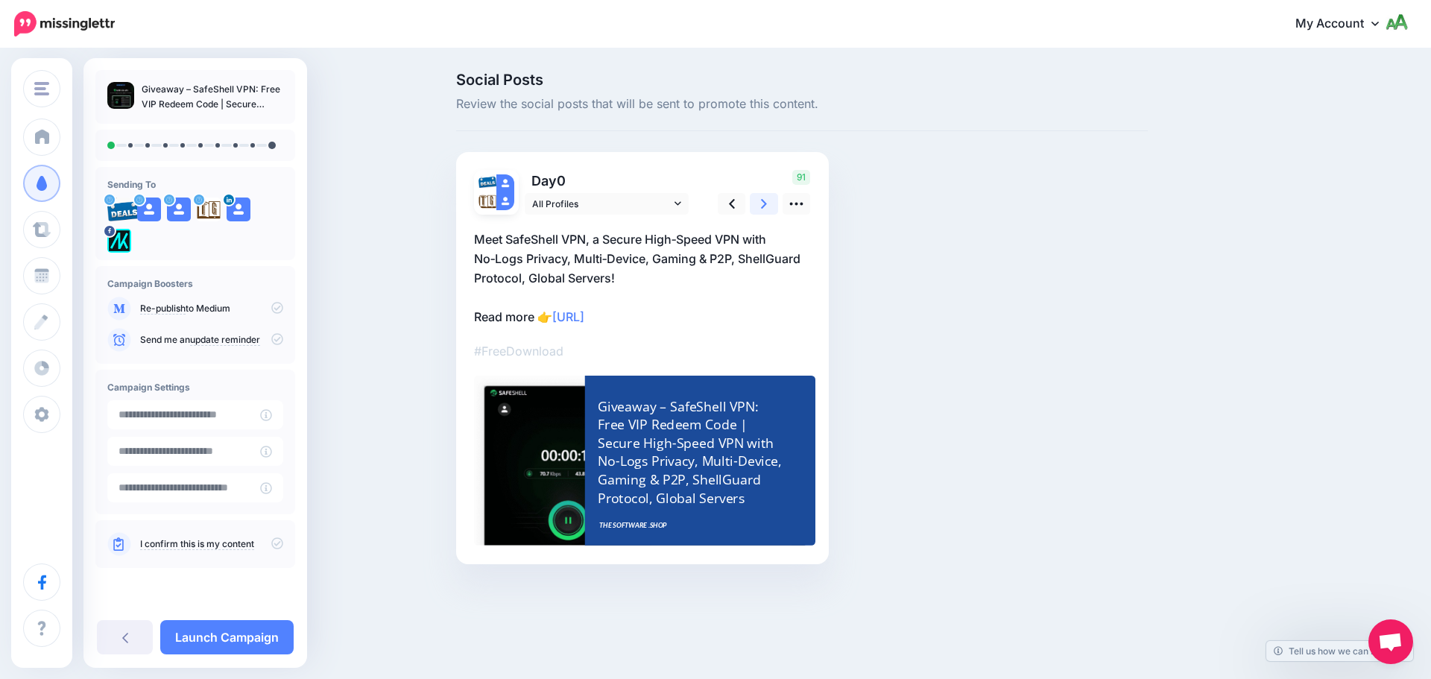
click at [757, 201] on link at bounding box center [764, 204] width 28 height 22
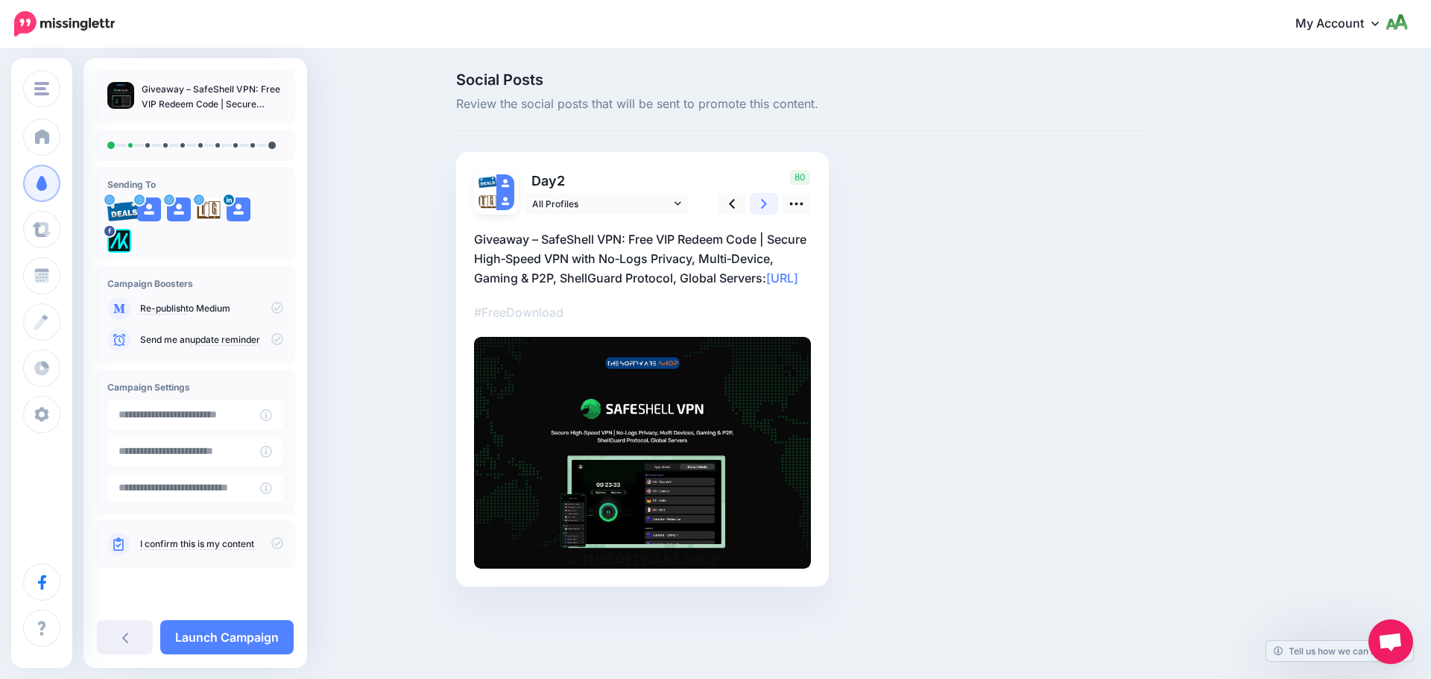
click at [757, 201] on link at bounding box center [764, 204] width 28 height 22
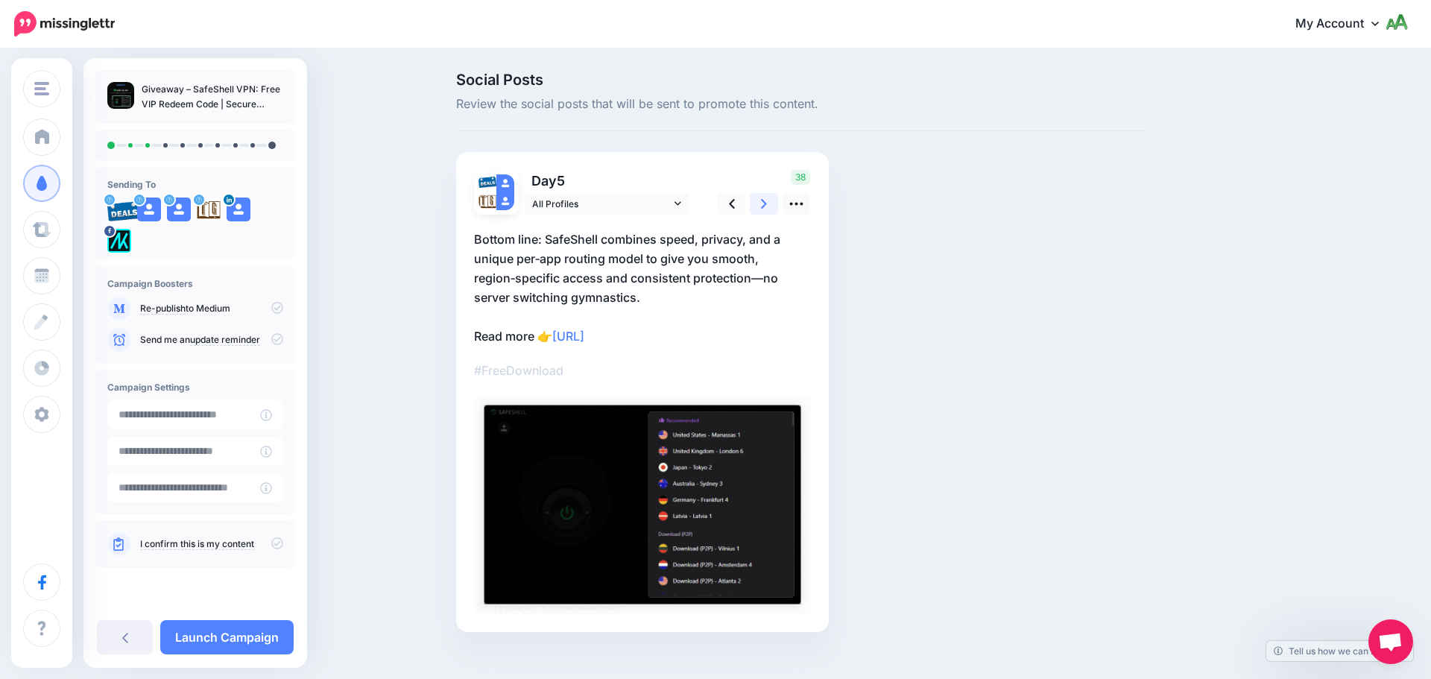
click at [757, 201] on link at bounding box center [764, 204] width 28 height 22
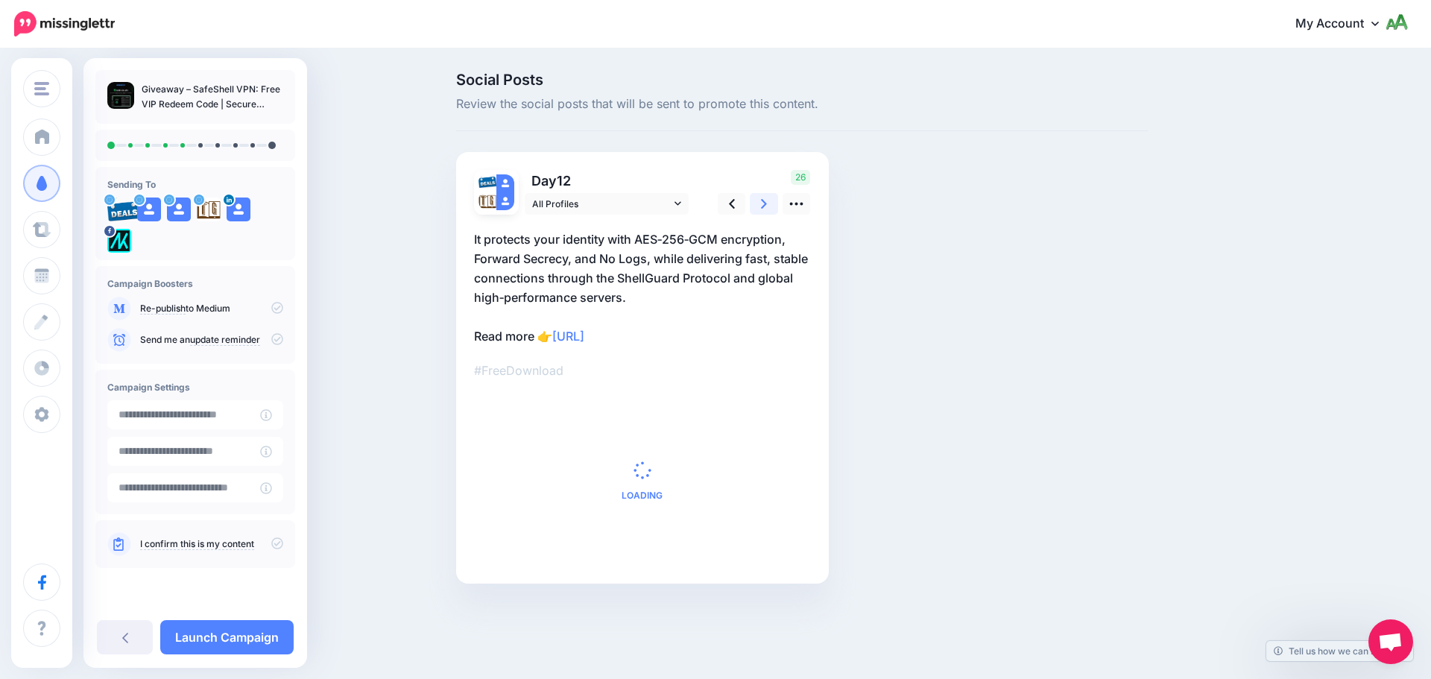
click at [757, 201] on link at bounding box center [764, 204] width 28 height 22
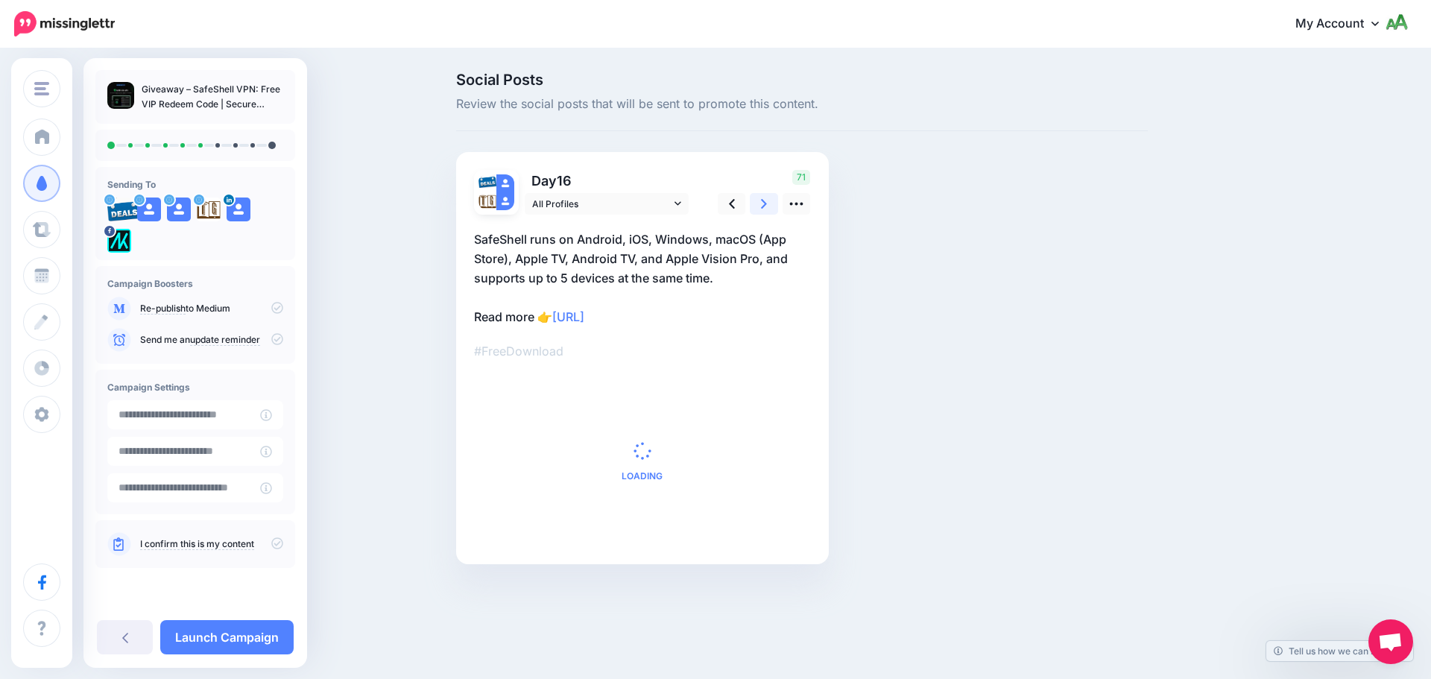
click at [757, 201] on link at bounding box center [764, 204] width 28 height 22
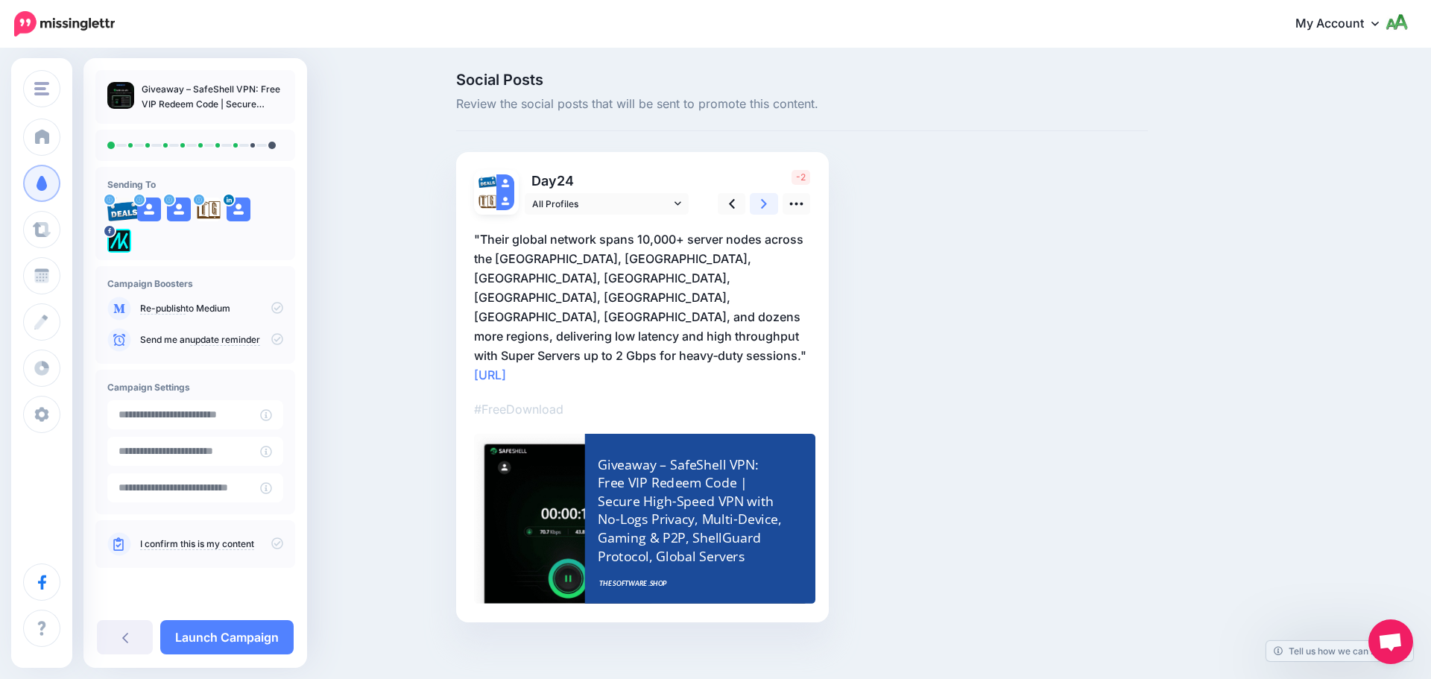
click at [757, 201] on link at bounding box center [764, 204] width 28 height 22
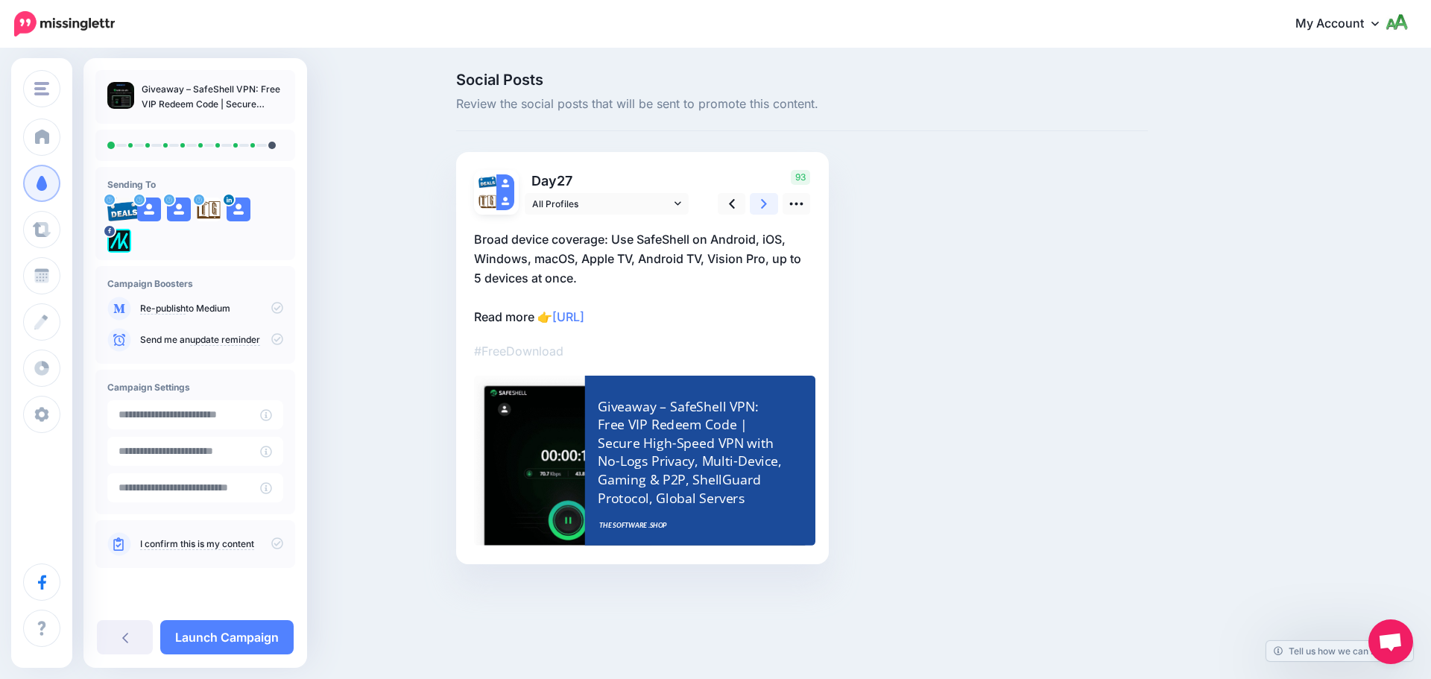
click at [757, 201] on link at bounding box center [764, 204] width 28 height 22
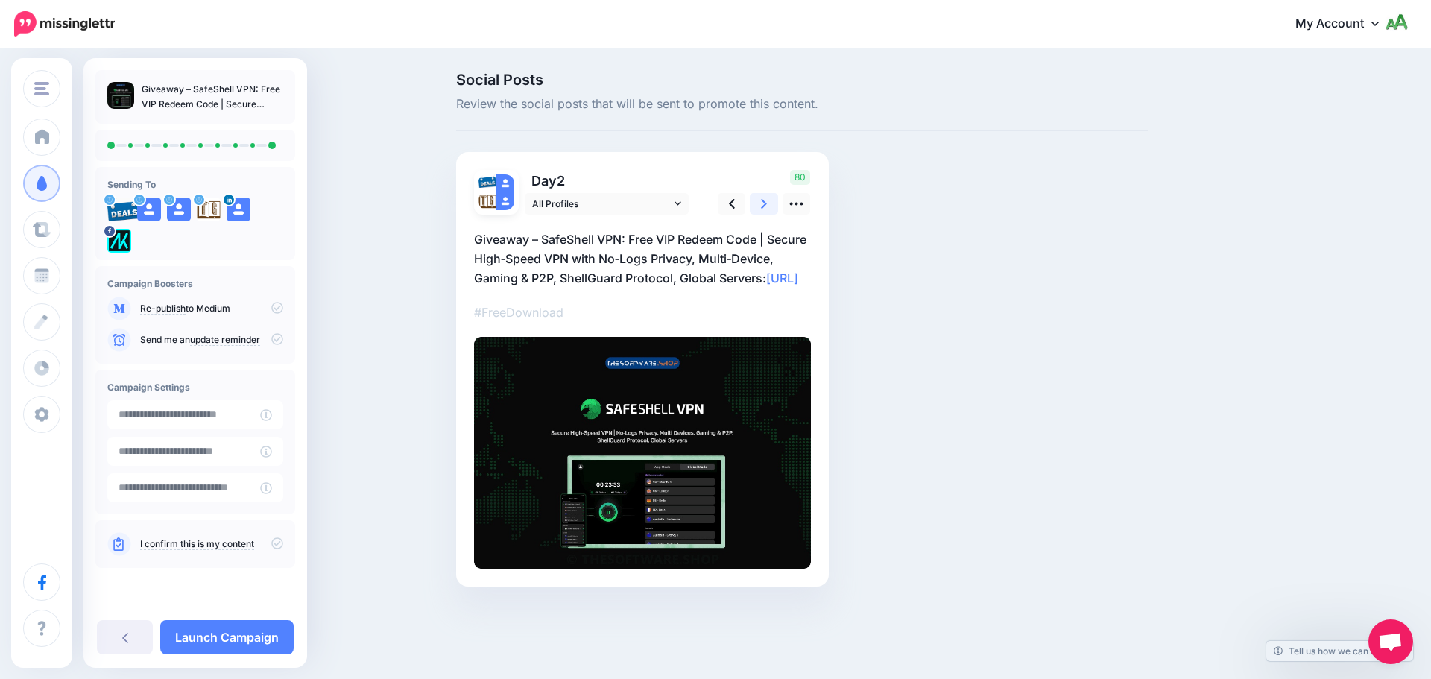
click at [757, 201] on link at bounding box center [764, 204] width 28 height 22
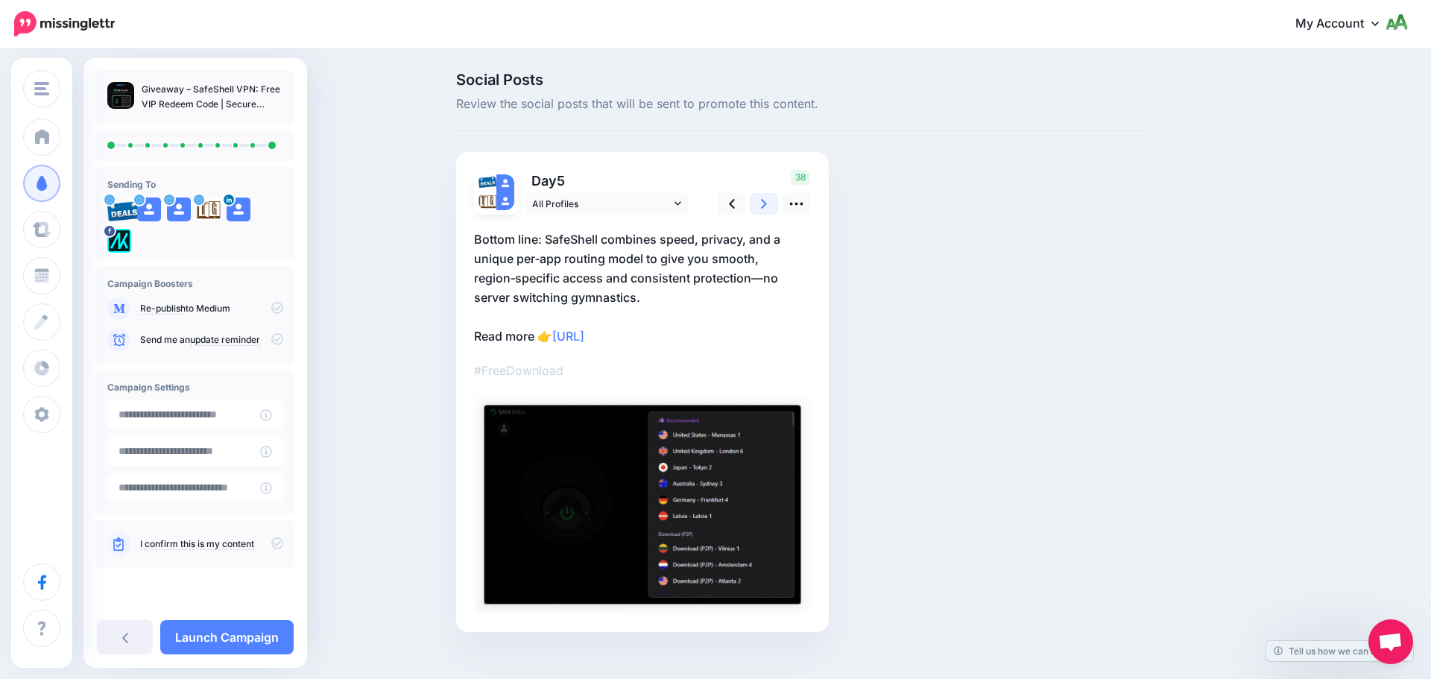
click at [757, 201] on link at bounding box center [764, 204] width 28 height 22
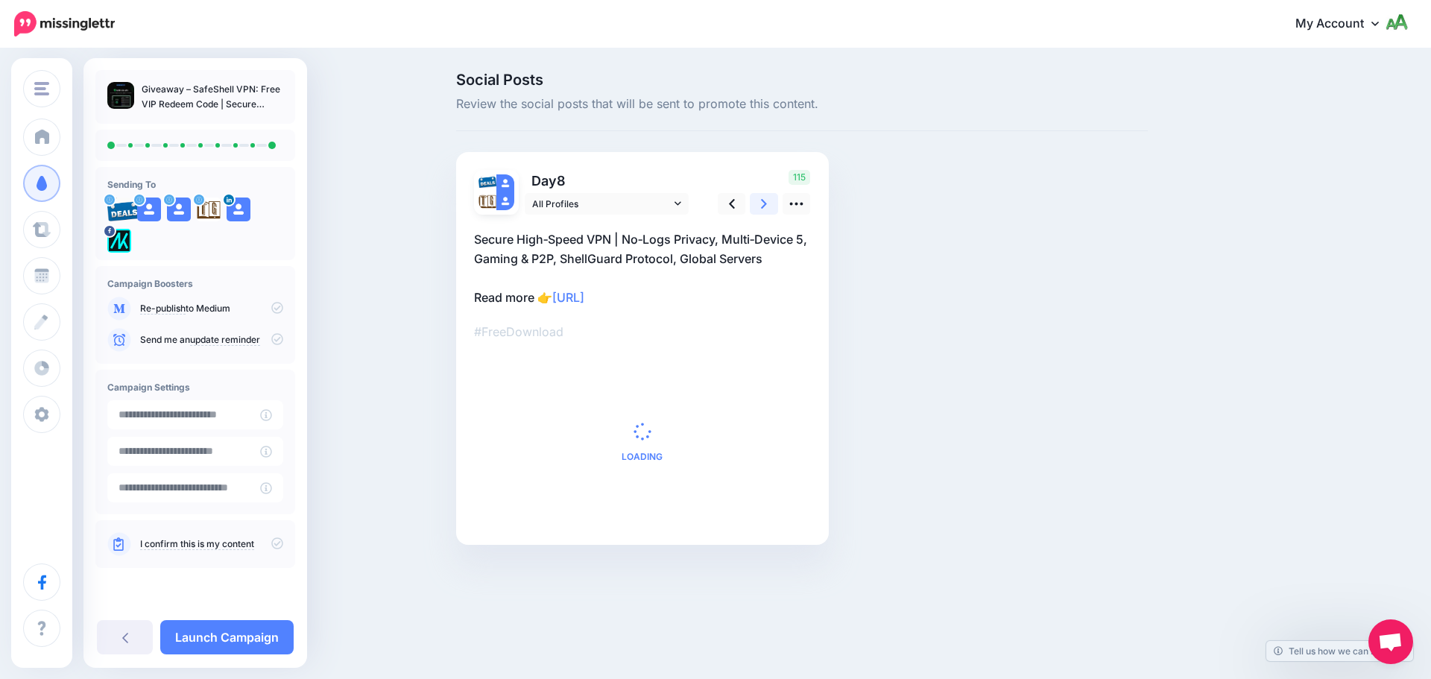
click at [757, 201] on link at bounding box center [764, 204] width 28 height 22
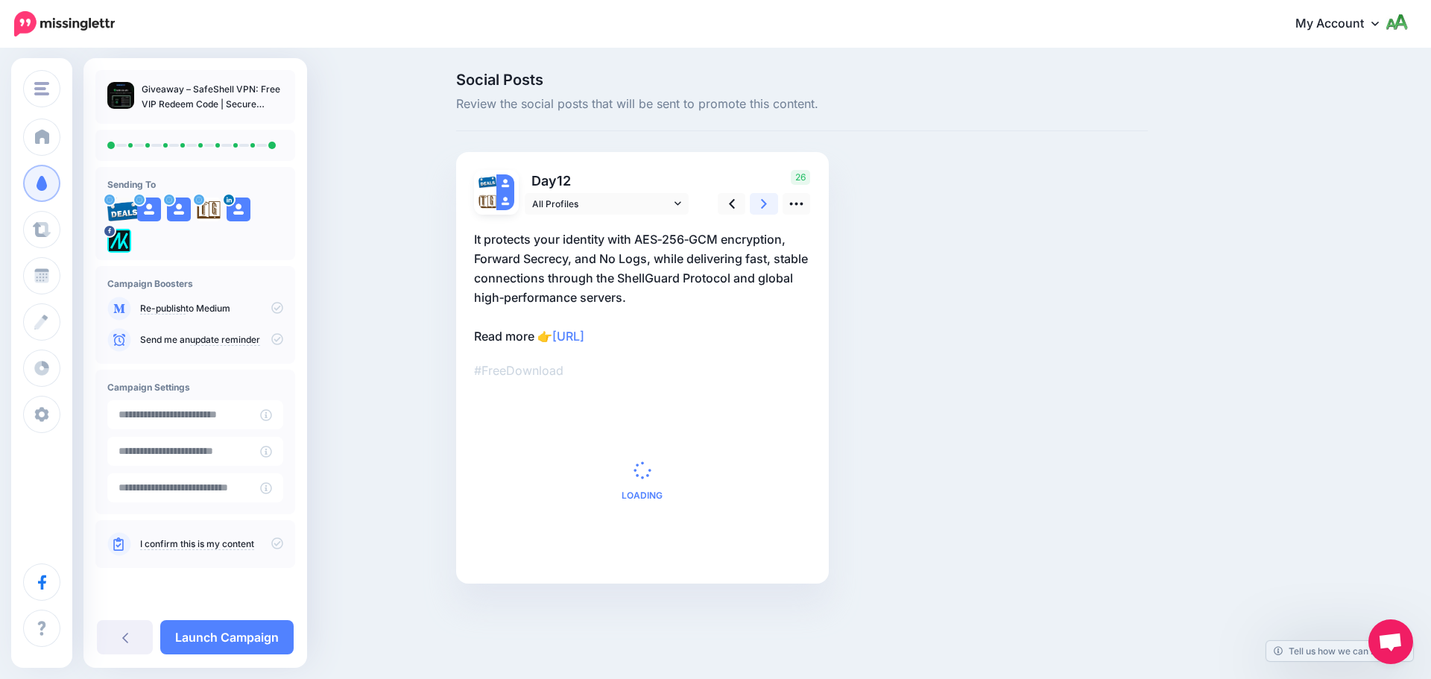
click at [757, 201] on link at bounding box center [764, 204] width 28 height 22
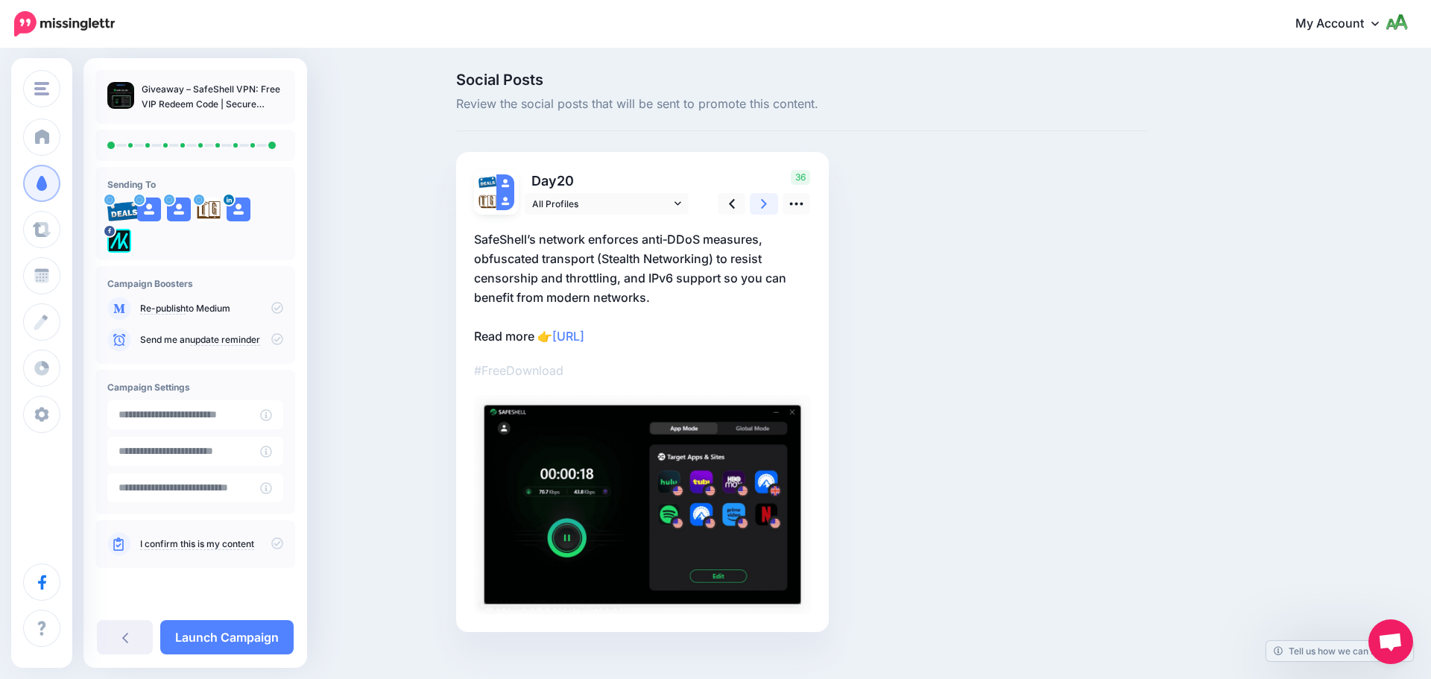
click at [757, 201] on link at bounding box center [764, 204] width 28 height 22
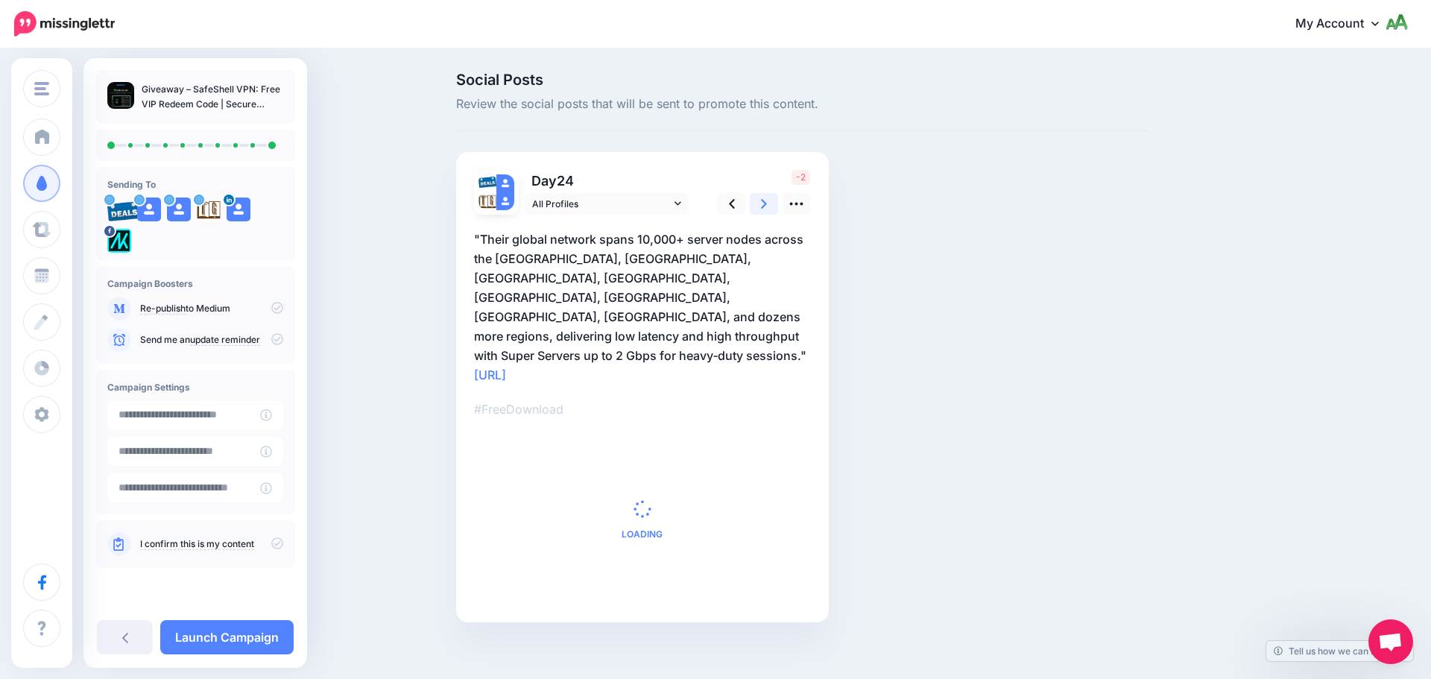
click at [757, 201] on link at bounding box center [764, 204] width 28 height 22
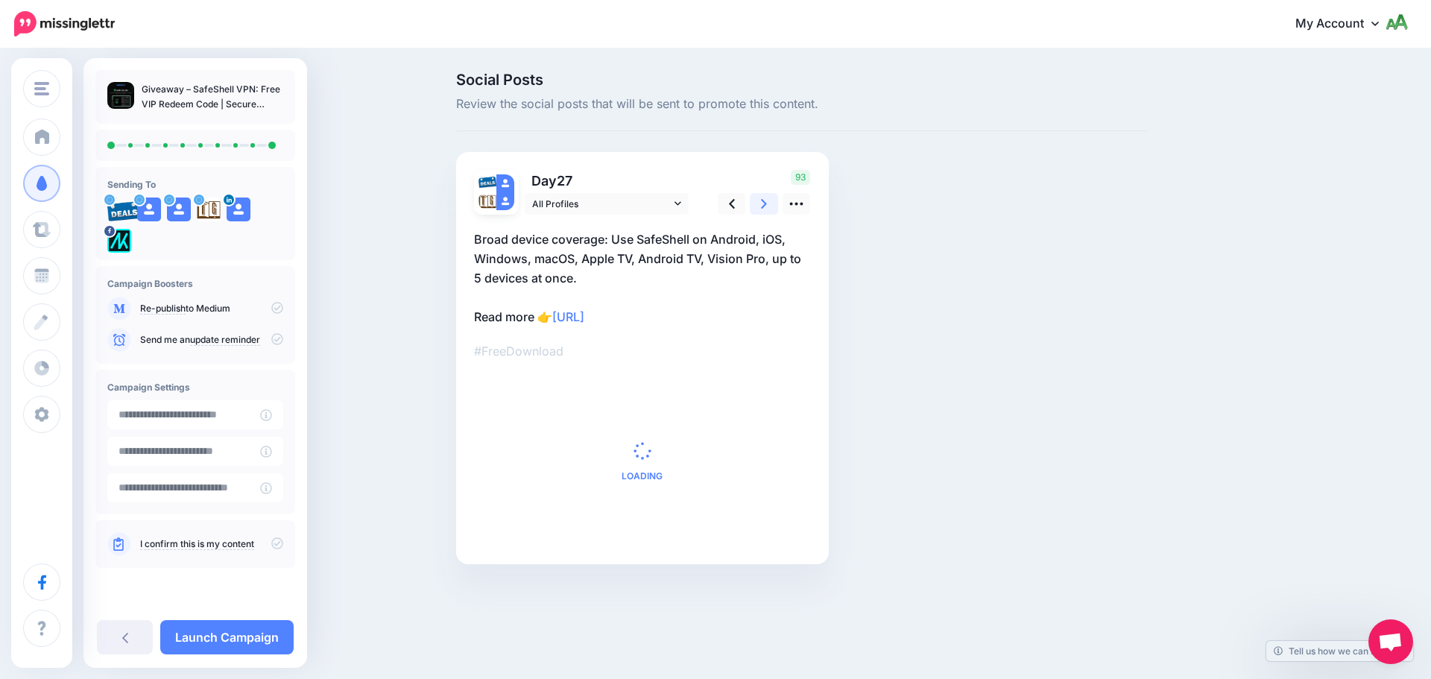
click at [757, 201] on link at bounding box center [764, 204] width 28 height 22
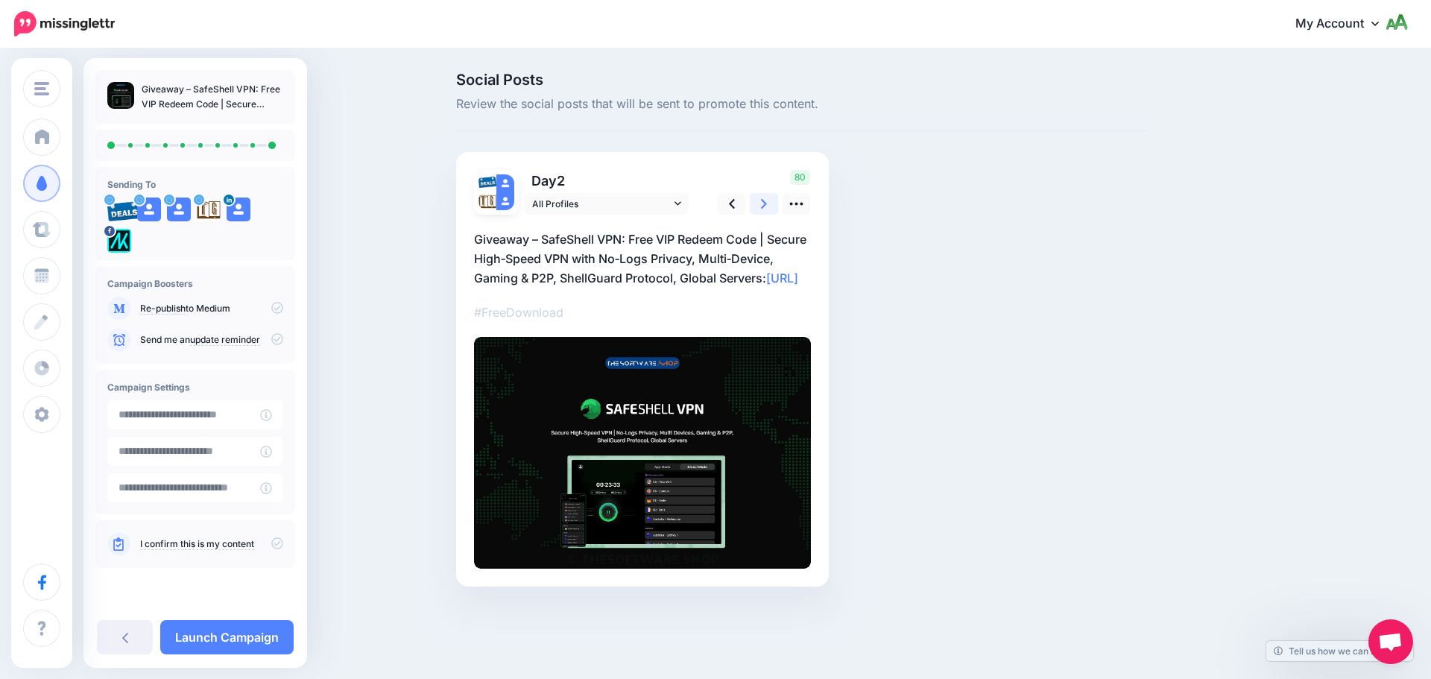
click at [757, 201] on link at bounding box center [764, 204] width 28 height 22
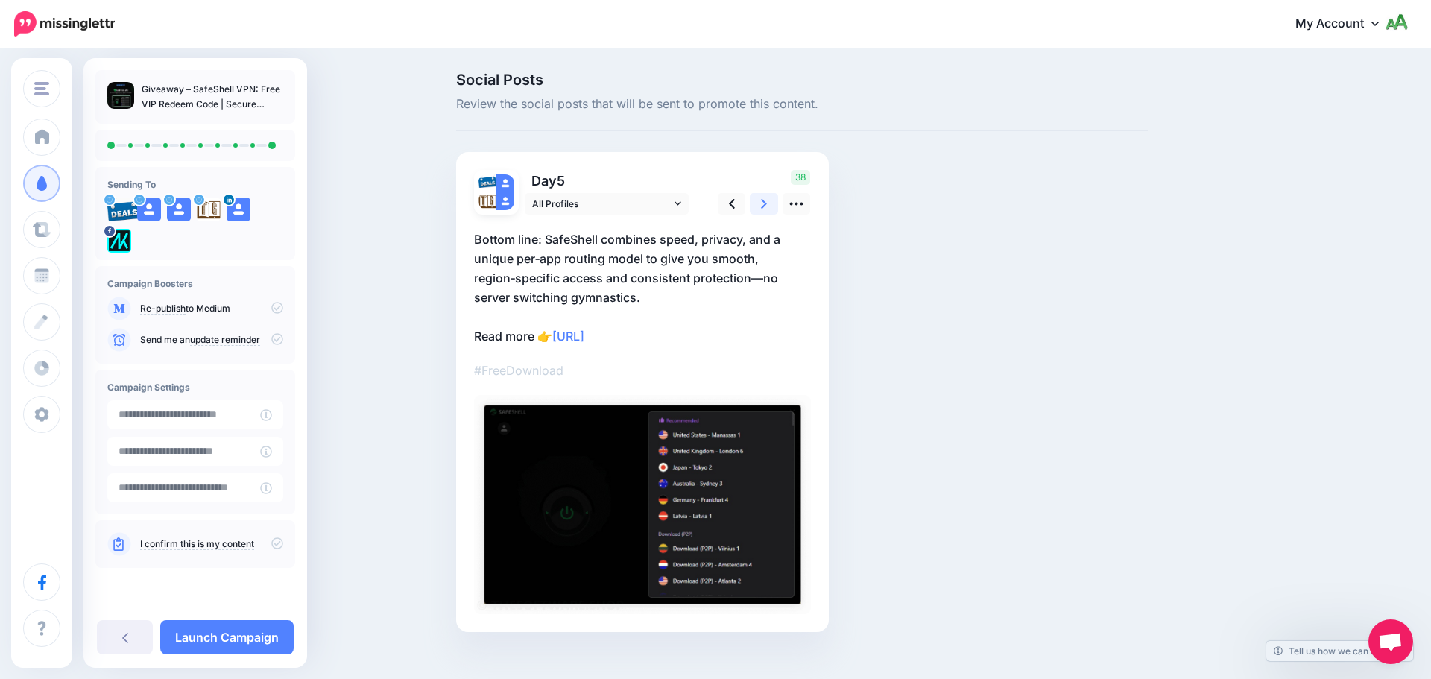
click at [757, 201] on link at bounding box center [764, 204] width 28 height 22
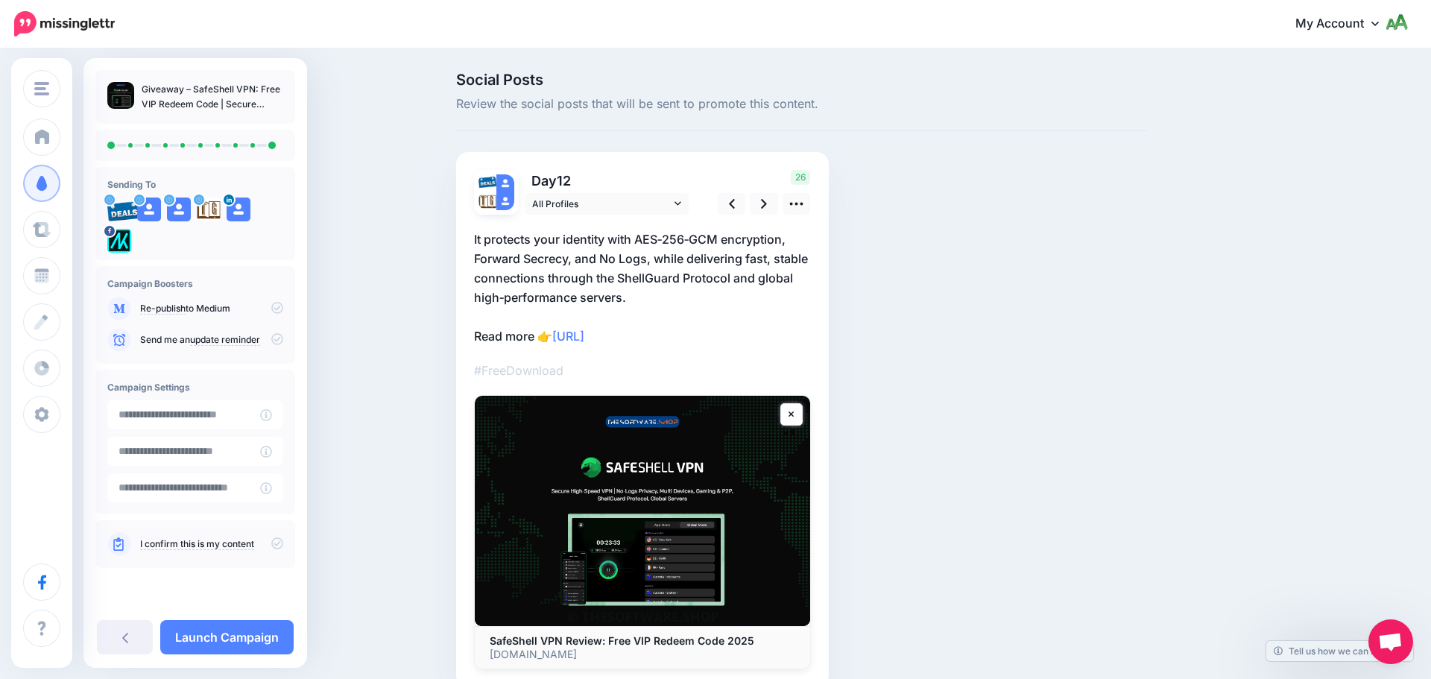
click at [269, 547] on p "I confirm this is my content" at bounding box center [211, 543] width 143 height 13
click at [271, 543] on icon at bounding box center [277, 543] width 12 height 12
click at [279, 340] on icon at bounding box center [277, 339] width 12 height 12
click at [277, 638] on link "Launch Campaign" at bounding box center [226, 637] width 133 height 34
